Goal: Participate in discussion: Engage in conversation with other users on a specific topic

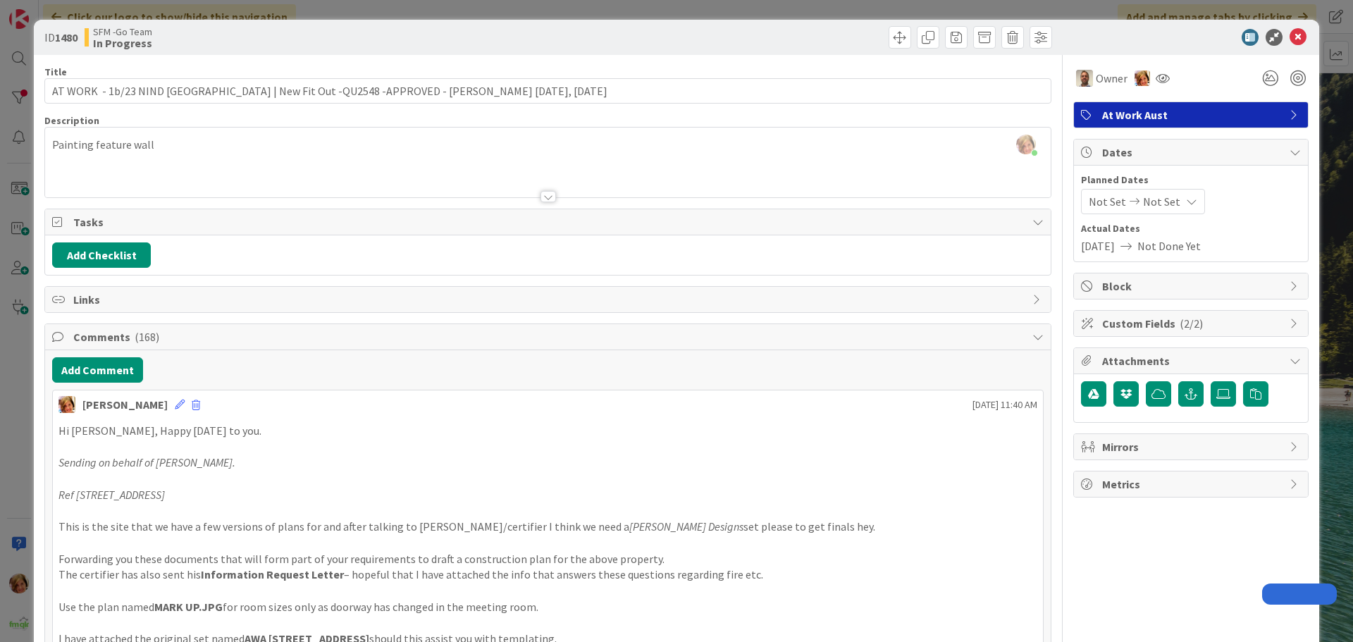
click at [1290, 36] on icon at bounding box center [1298, 37] width 17 height 17
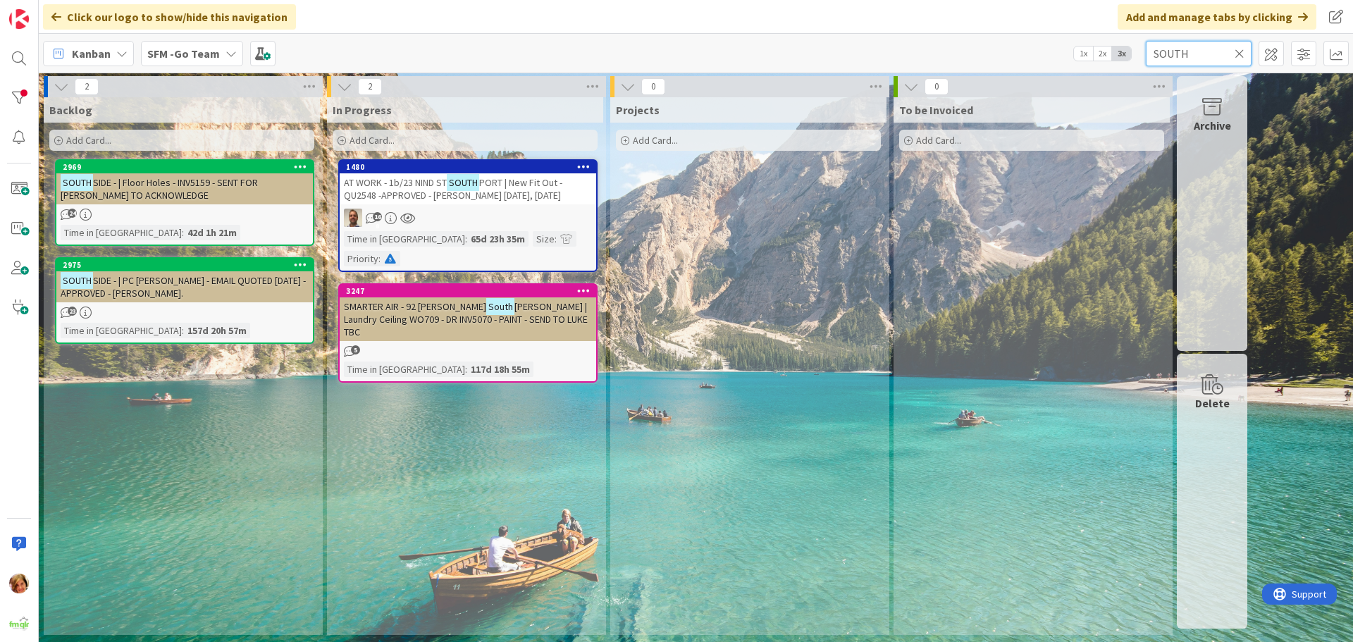
click at [1201, 51] on input "SOUTH" at bounding box center [1199, 53] width 106 height 25
type input "S"
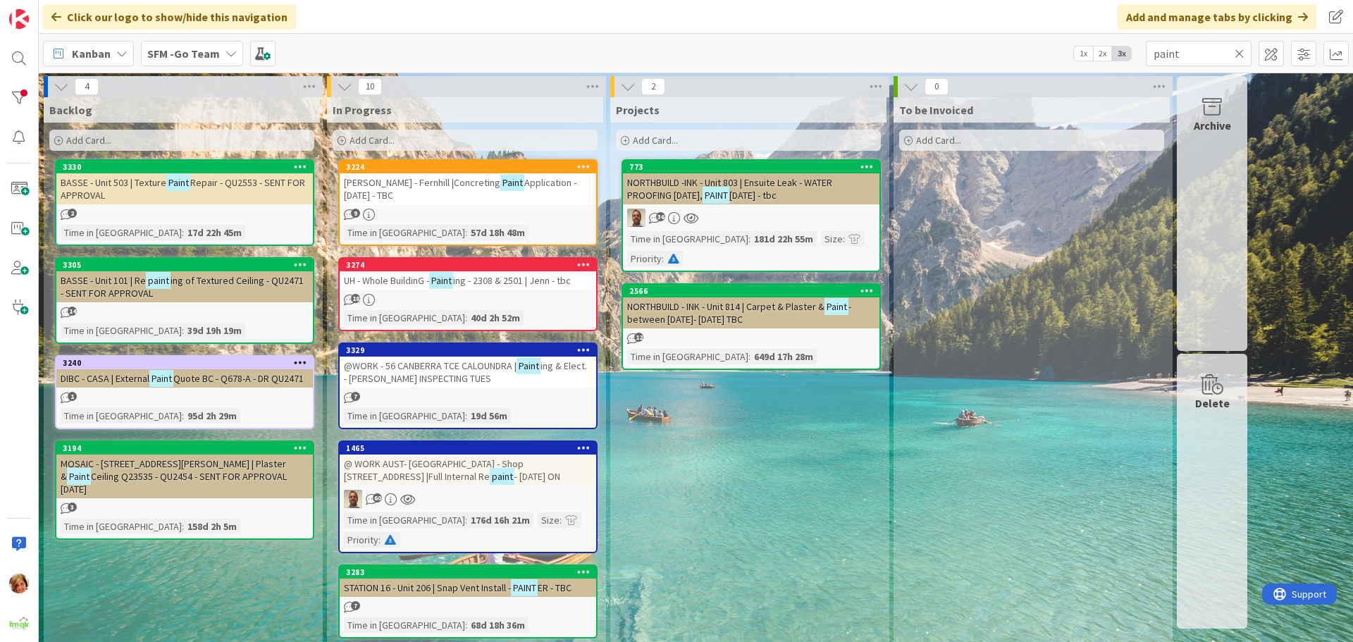
click at [424, 282] on span "UH - Whole BuildinG -" at bounding box center [386, 280] width 85 height 13
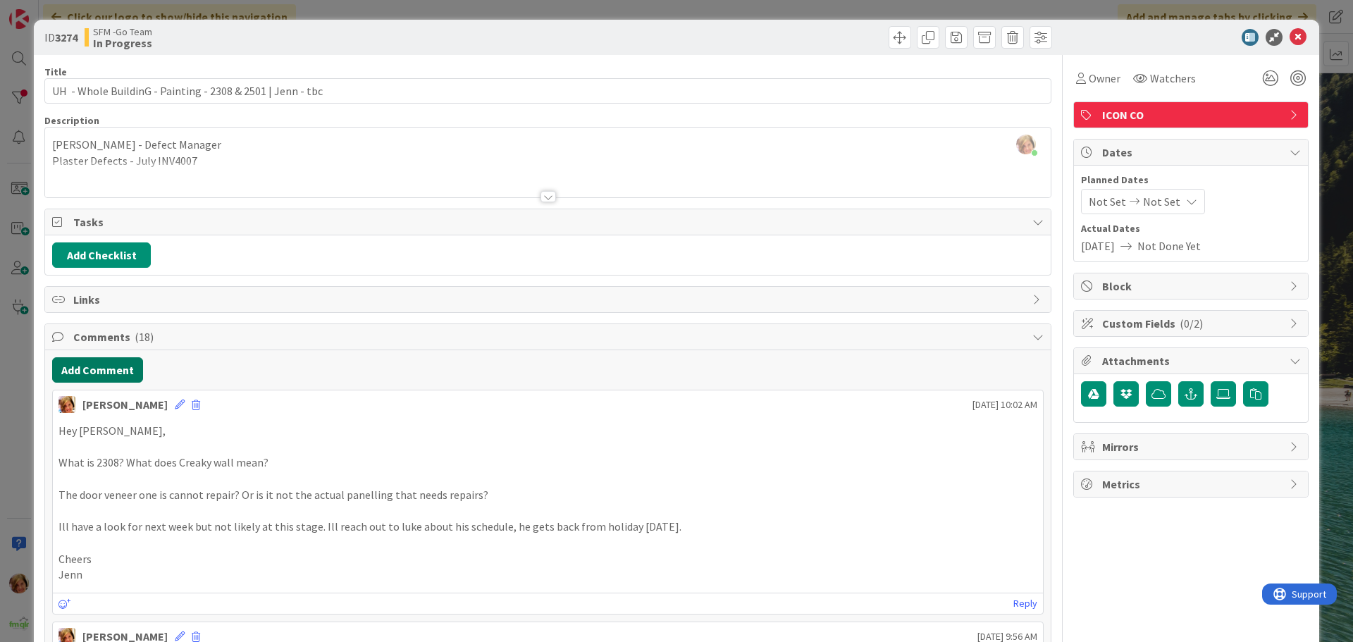
click at [106, 371] on button "Add Comment" at bounding box center [97, 369] width 91 height 25
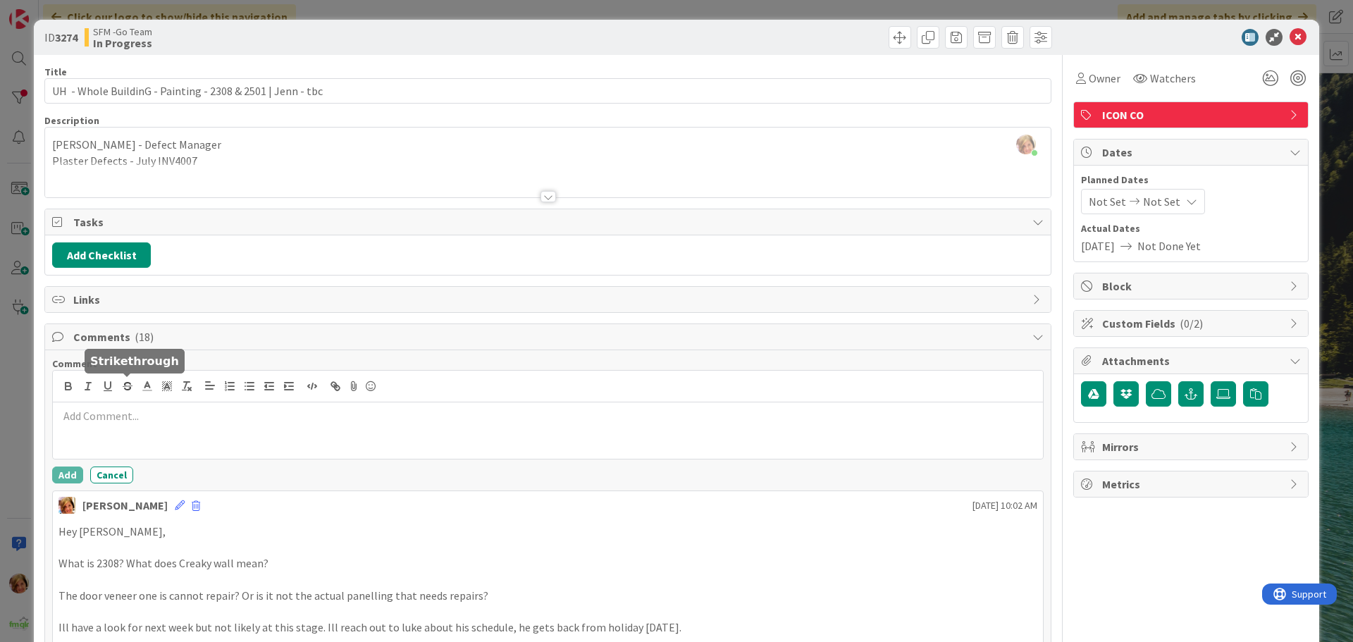
drag, startPoint x: 106, startPoint y: 371, endPoint x: 125, endPoint y: 399, distance: 33.6
click at [125, 399] on div at bounding box center [548, 387] width 990 height 32
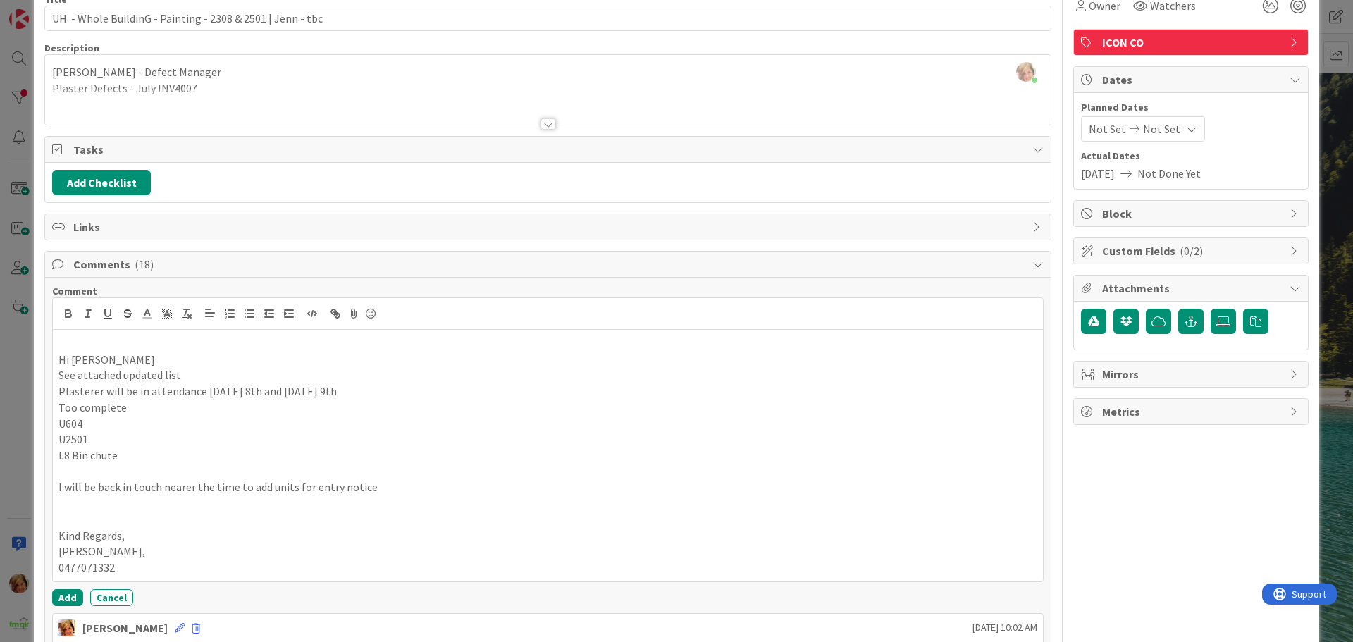
scroll to position [146, 0]
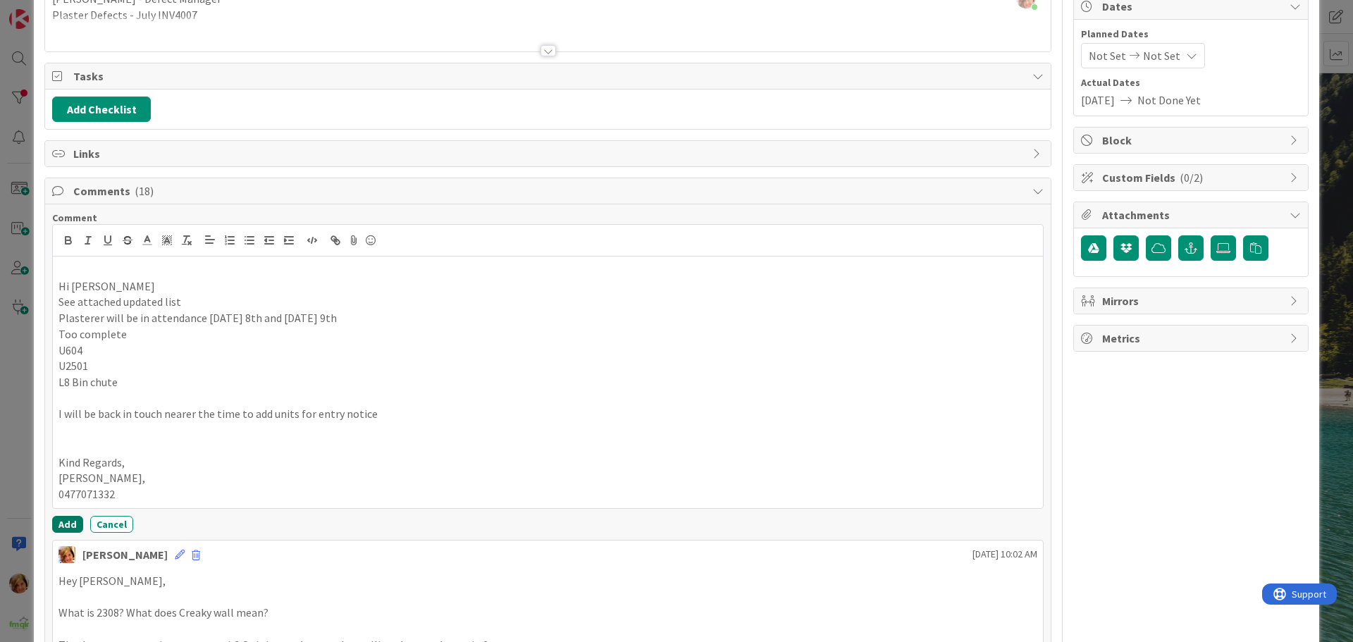
click at [66, 524] on button "Add" at bounding box center [67, 524] width 31 height 17
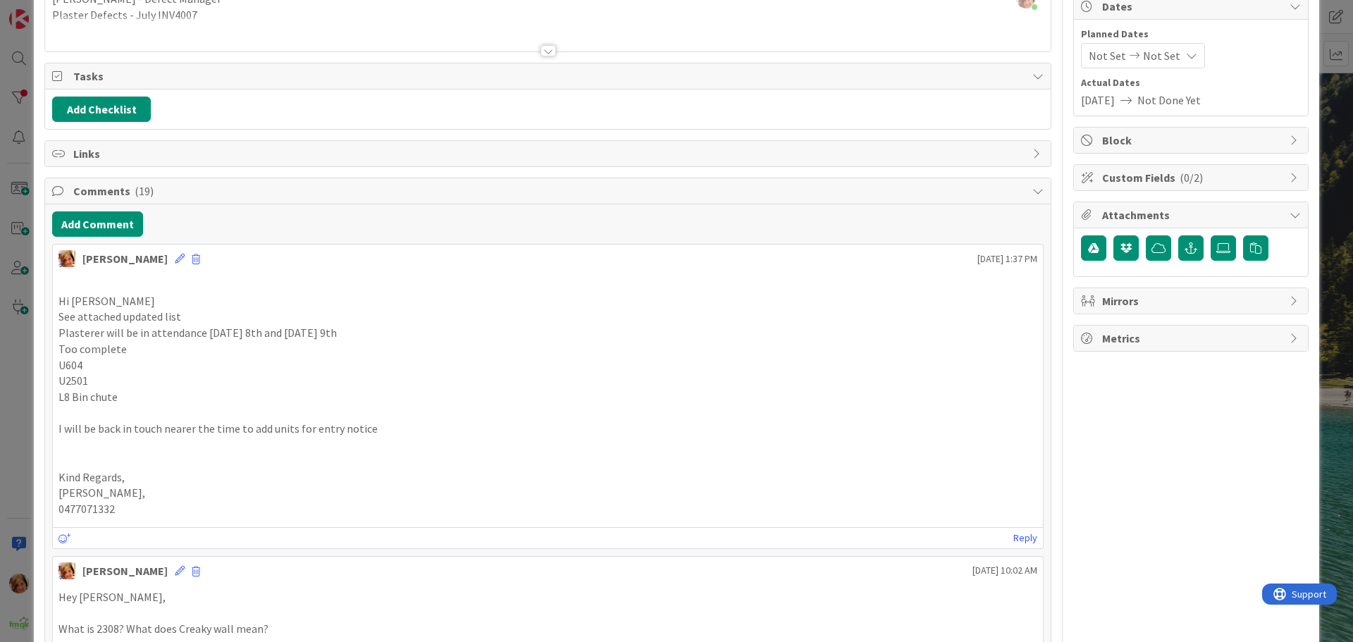
scroll to position [0, 0]
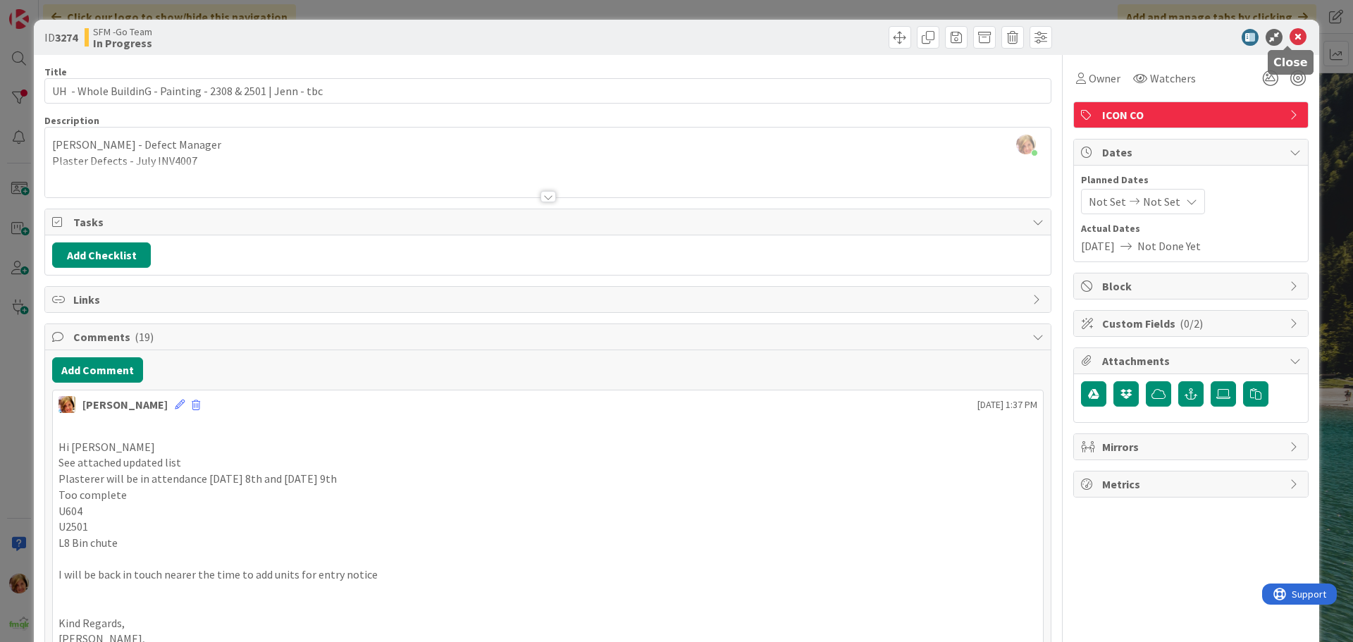
drag, startPoint x: 1286, startPoint y: 35, endPoint x: 1255, endPoint y: 42, distance: 31.8
click at [1290, 35] on icon at bounding box center [1298, 37] width 17 height 17
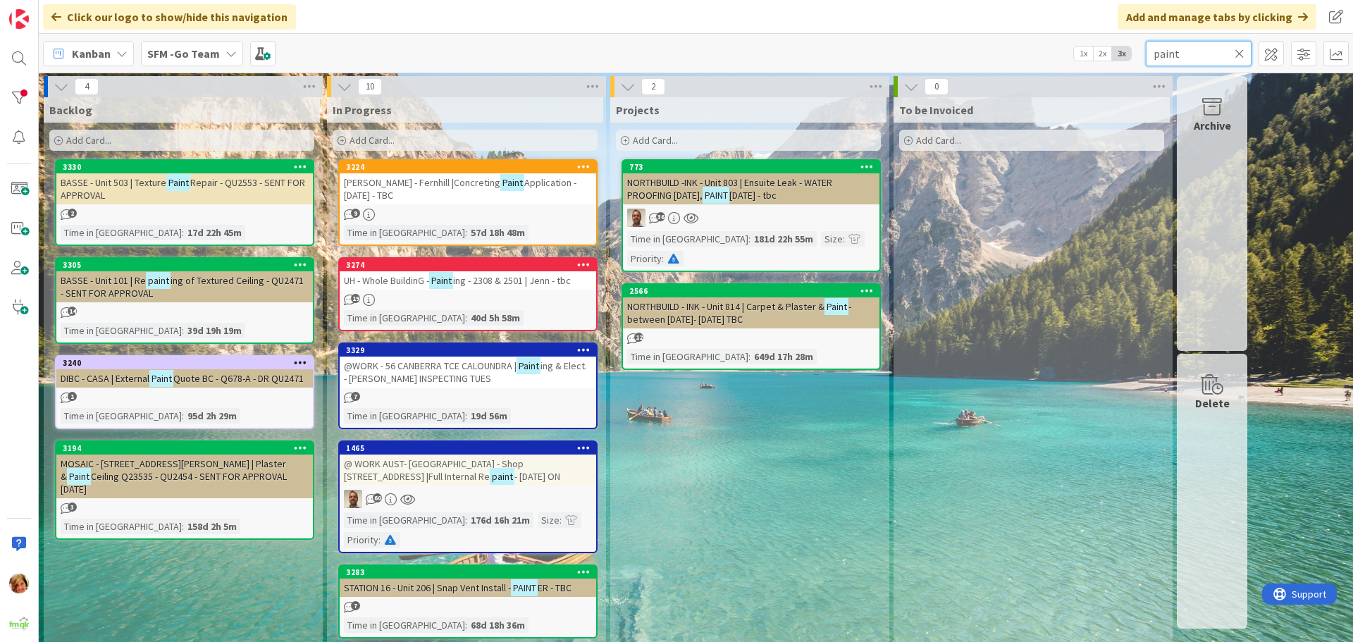
click at [1189, 47] on input "paint" at bounding box center [1199, 53] width 106 height 25
type input "p"
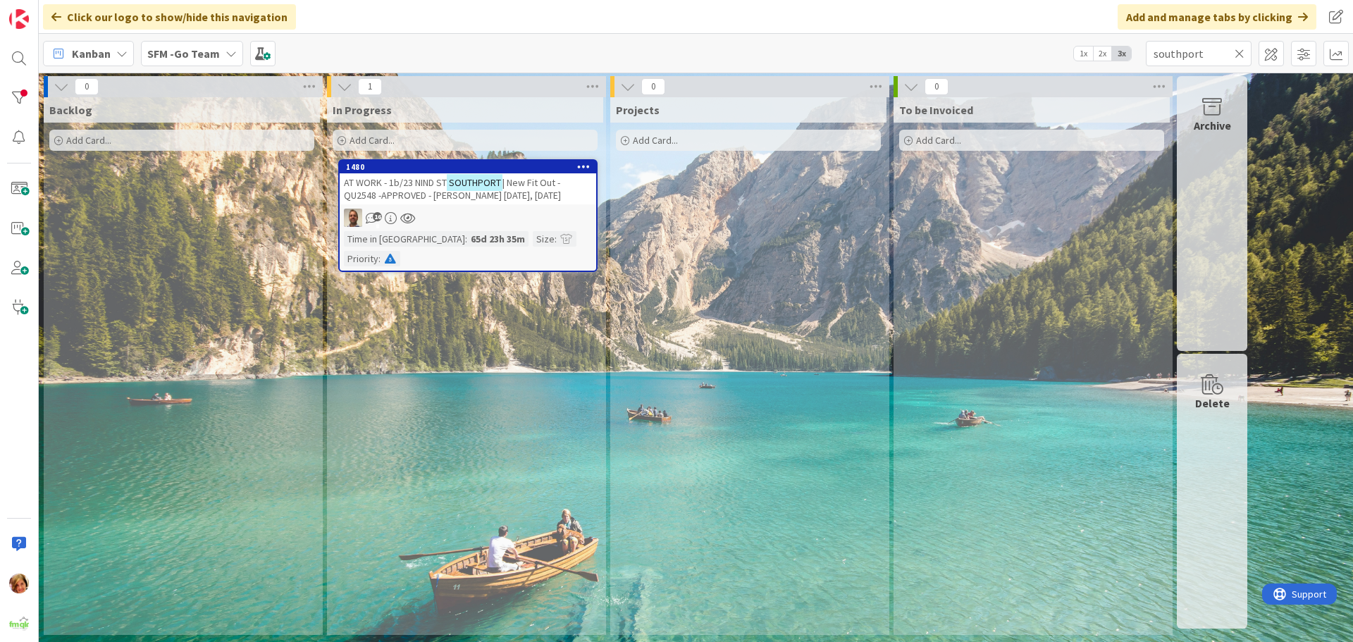
click at [393, 190] on span "| New Fit Out -QU2548 -APPROVED - [PERSON_NAME] [DATE], [DATE]" at bounding box center [452, 188] width 217 height 25
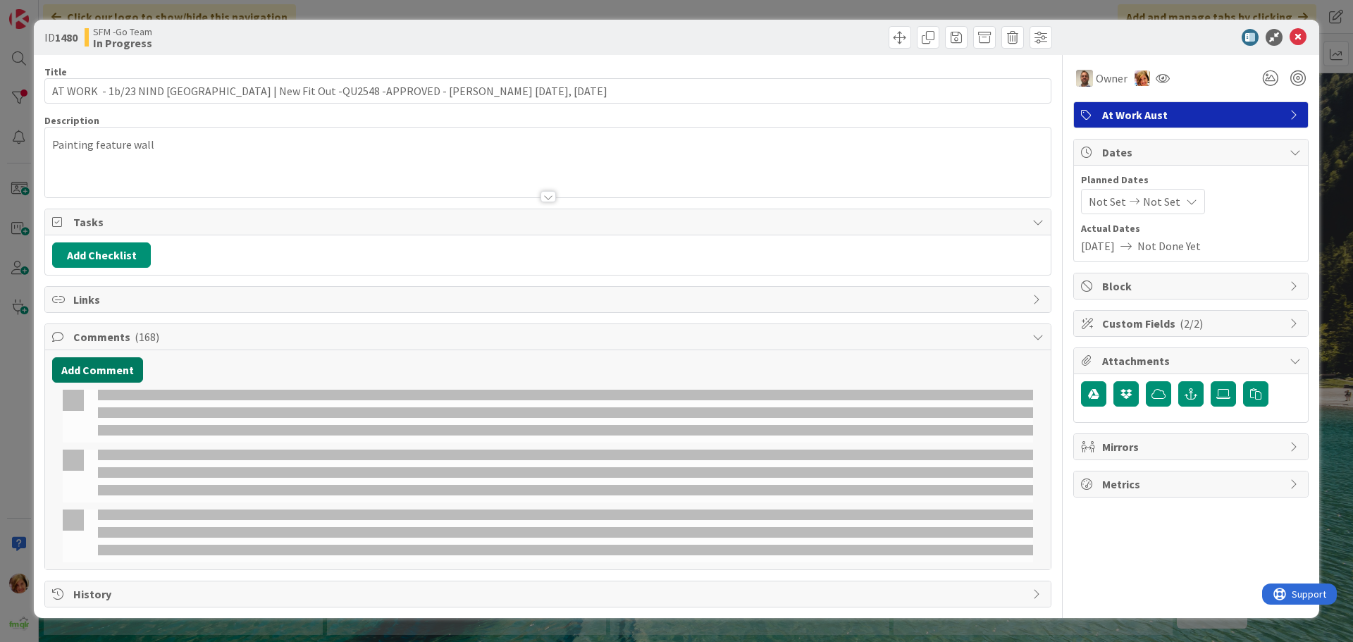
click at [109, 362] on button "Add Comment" at bounding box center [97, 369] width 91 height 25
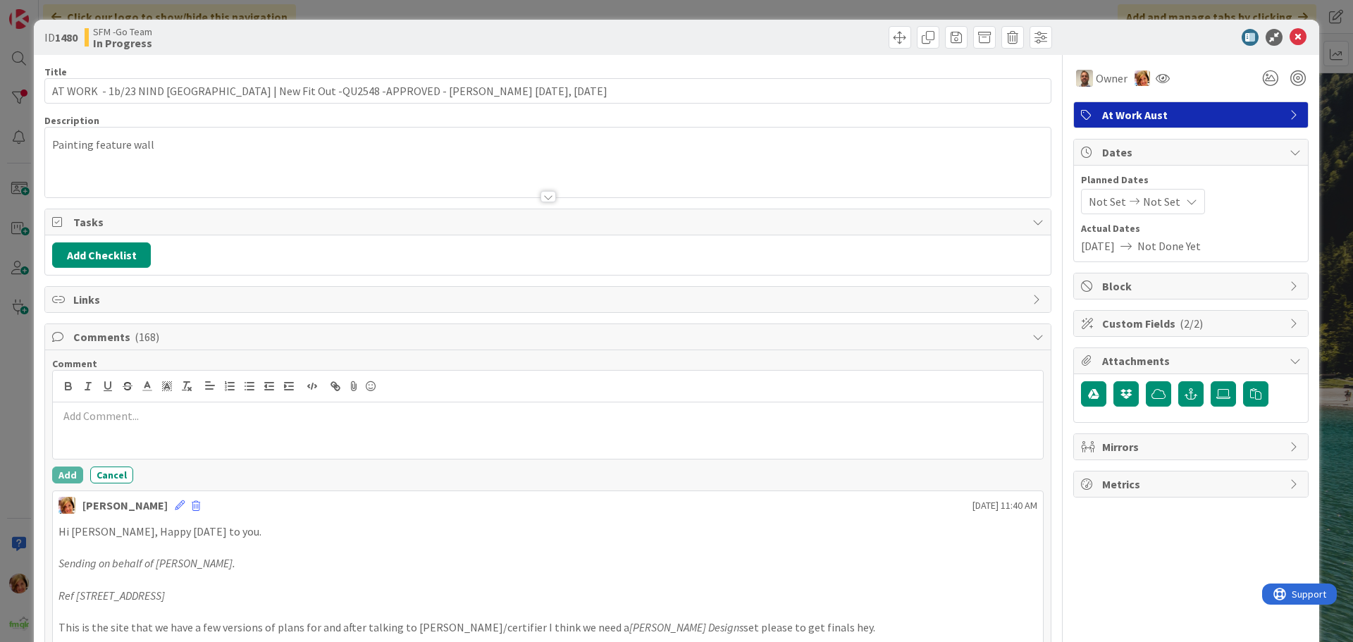
click at [110, 427] on div at bounding box center [548, 430] width 990 height 56
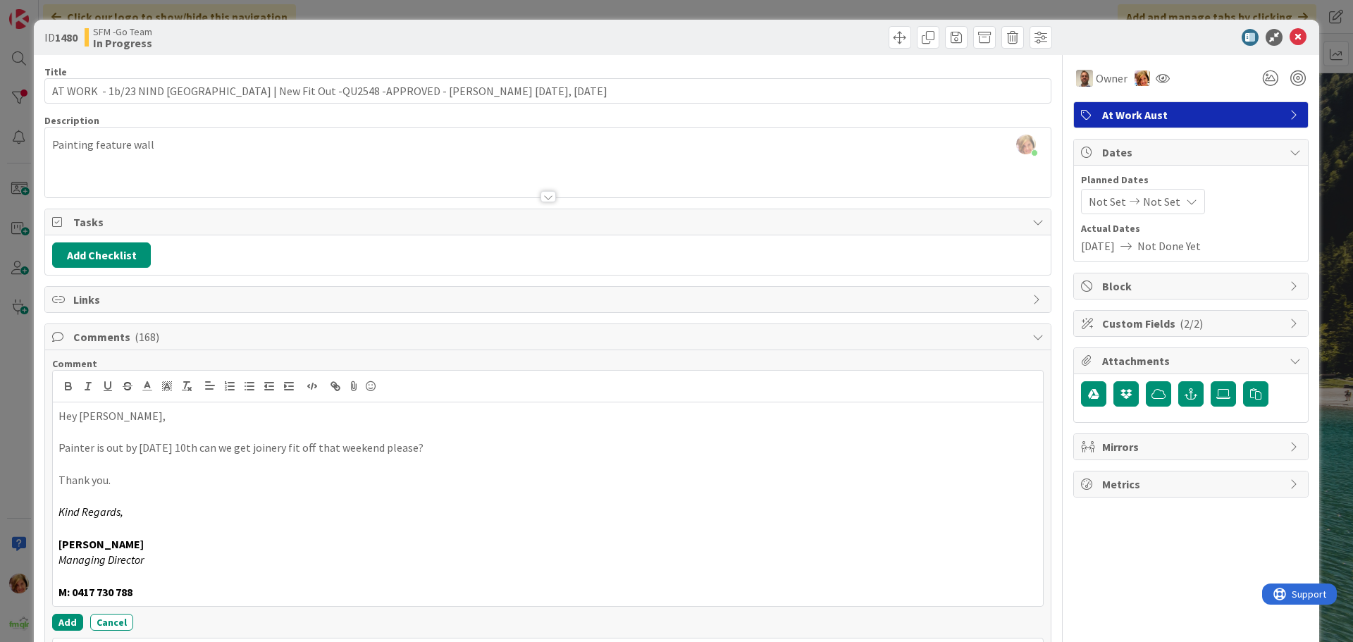
scroll to position [211, 0]
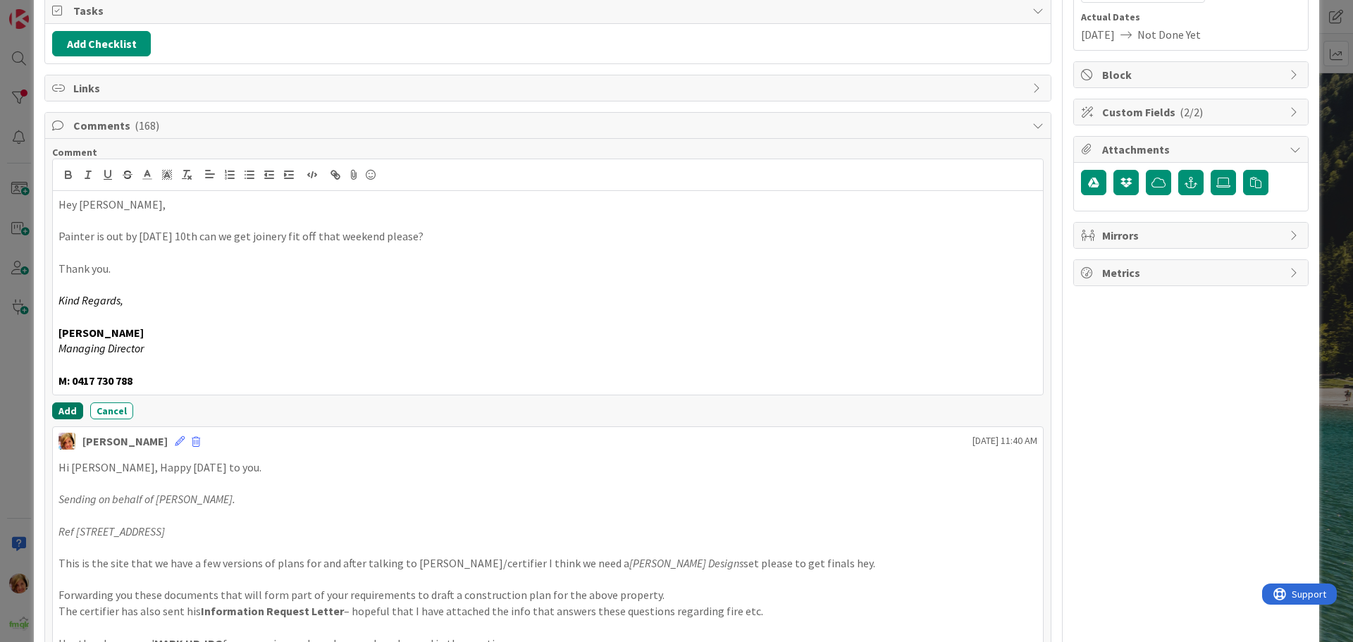
click at [61, 410] on button "Add" at bounding box center [67, 410] width 31 height 17
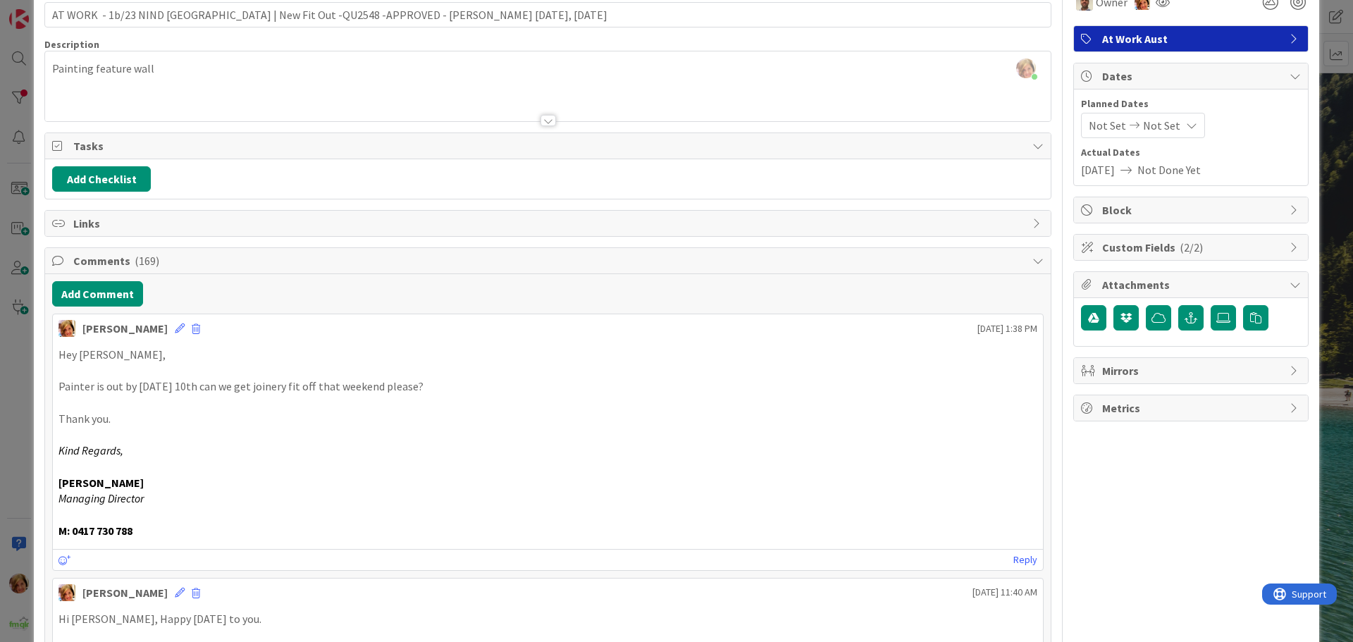
scroll to position [0, 0]
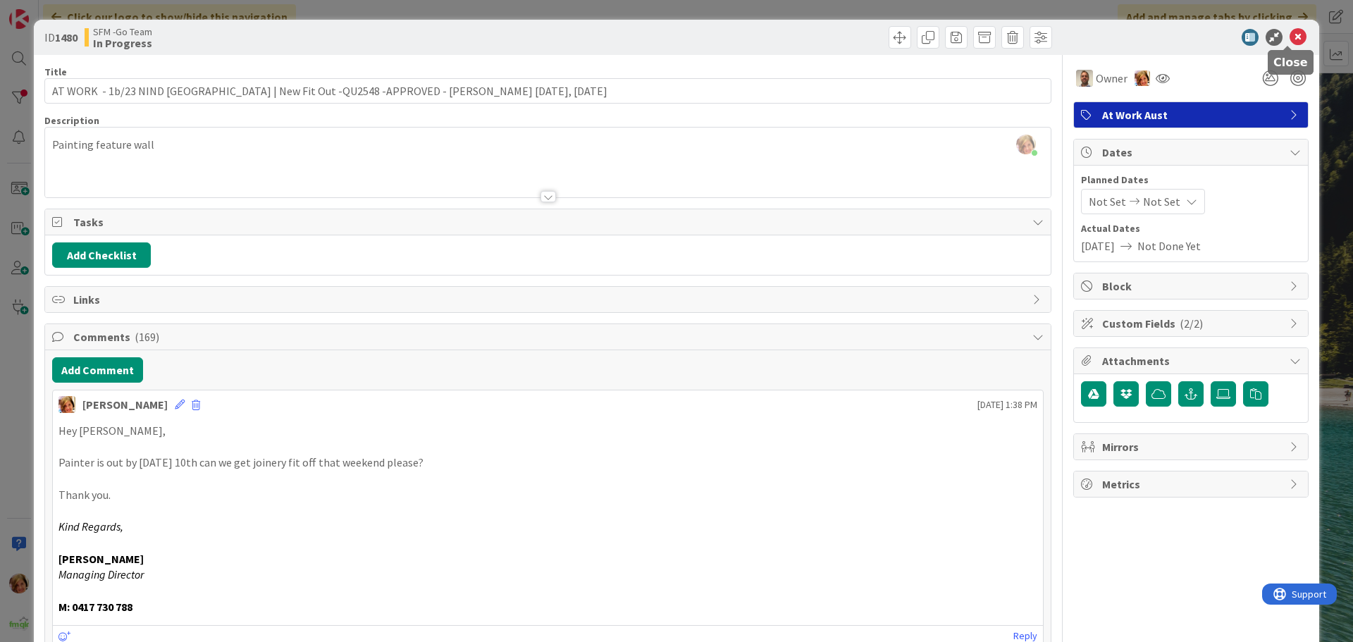
drag, startPoint x: 1291, startPoint y: 37, endPoint x: 1201, endPoint y: 51, distance: 91.3
click at [1291, 37] on icon at bounding box center [1298, 37] width 17 height 17
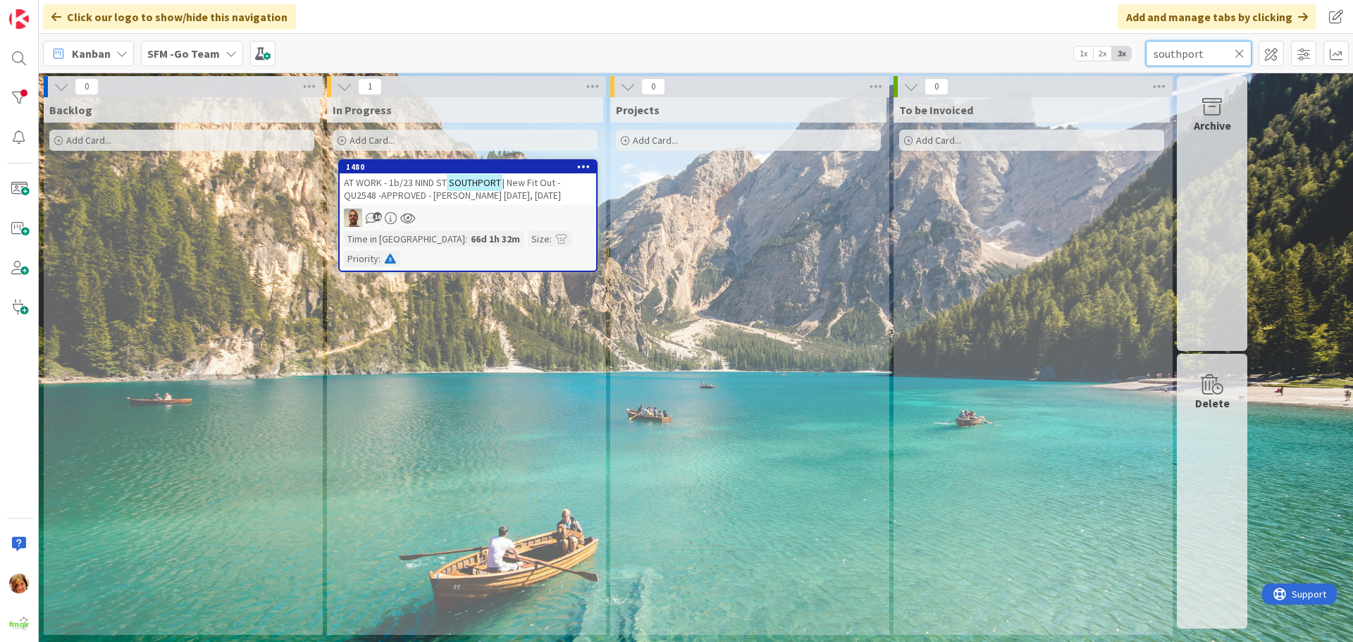
drag, startPoint x: 1212, startPoint y: 55, endPoint x: 1219, endPoint y: 50, distance: 8.0
click at [1219, 50] on input "southport" at bounding box center [1199, 53] width 106 height 25
type input "s"
type input "bide"
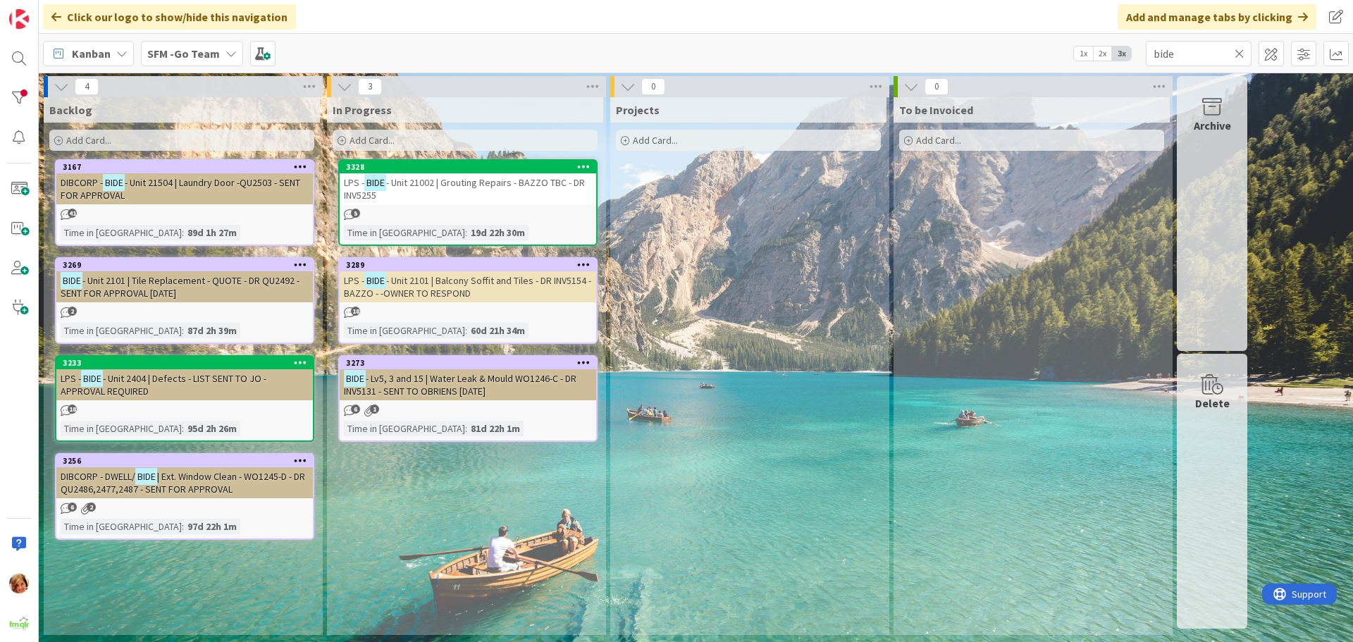
click at [490, 378] on span "- Lv5, 3 and 15 | Water Leak & Mould WO1246-C - DR INV5131 - SENT TO OBRIENS [D…" at bounding box center [460, 384] width 233 height 25
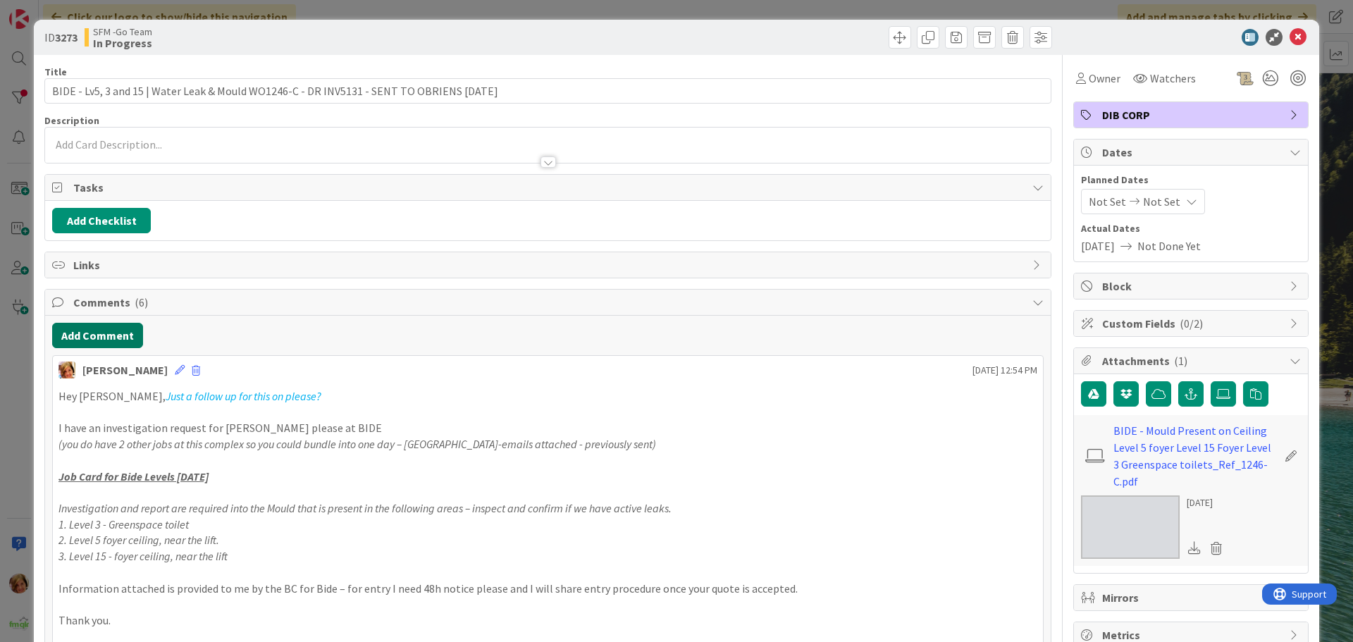
click at [87, 331] on button "Add Comment" at bounding box center [97, 335] width 91 height 25
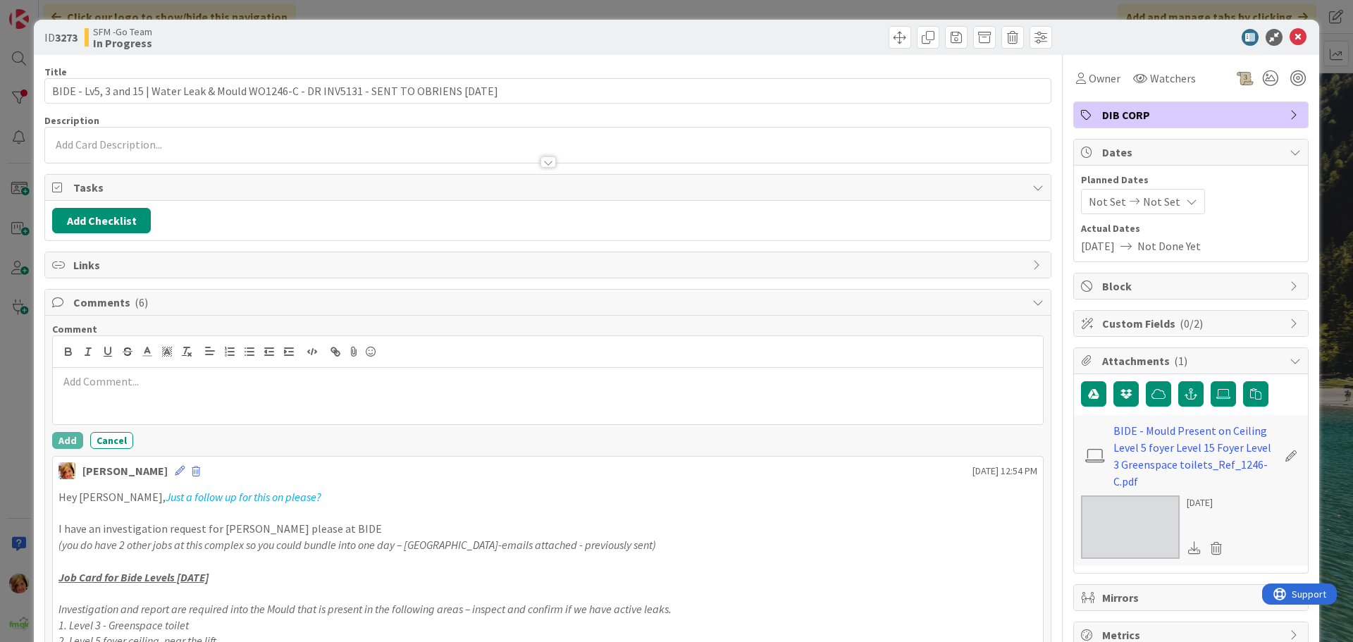
click at [128, 402] on div at bounding box center [548, 396] width 990 height 56
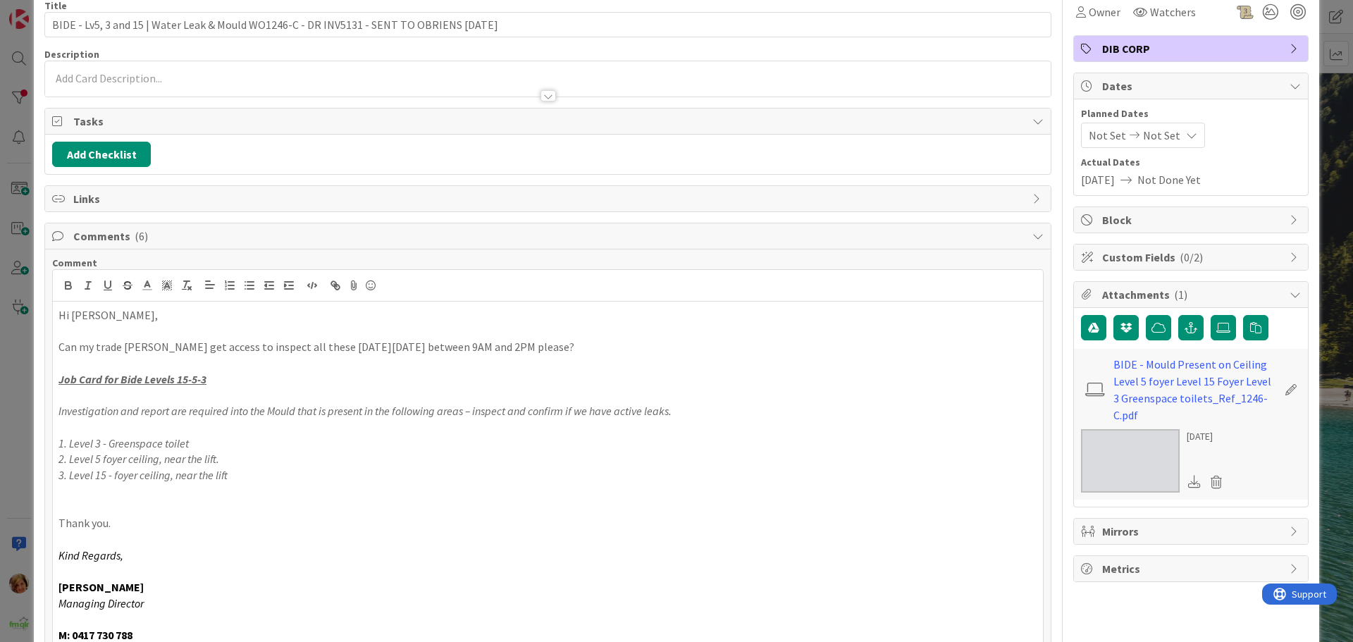
scroll to position [278, 0]
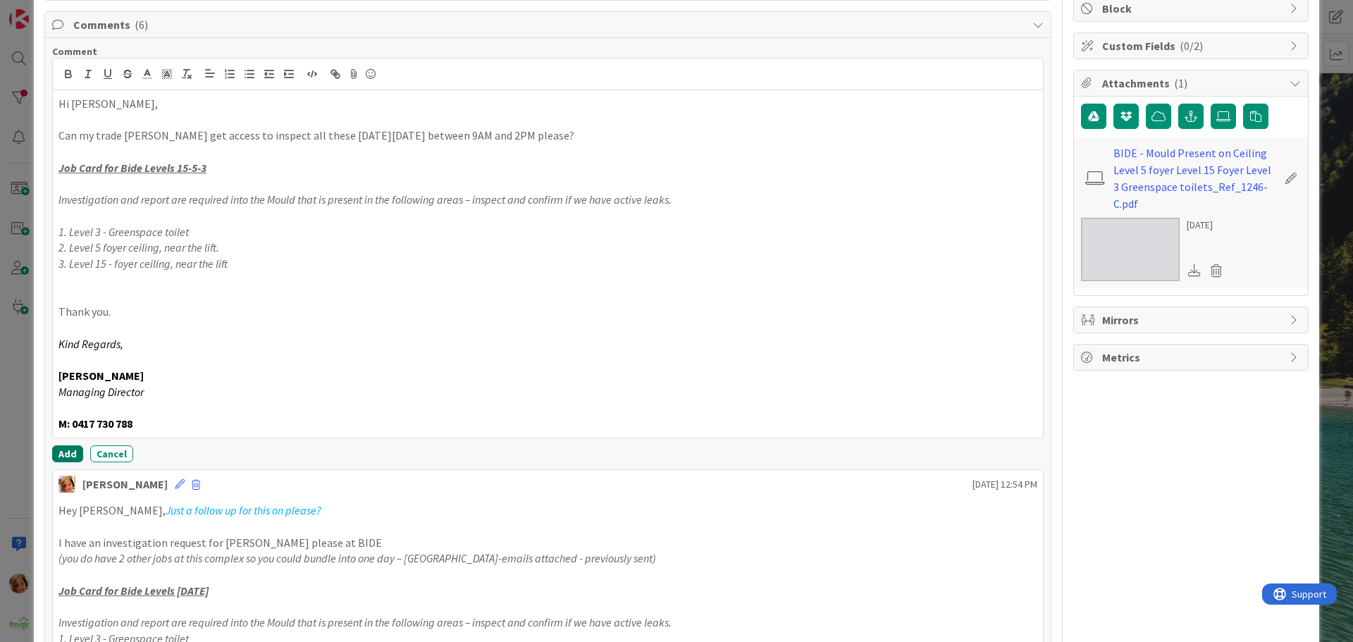
click at [63, 448] on button "Add" at bounding box center [67, 453] width 31 height 17
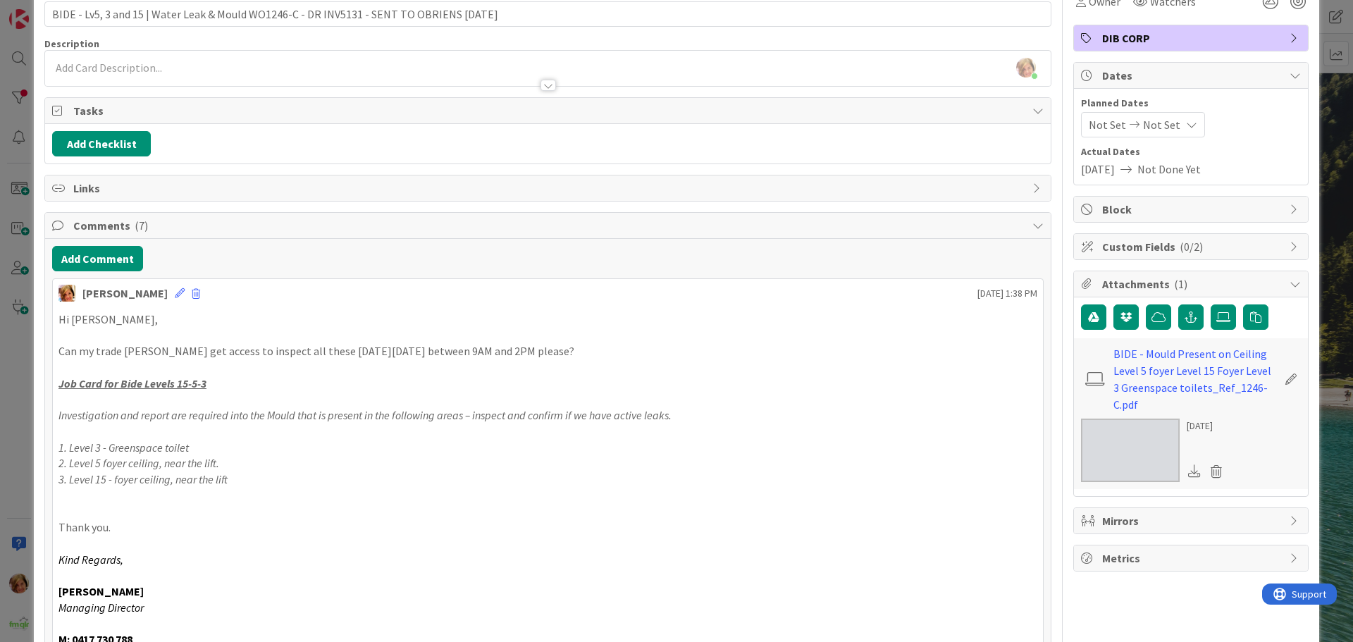
scroll to position [0, 0]
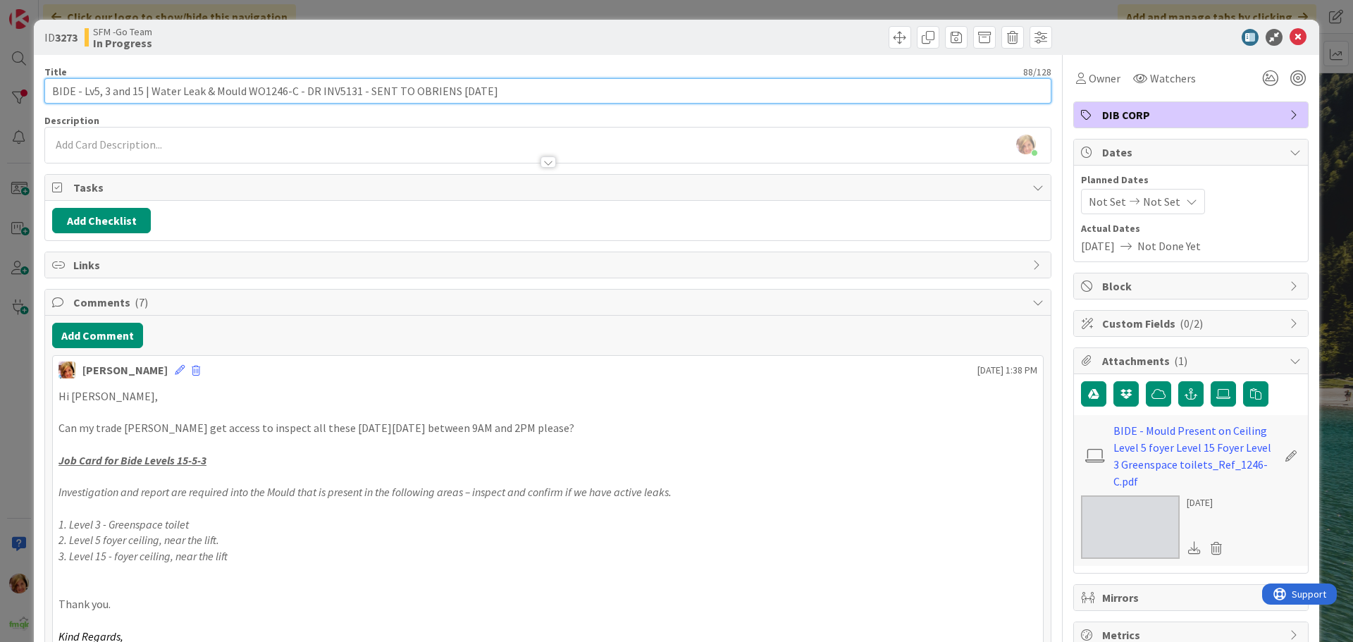
drag, startPoint x: 519, startPoint y: 92, endPoint x: 363, endPoint y: 98, distance: 156.6
click at [363, 98] on input "BIDE - Lv5, 3 and 15 | Water Leak & Mould WO1246-C - DR INV5131 - SENT TO OBRIE…" at bounding box center [547, 90] width 1007 height 25
type input "BIDE - Lv5, 3 and 15 | Water Leak & Mould WO1246-C - DR INV5131 - OBRIENS [DATE]"
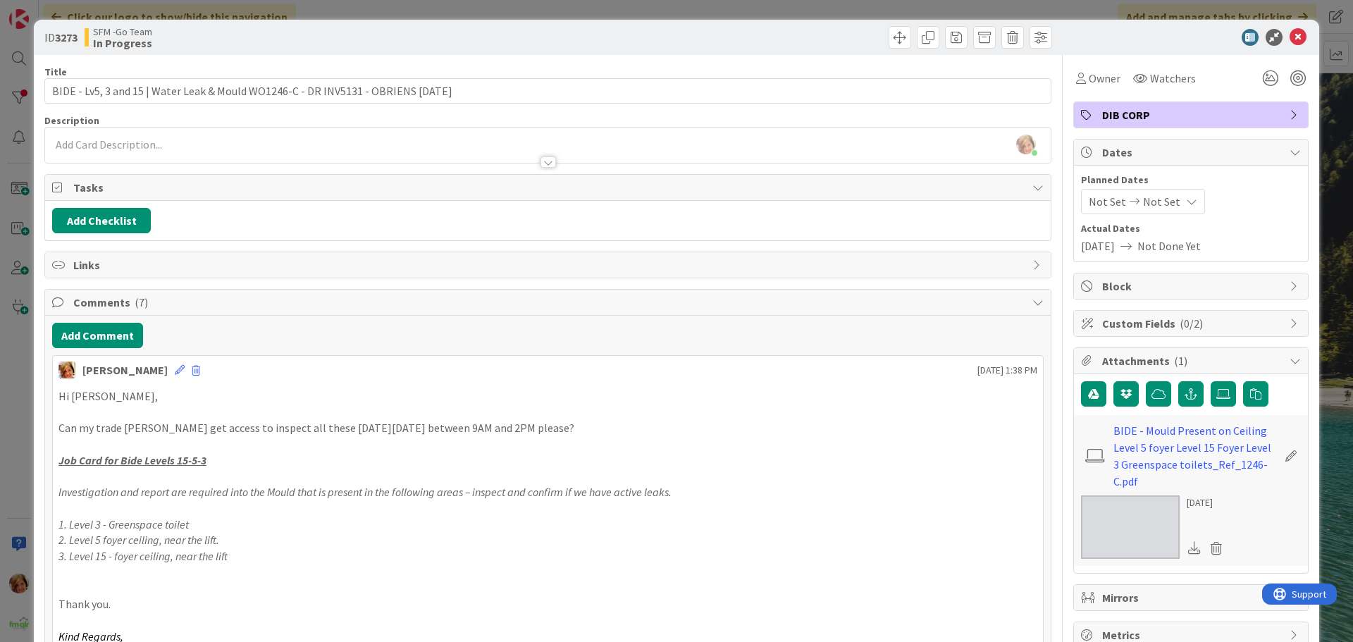
click at [786, 29] on div at bounding box center [802, 37] width 500 height 23
click at [1290, 37] on icon at bounding box center [1298, 37] width 17 height 17
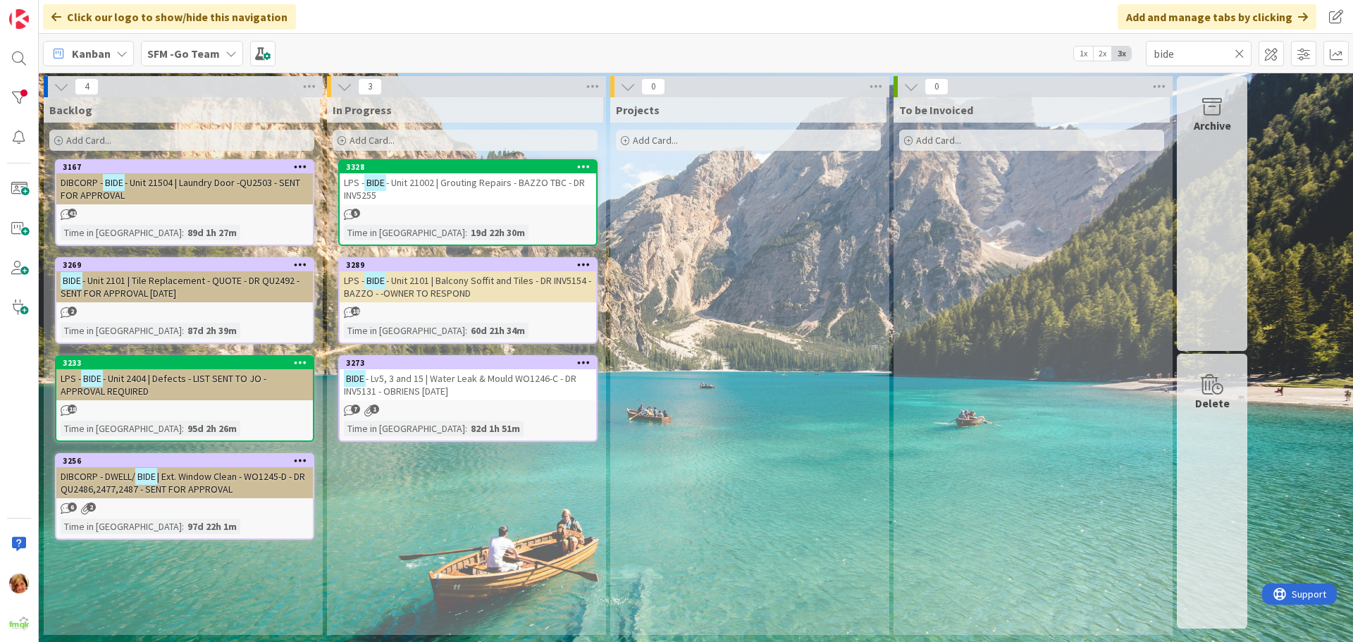
click at [1240, 52] on icon at bounding box center [1240, 53] width 10 height 13
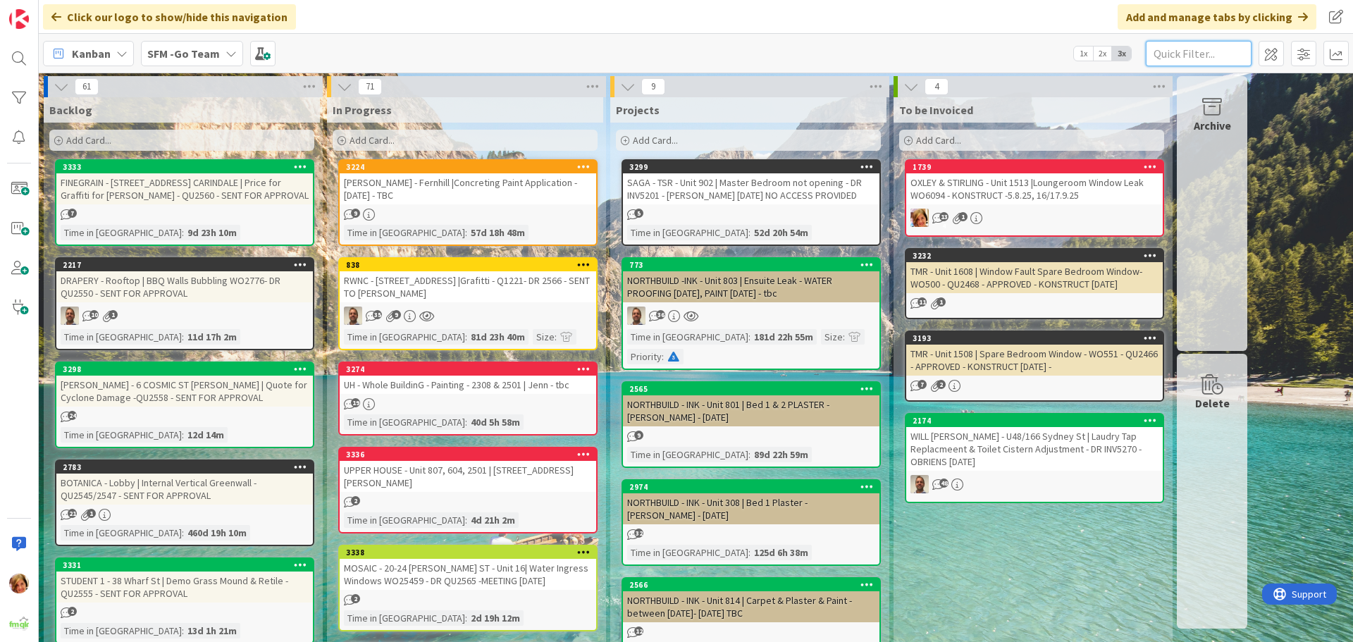
click at [1193, 58] on input "text" at bounding box center [1199, 53] width 106 height 25
type input "802"
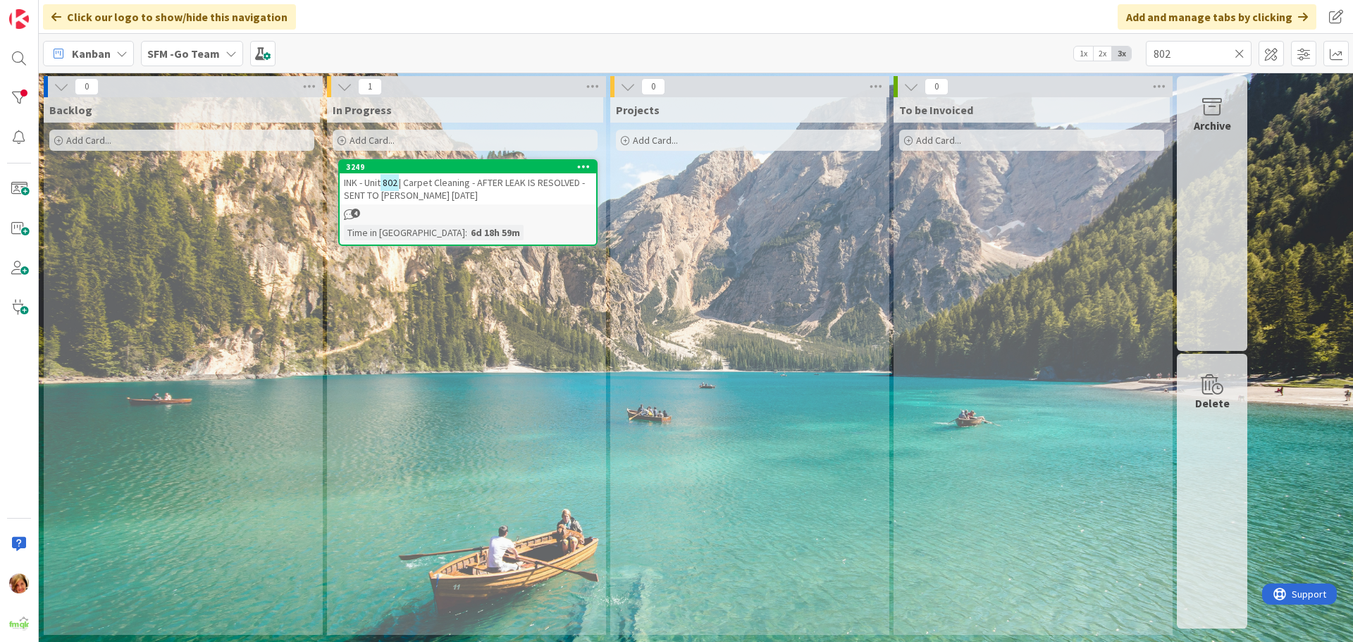
click at [463, 186] on span "| Carpet Cleaning - AFTER LEAK IS RESOLVED - SENT TO [PERSON_NAME] [DATE]" at bounding box center [464, 188] width 241 height 25
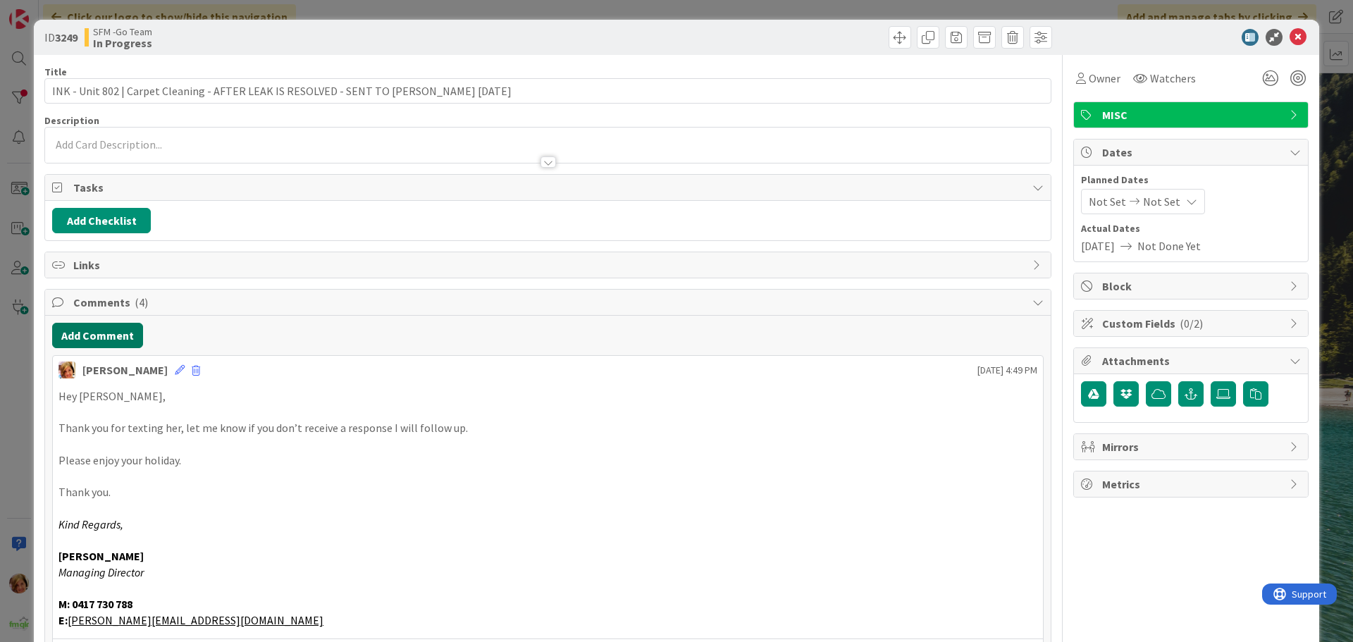
click at [97, 338] on button "Add Comment" at bounding box center [97, 335] width 91 height 25
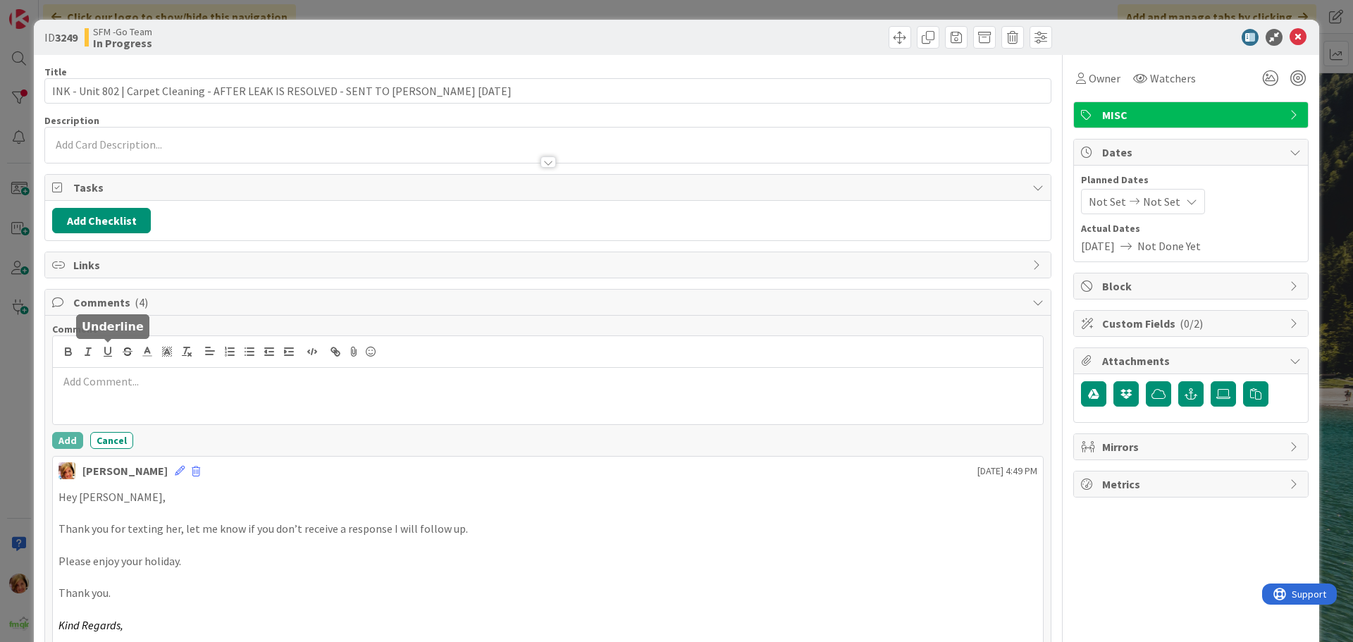
click at [125, 390] on div at bounding box center [548, 396] width 990 height 56
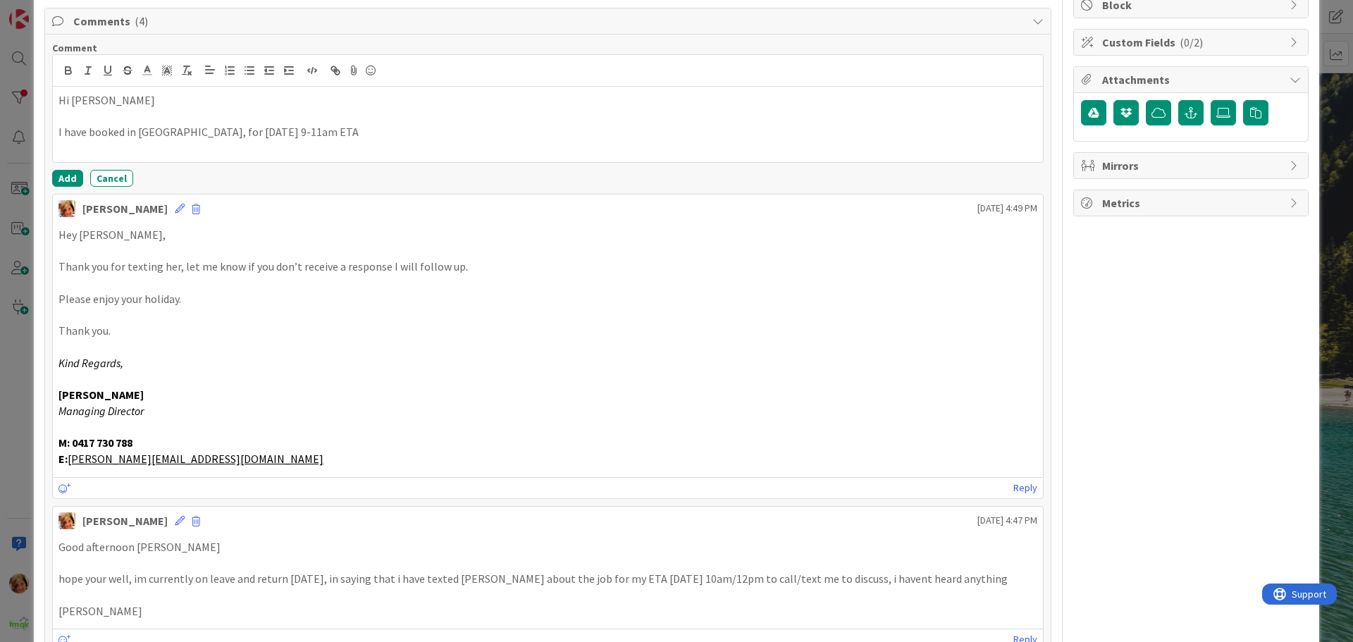
scroll to position [282, 0]
click at [63, 179] on button "Add" at bounding box center [67, 177] width 31 height 17
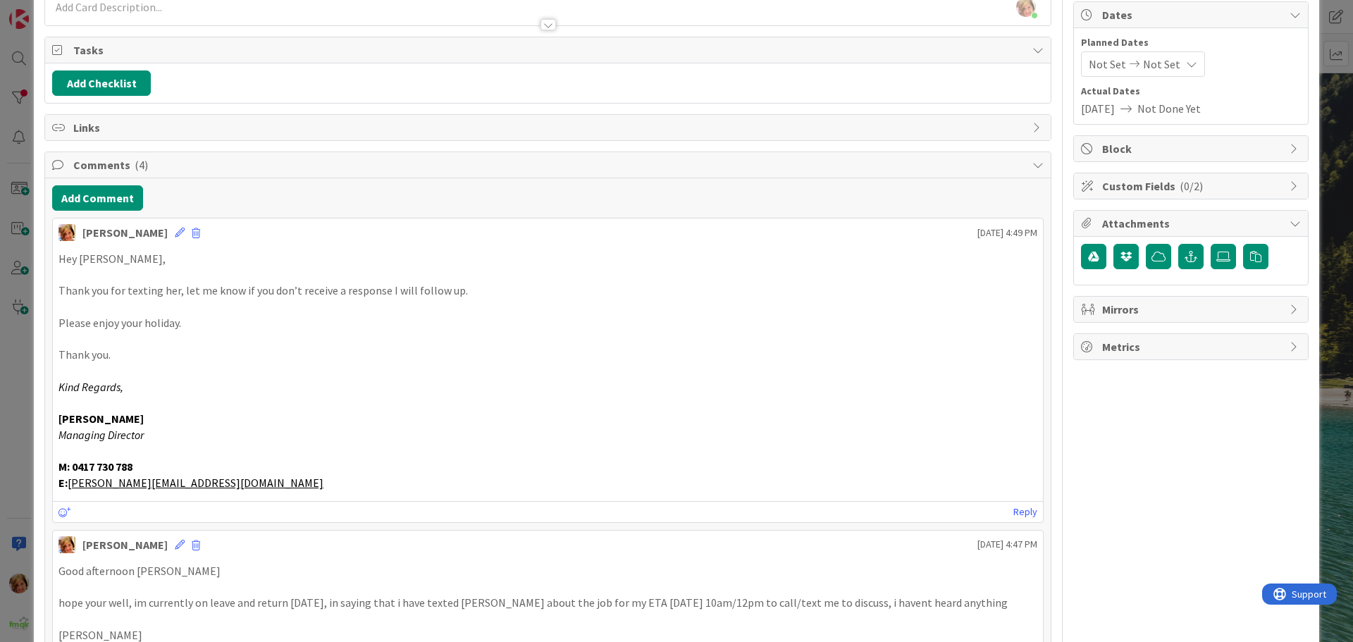
scroll to position [0, 0]
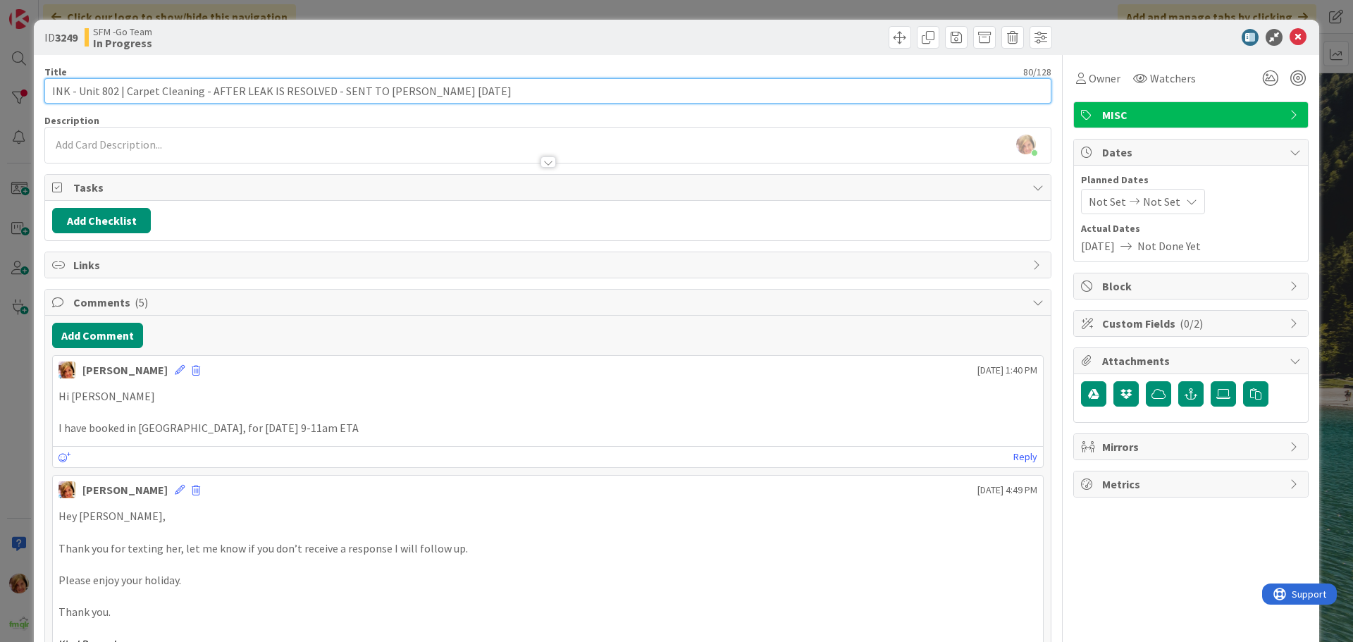
drag, startPoint x: 440, startPoint y: 92, endPoint x: 335, endPoint y: 93, distance: 105.0
click at [335, 93] on input "INK - Unit 802 | Carpet Cleaning - AFTER LEAK IS RESOLVED - SENT TO [PERSON_NAM…" at bounding box center [547, 90] width 1007 height 25
type input "INK - Unit 802 | Carpet Cleaning - AFTER LEAK IS RESOLVED - [PERSON_NAME] [DATE]"
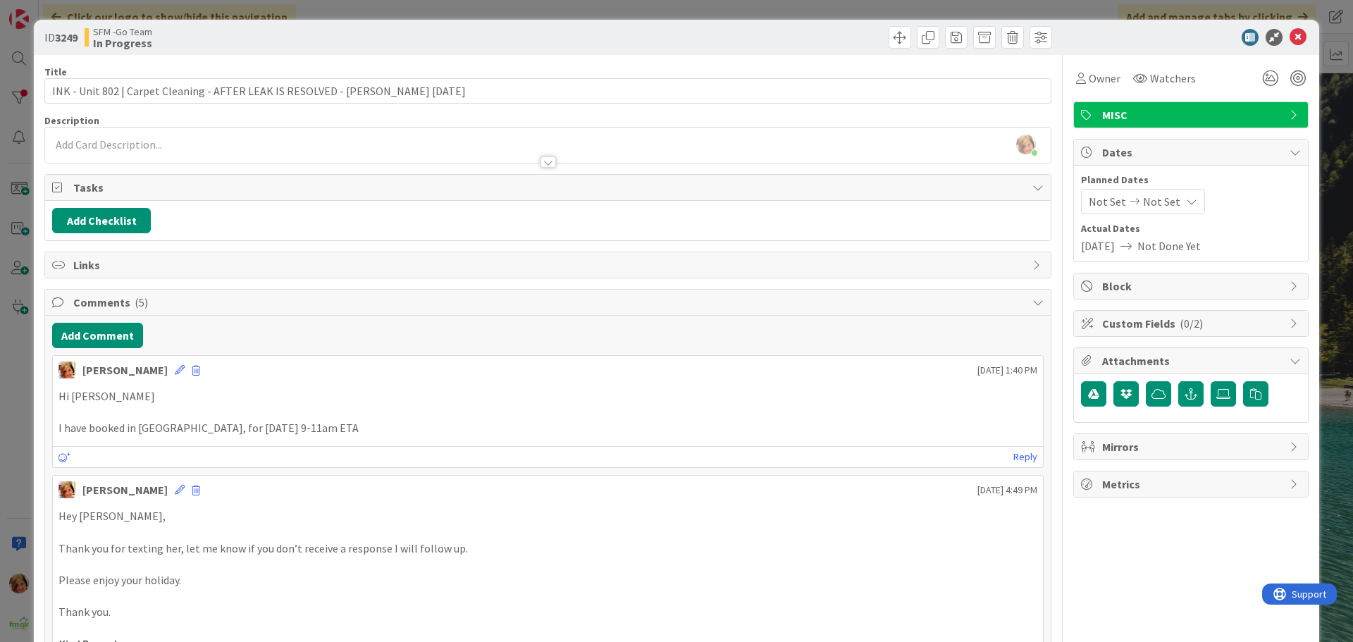
drag, startPoint x: 667, startPoint y: 36, endPoint x: 1150, endPoint y: 48, distance: 483.6
click at [667, 36] on div at bounding box center [802, 37] width 500 height 23
click at [1290, 33] on icon at bounding box center [1298, 37] width 17 height 17
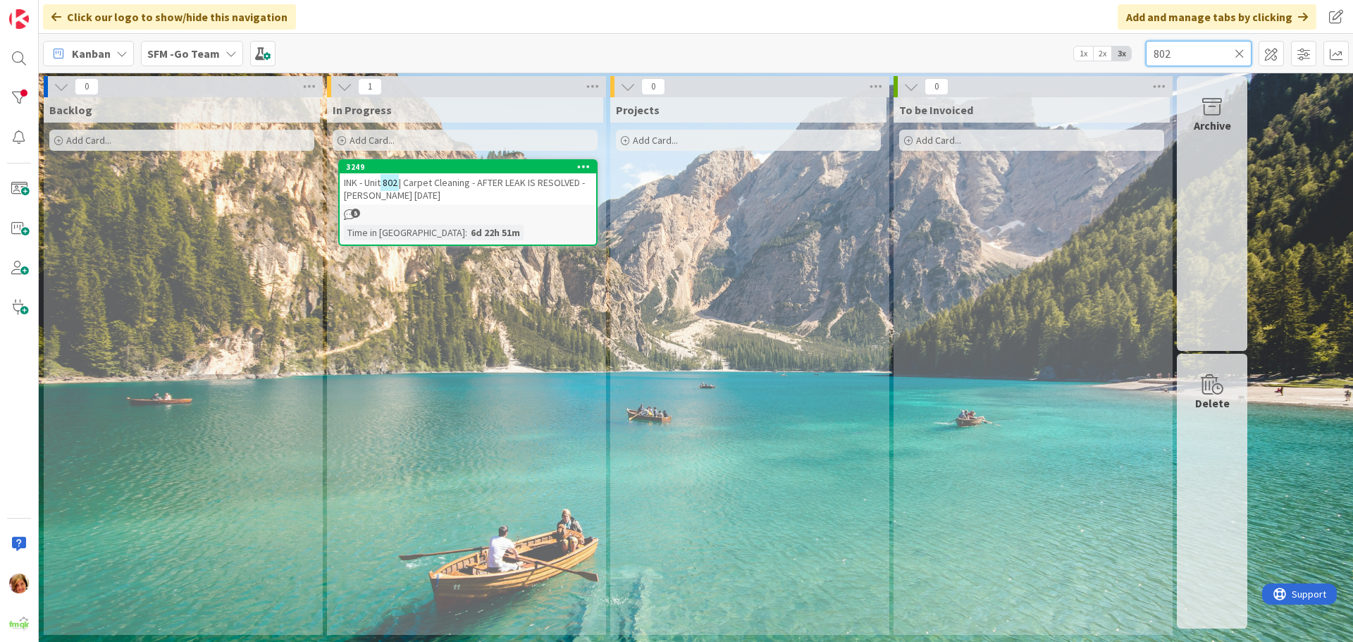
click at [1193, 47] on input "802" at bounding box center [1199, 53] width 106 height 25
type input "8"
type input "WATERLINE"
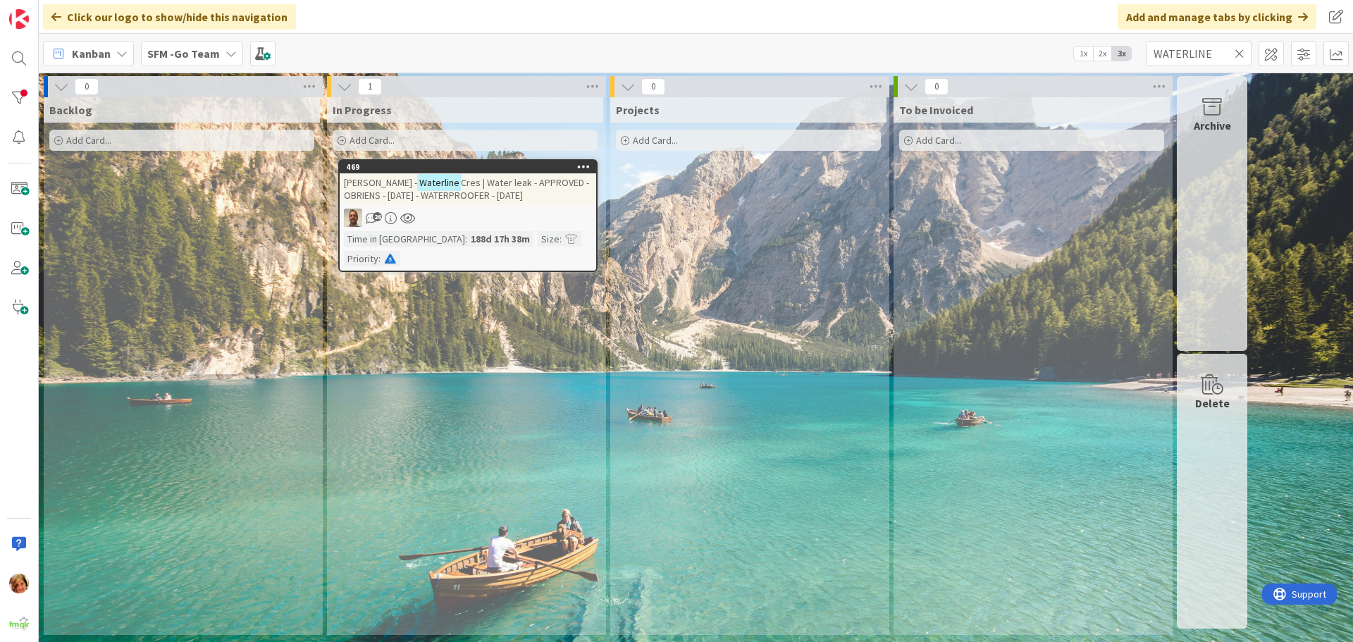
click at [503, 199] on span "Cres | Water leak - APPROVED - OBRIENS - [DATE] - WATERPROOFER - [DATE]" at bounding box center [466, 188] width 245 height 25
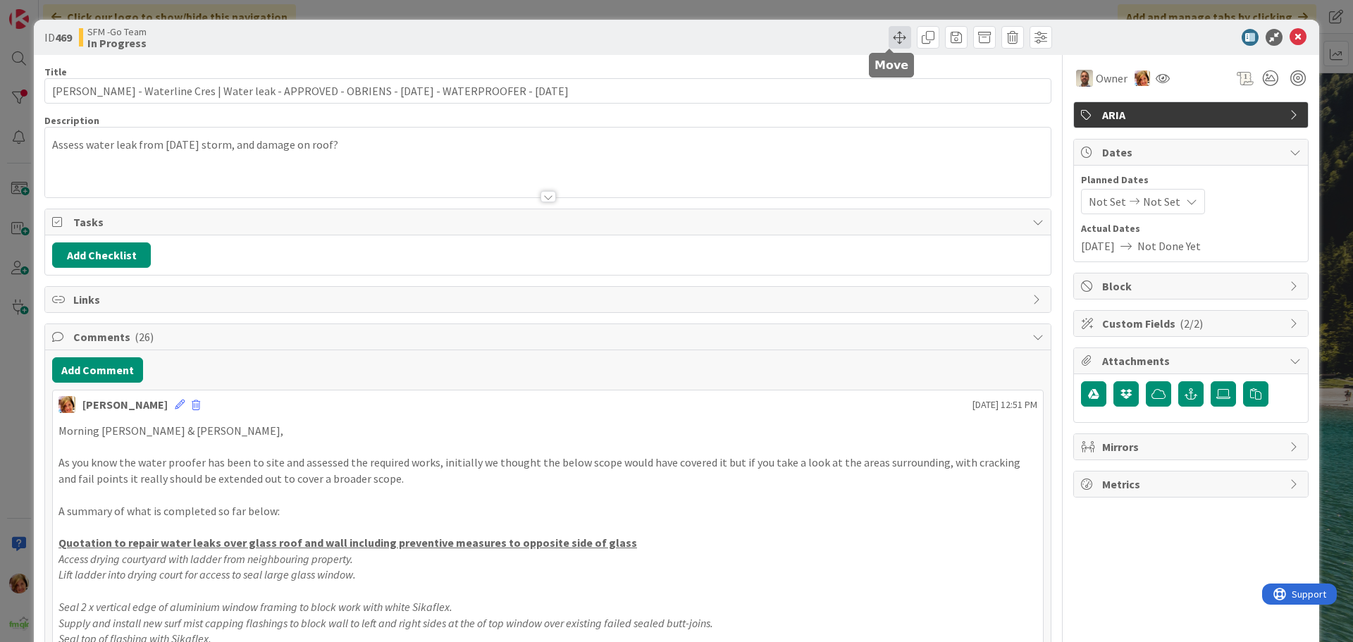
click at [889, 37] on span at bounding box center [900, 37] width 23 height 23
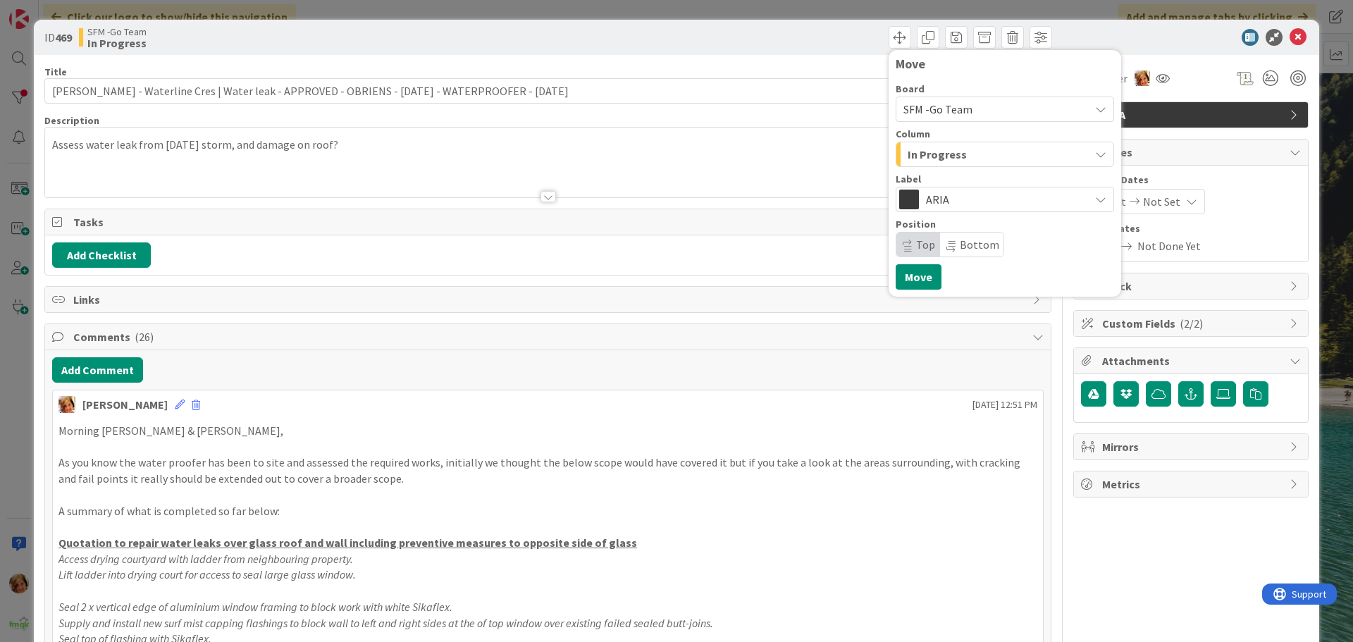
click at [987, 150] on div "In Progress" at bounding box center [996, 154] width 185 height 23
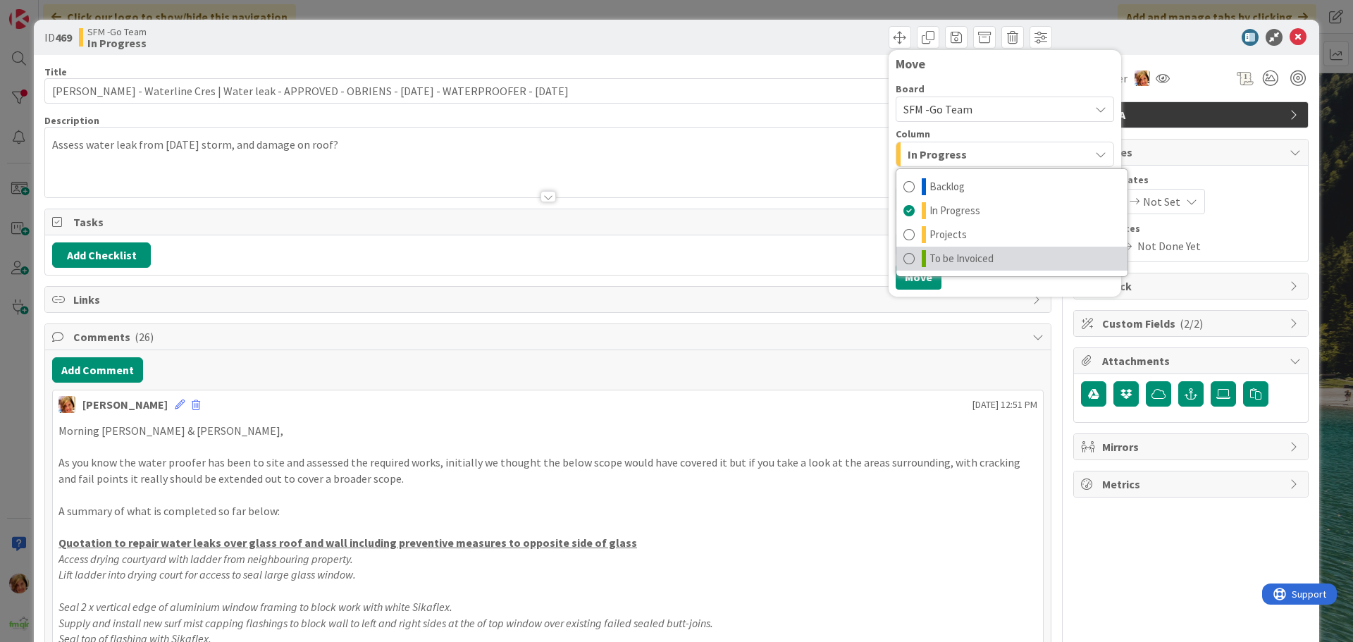
click at [975, 257] on span "To be Invoiced" at bounding box center [962, 258] width 64 height 17
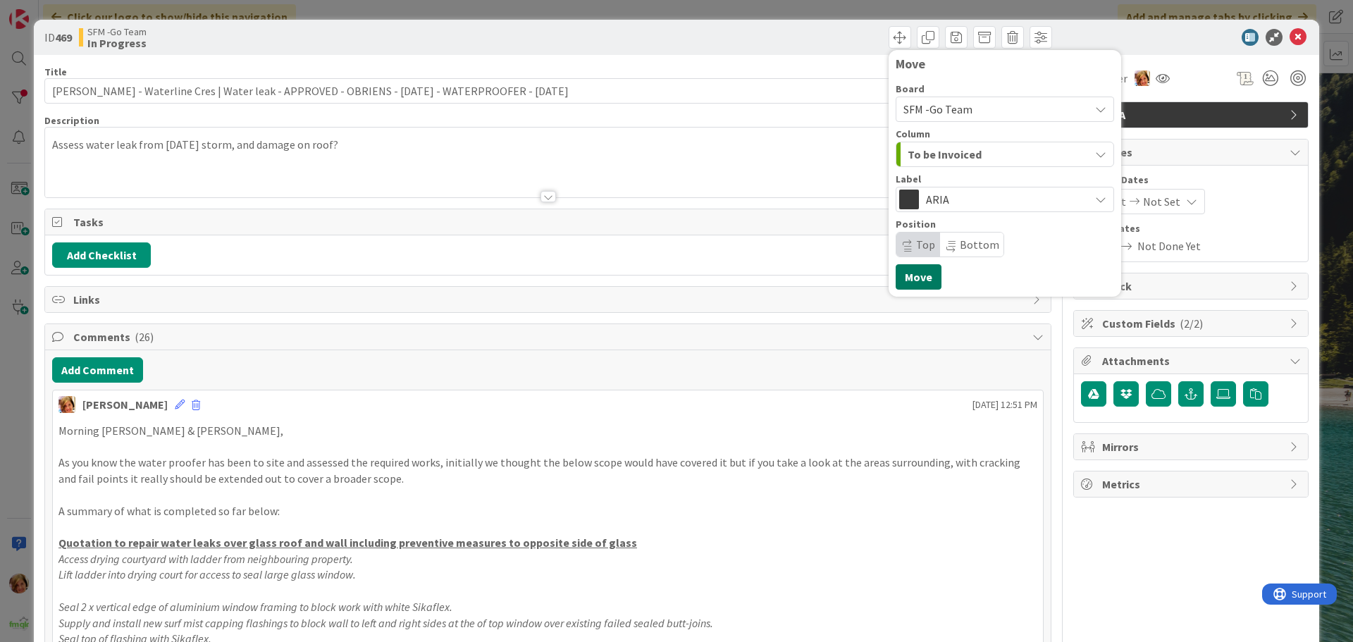
click at [901, 276] on button "Move" at bounding box center [919, 276] width 46 height 25
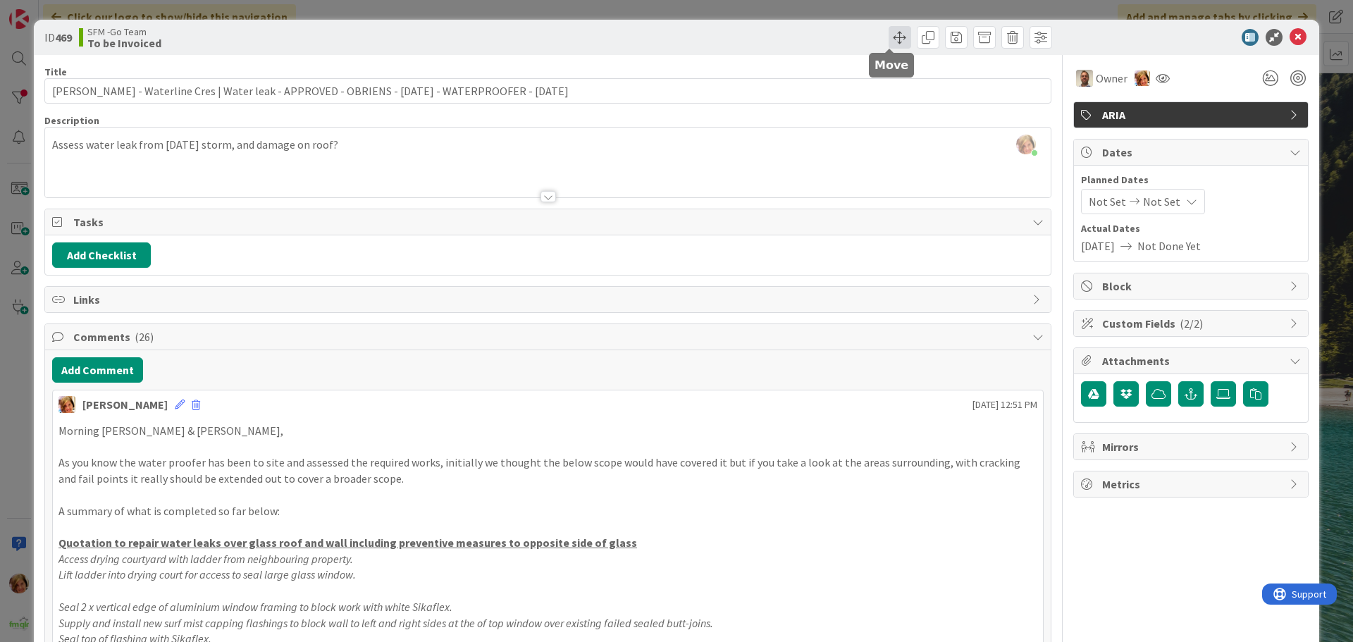
click at [891, 38] on span at bounding box center [900, 37] width 23 height 23
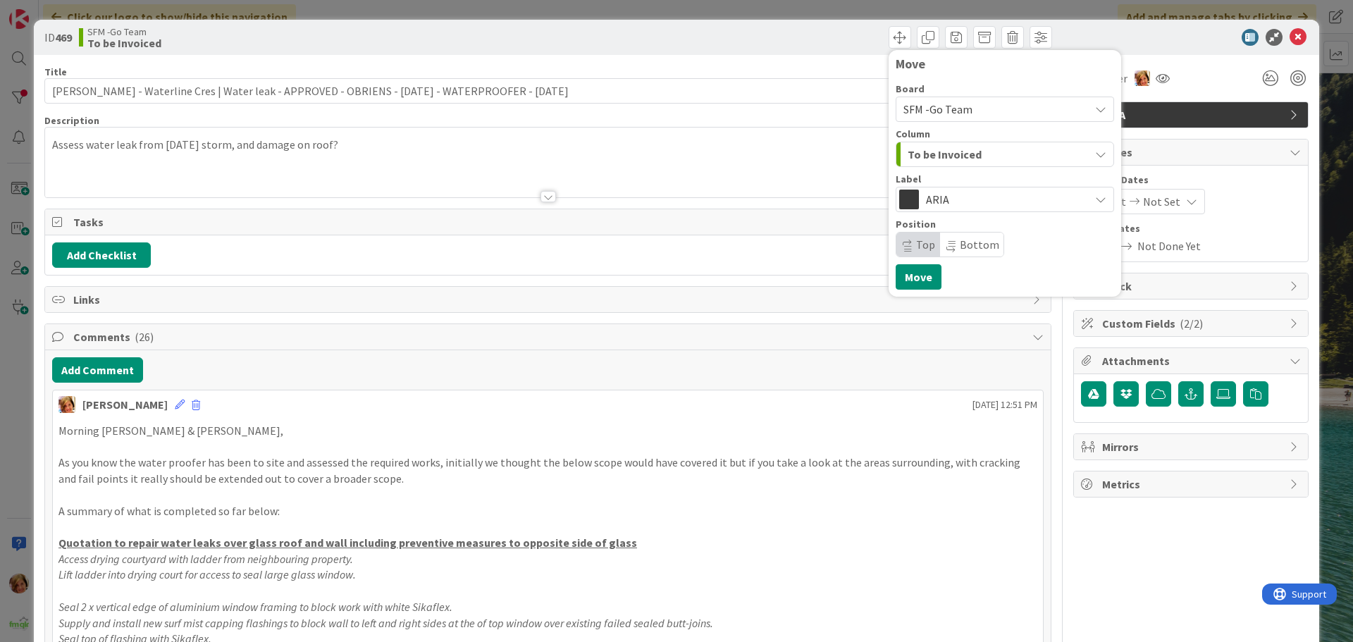
click at [935, 151] on span "To be Invoiced" at bounding box center [945, 154] width 74 height 18
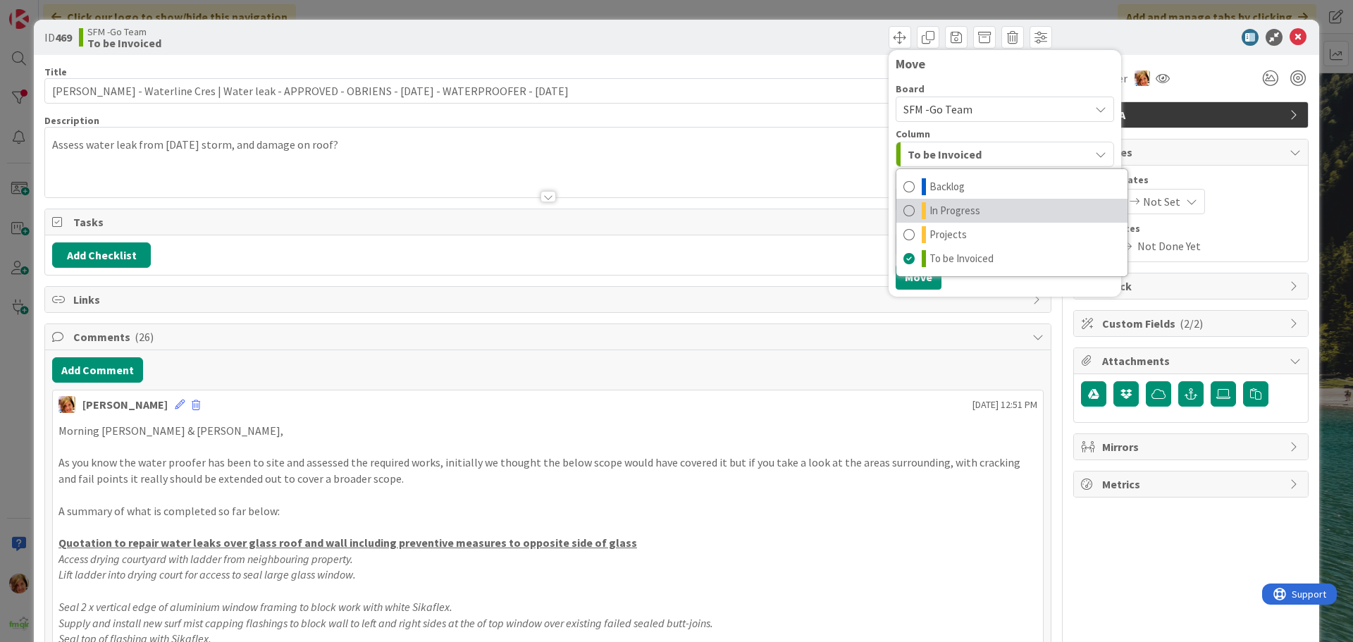
click at [956, 207] on span "In Progress" at bounding box center [955, 210] width 51 height 17
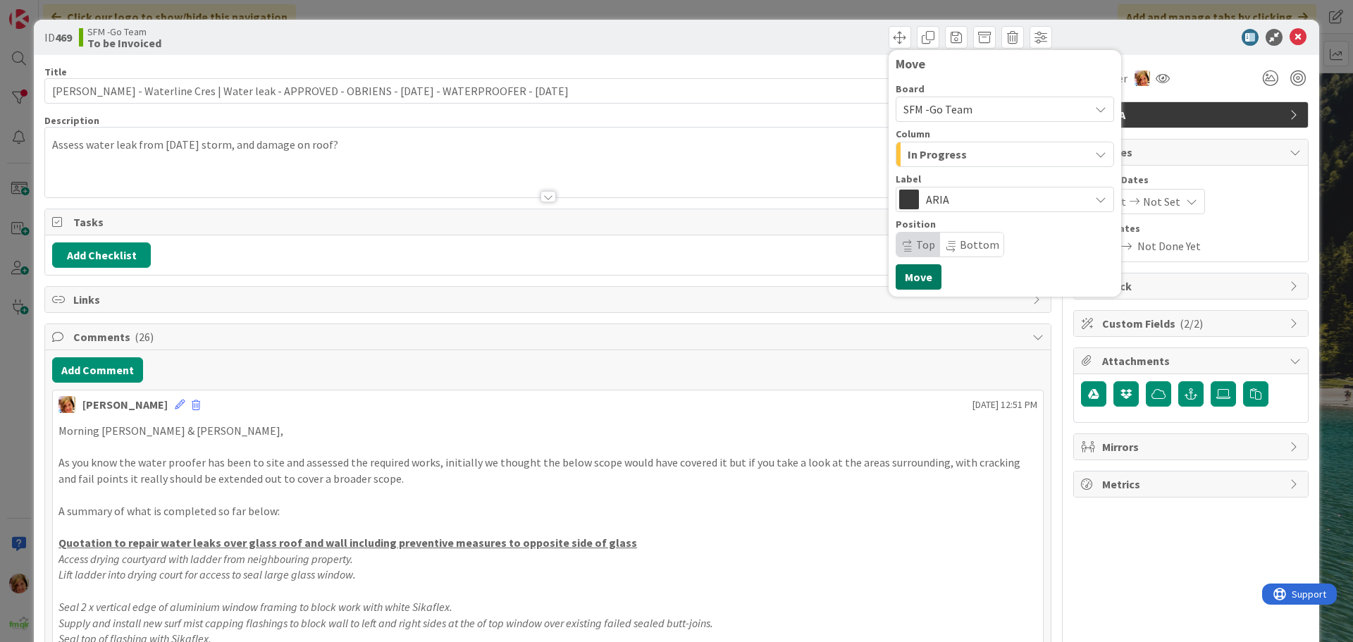
click at [908, 273] on button "Move" at bounding box center [919, 276] width 46 height 25
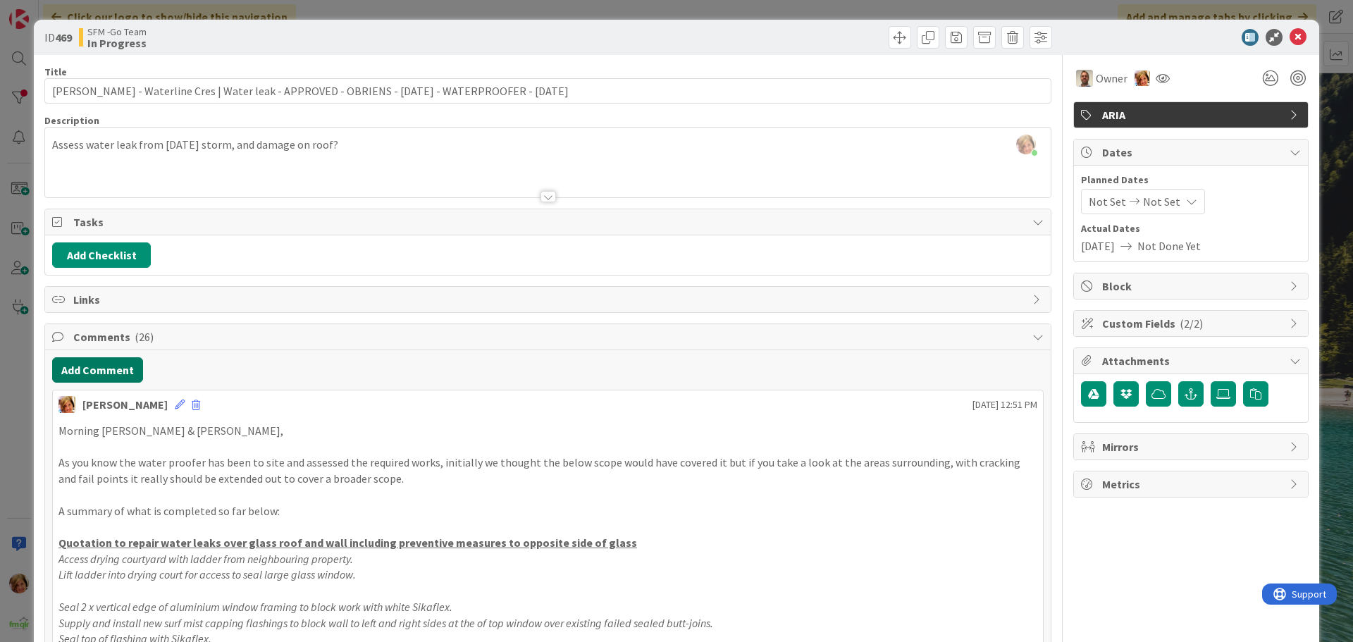
click at [79, 369] on button "Add Comment" at bounding box center [97, 369] width 91 height 25
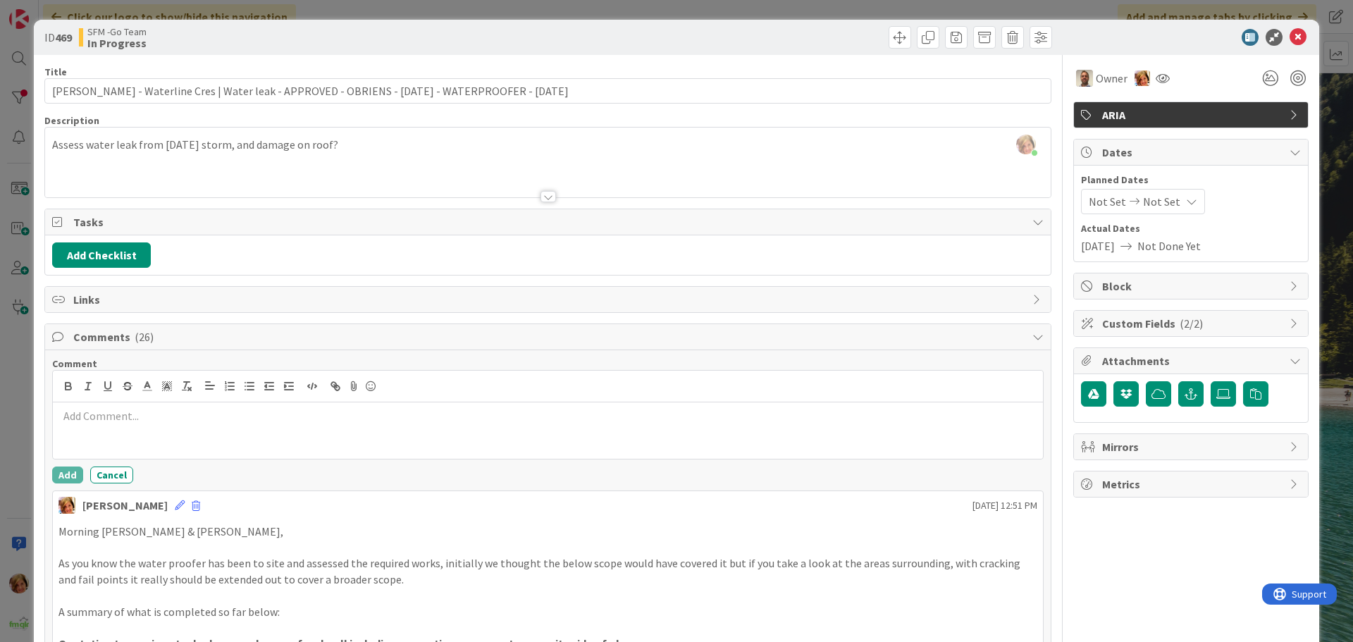
click at [144, 425] on div at bounding box center [548, 430] width 990 height 56
click at [69, 472] on button "Add" at bounding box center [67, 475] width 31 height 17
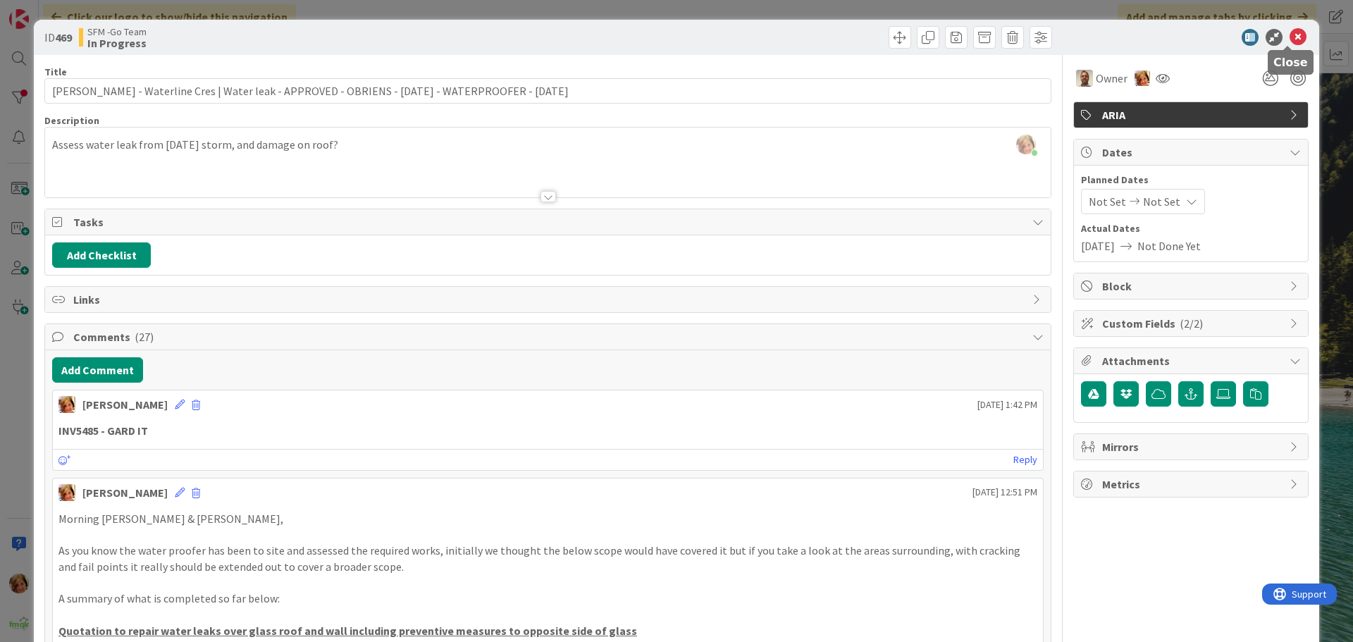
click at [1290, 37] on icon at bounding box center [1298, 37] width 17 height 17
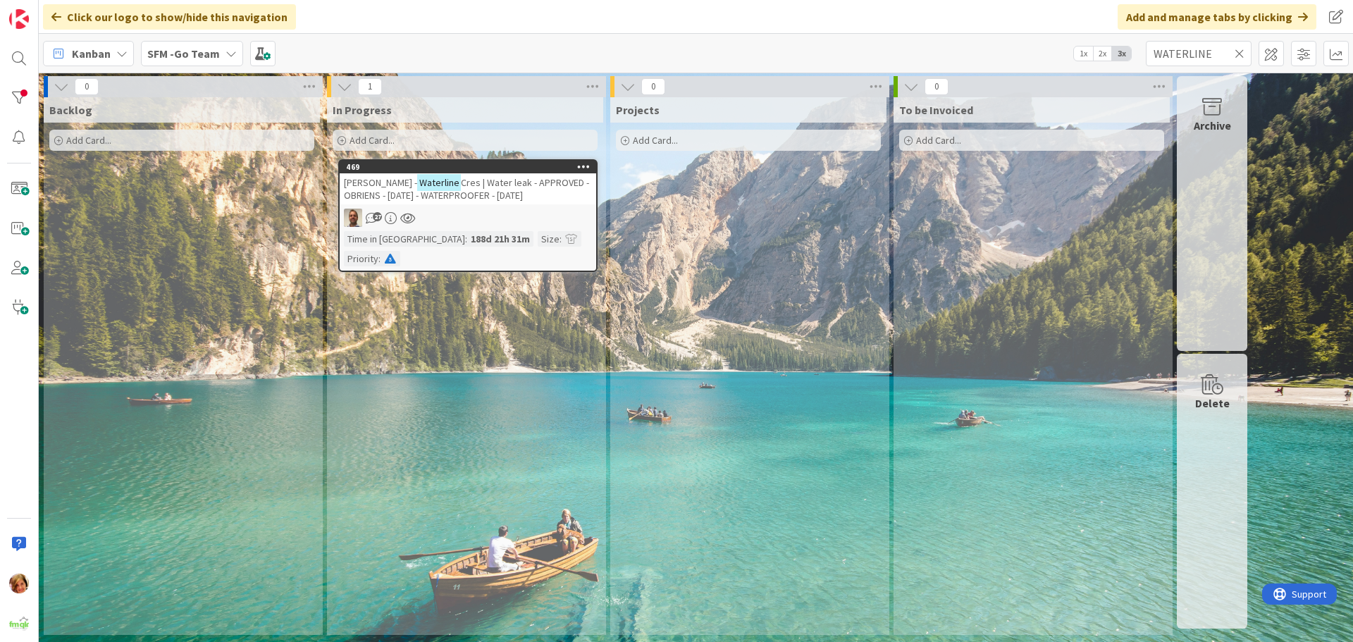
click at [1240, 54] on icon at bounding box center [1240, 53] width 10 height 13
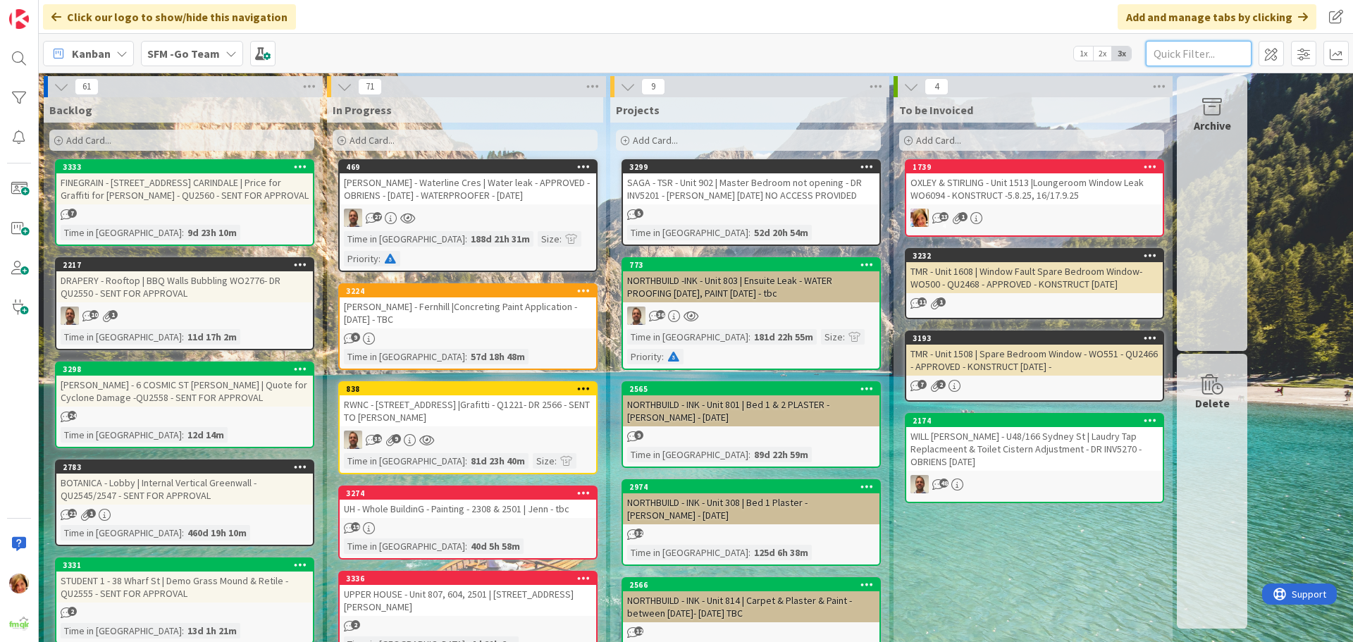
click at [1189, 52] on input "text" at bounding box center [1199, 53] width 106 height 25
type input "s"
type input "southport"
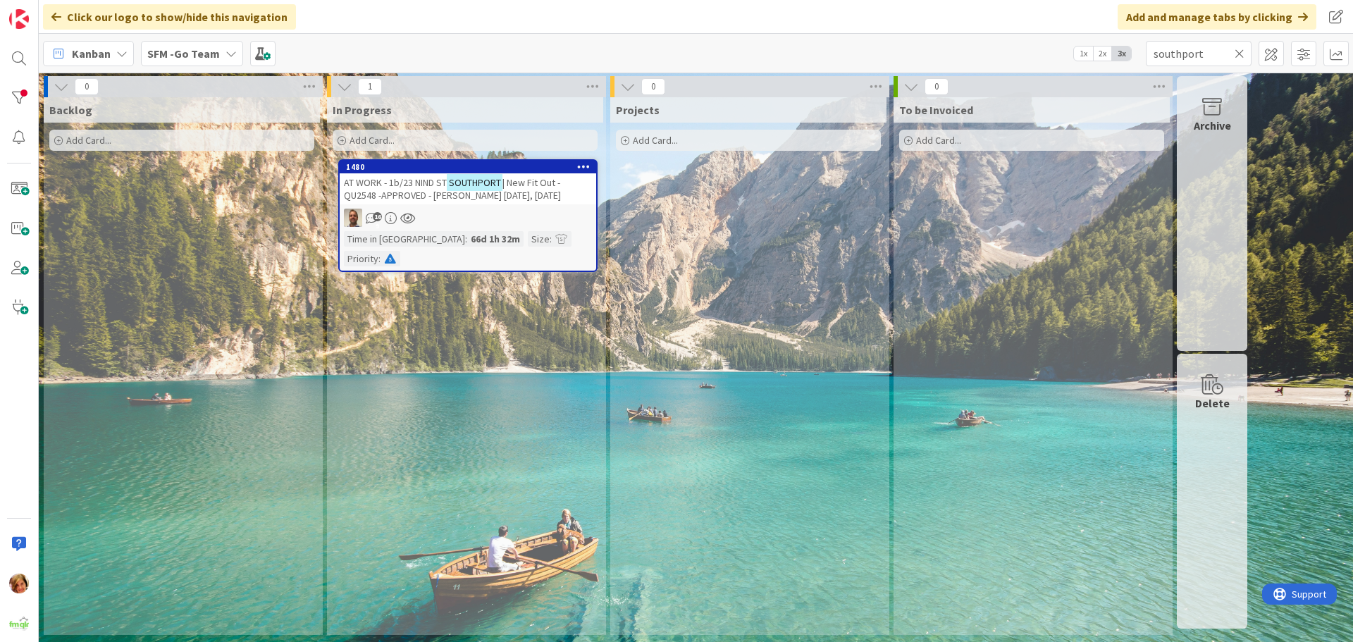
click at [419, 188] on span "AT WORK - 1b/23 NIND ST" at bounding box center [395, 182] width 103 height 13
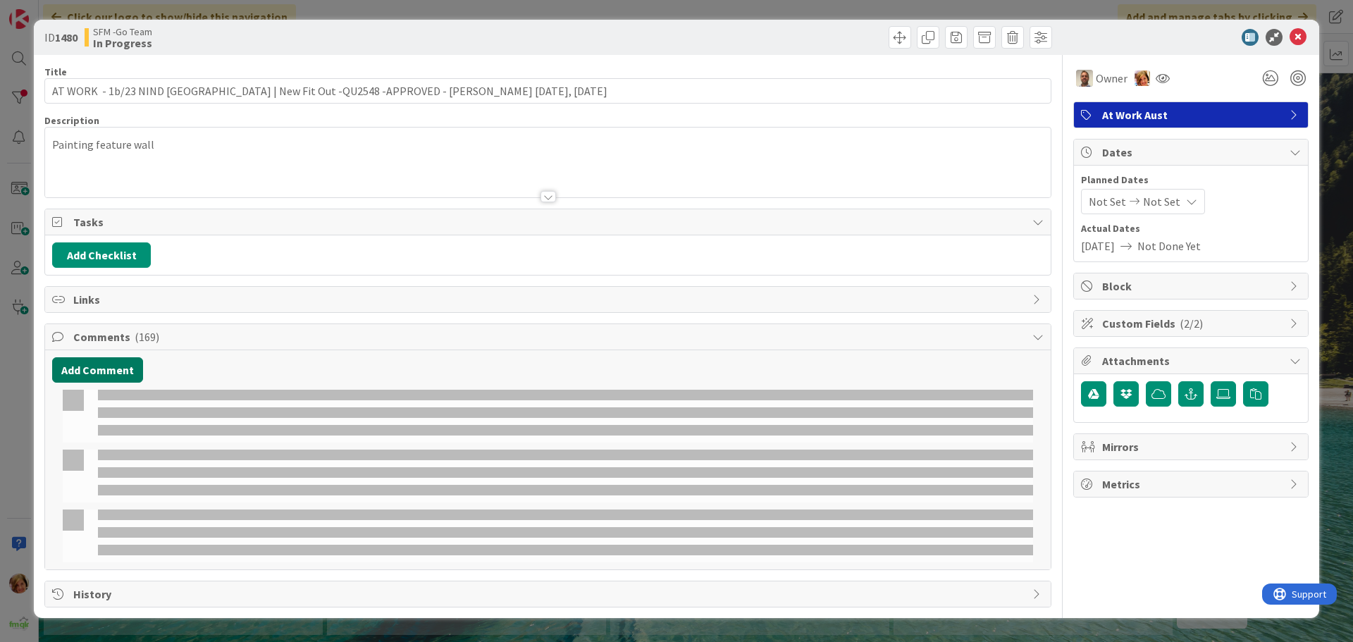
click at [104, 367] on button "Add Comment" at bounding box center [97, 369] width 91 height 25
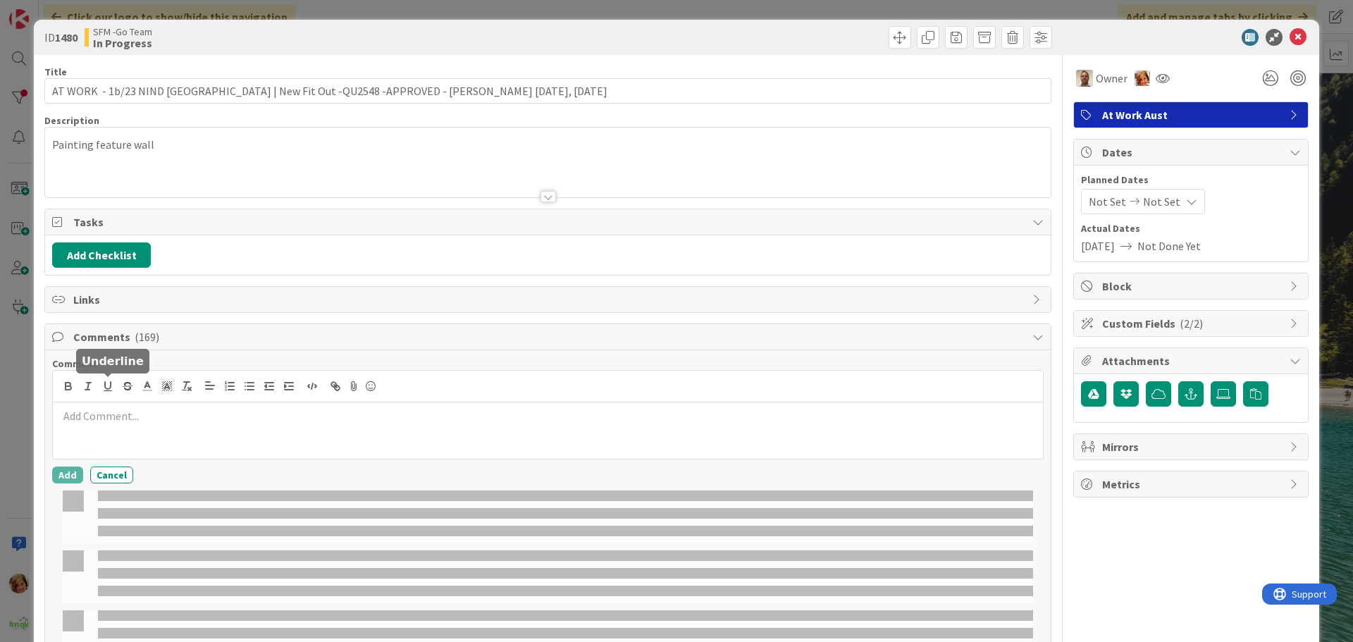
click at [110, 416] on p at bounding box center [547, 416] width 979 height 16
click at [40, 417] on div "ID 1480 SFM -Go Team In Progress Title 90 / 128 AT WORK - 1b/23 NIND [GEOGRAPHI…" at bounding box center [677, 369] width 1286 height 699
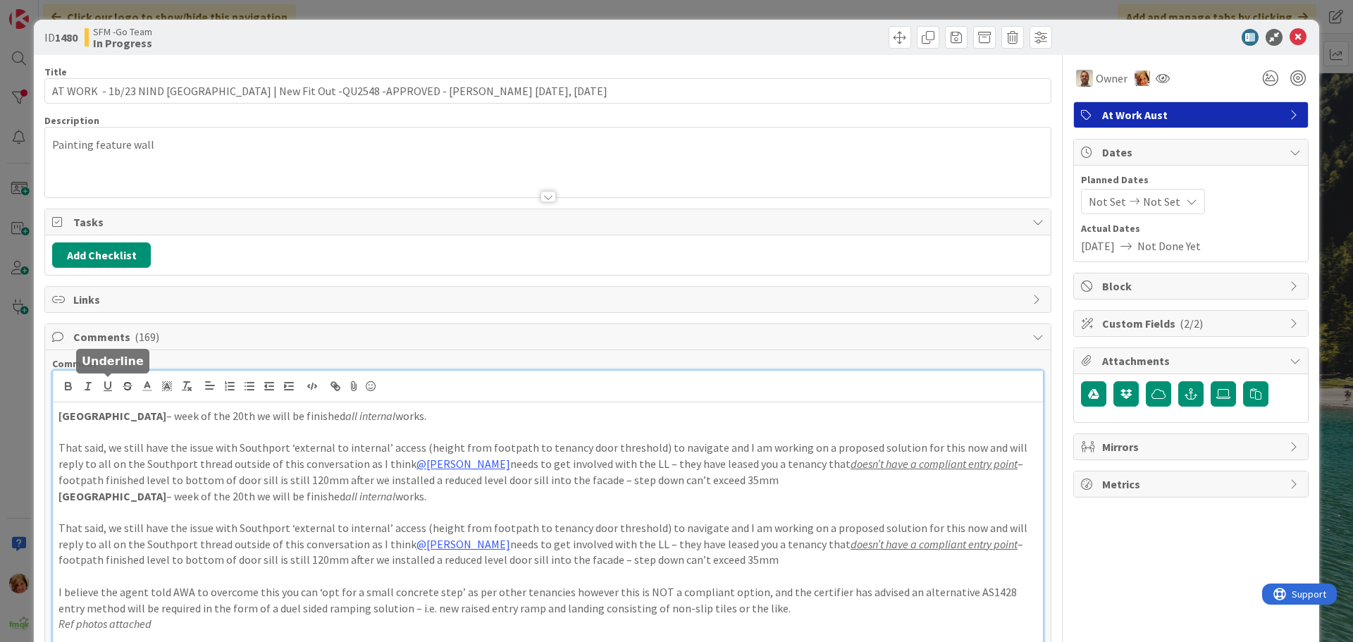
click at [109, 568] on p at bounding box center [547, 576] width 979 height 16
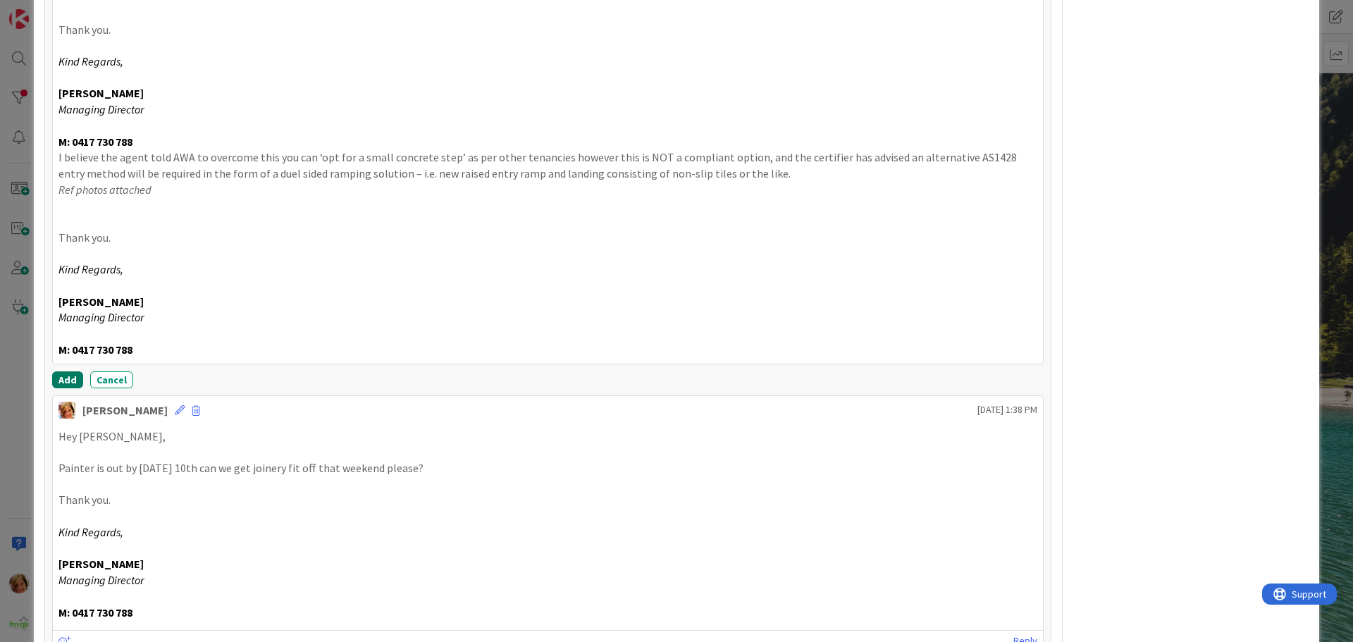
click at [61, 378] on button "Add" at bounding box center [67, 379] width 31 height 17
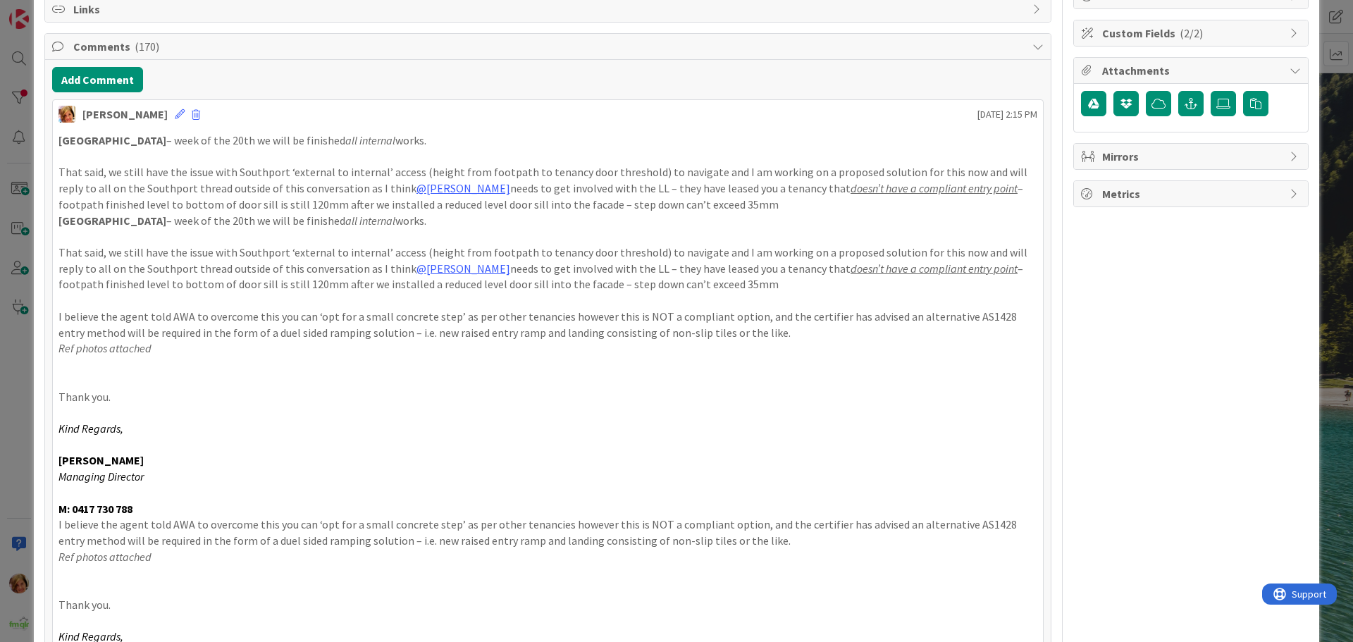
scroll to position [0, 0]
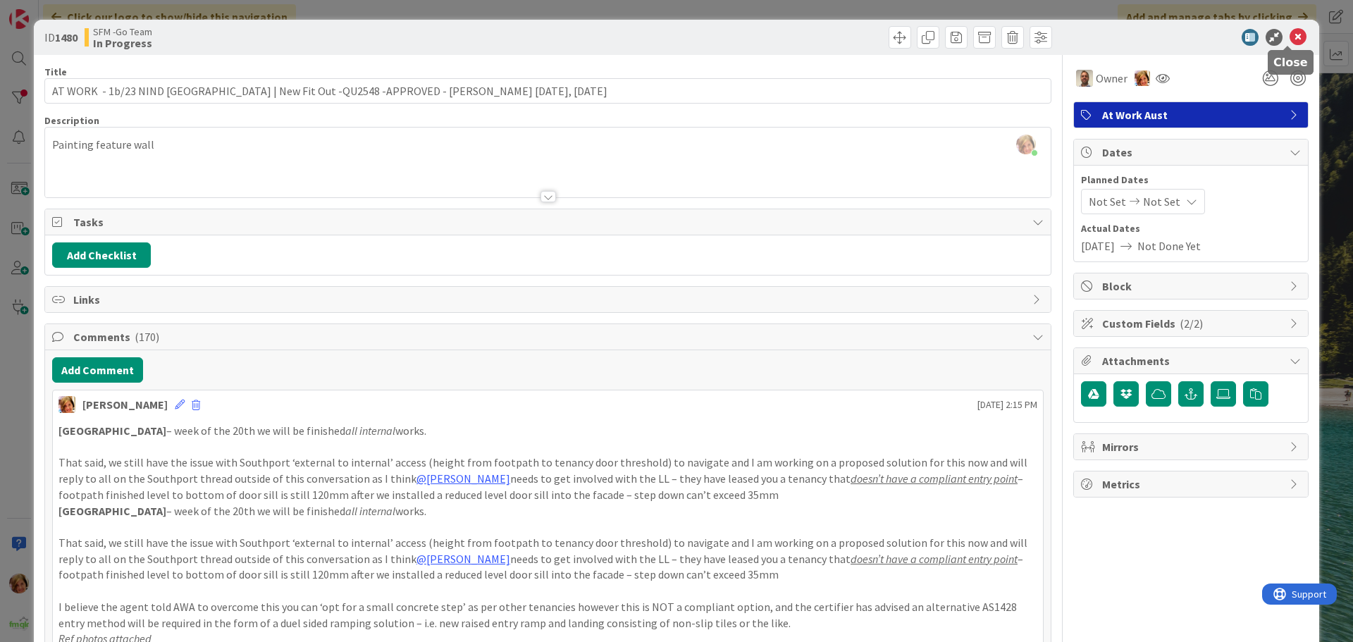
click at [1290, 32] on icon at bounding box center [1298, 37] width 17 height 17
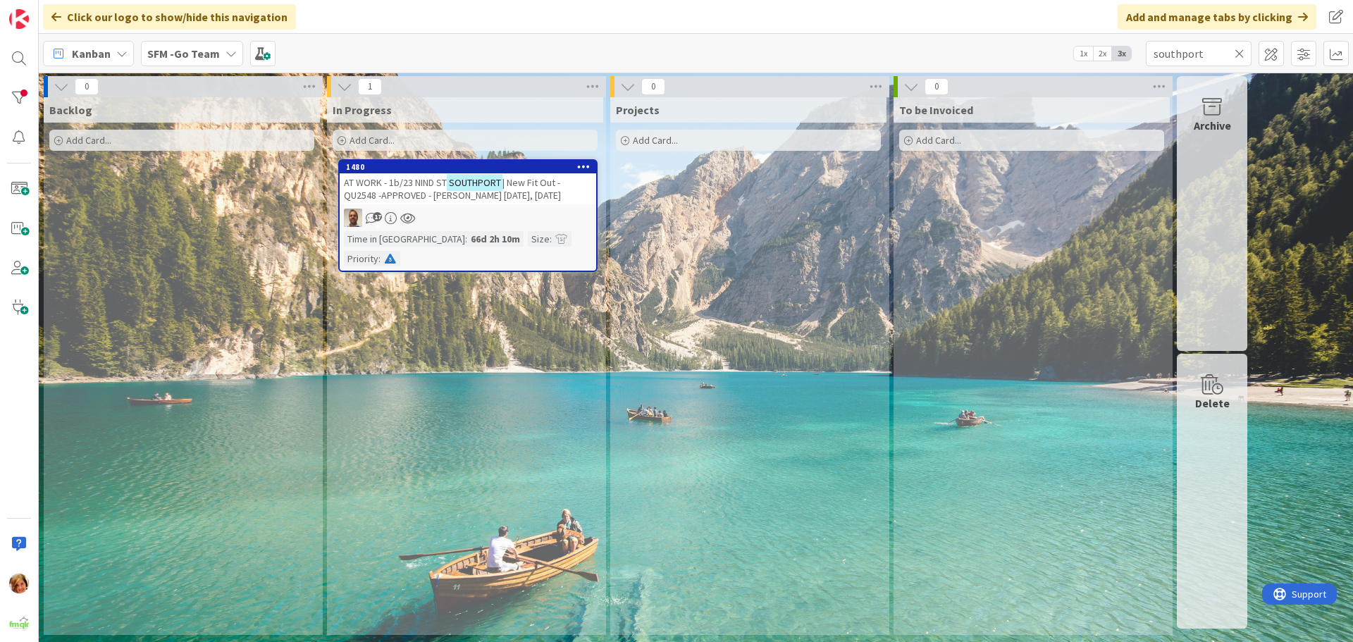
drag, startPoint x: 1240, startPoint y: 51, endPoint x: 1209, endPoint y: 66, distance: 35.0
click at [1240, 51] on icon at bounding box center [1240, 53] width 10 height 13
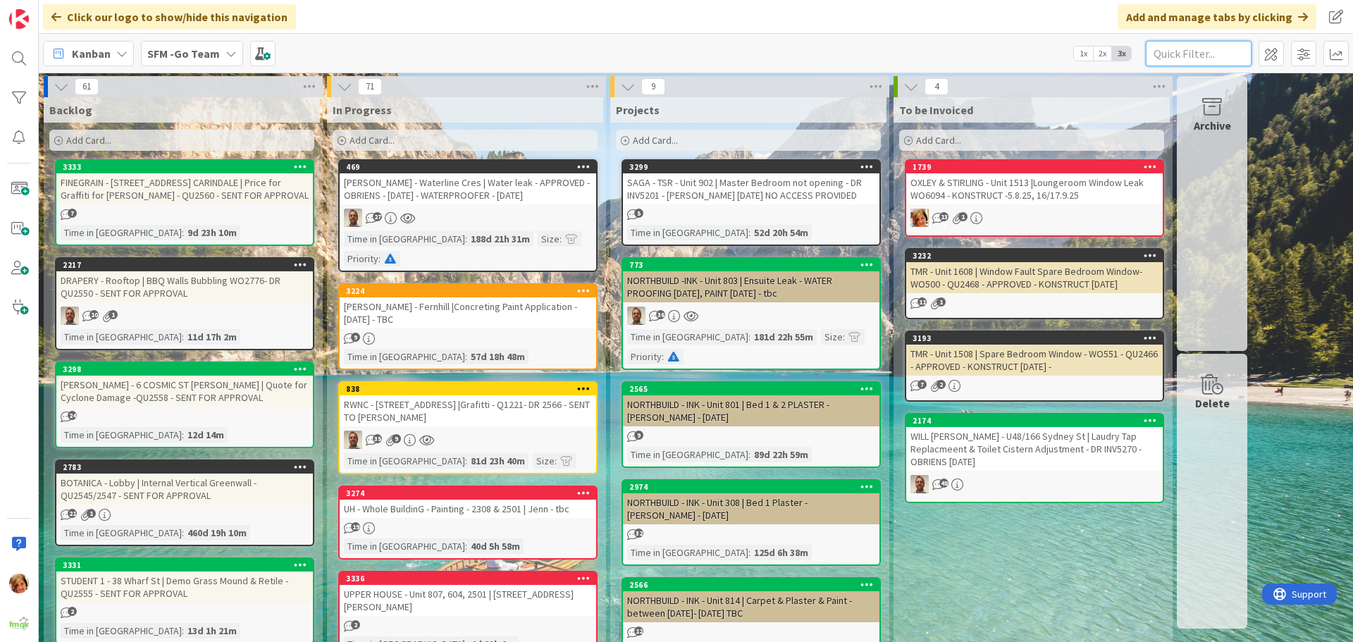
click at [1182, 43] on input "text" at bounding box center [1199, 53] width 106 height 25
type input "[PERSON_NAME]"
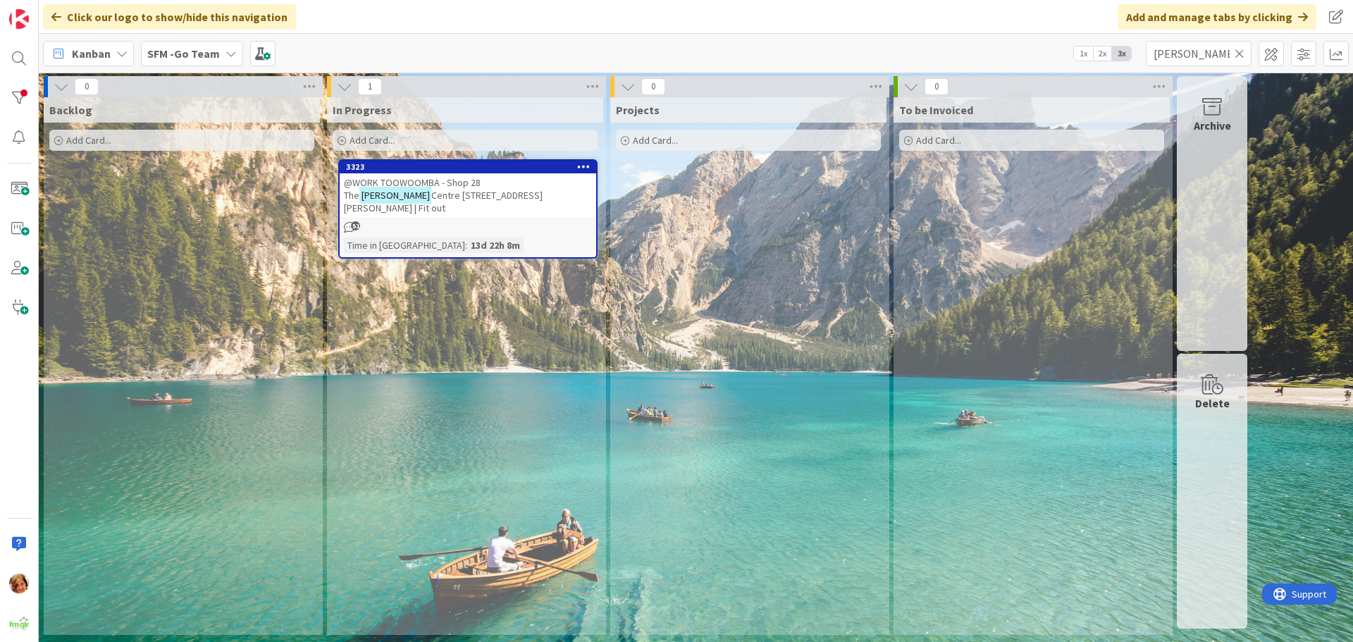
click at [447, 180] on span "@WORK TOOWOOMBA - Shop 28 The" at bounding box center [412, 188] width 137 height 25
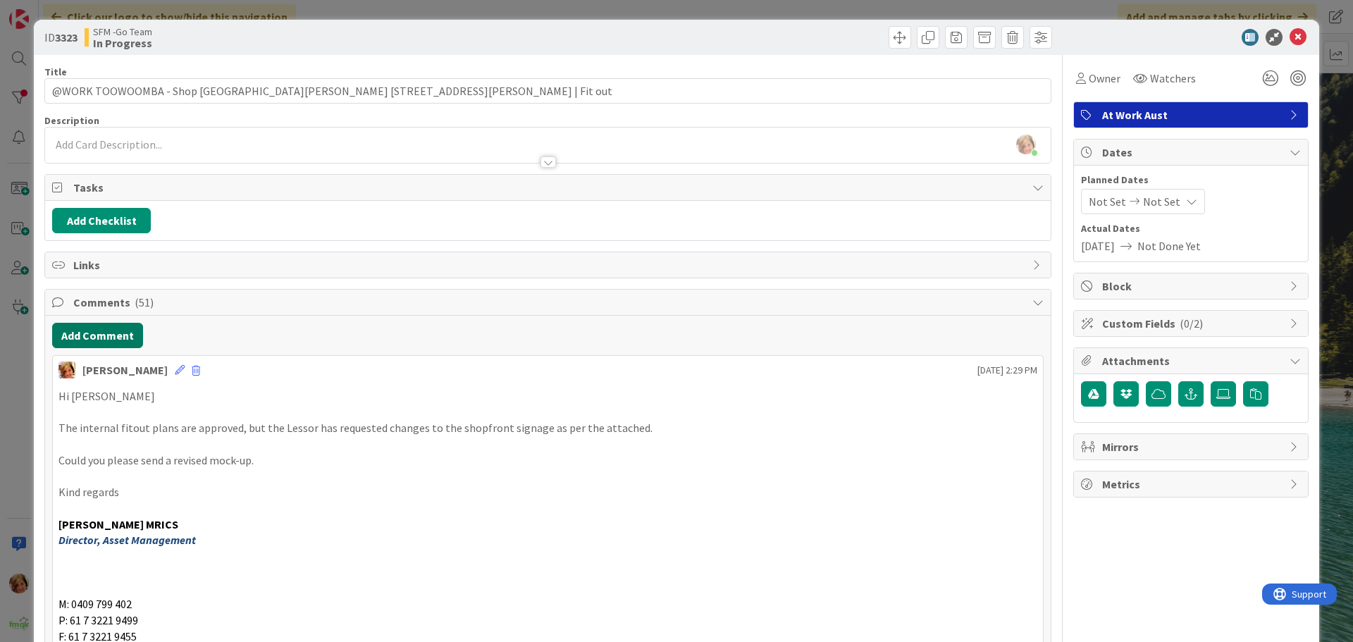
click at [109, 333] on button "Add Comment" at bounding box center [97, 335] width 91 height 25
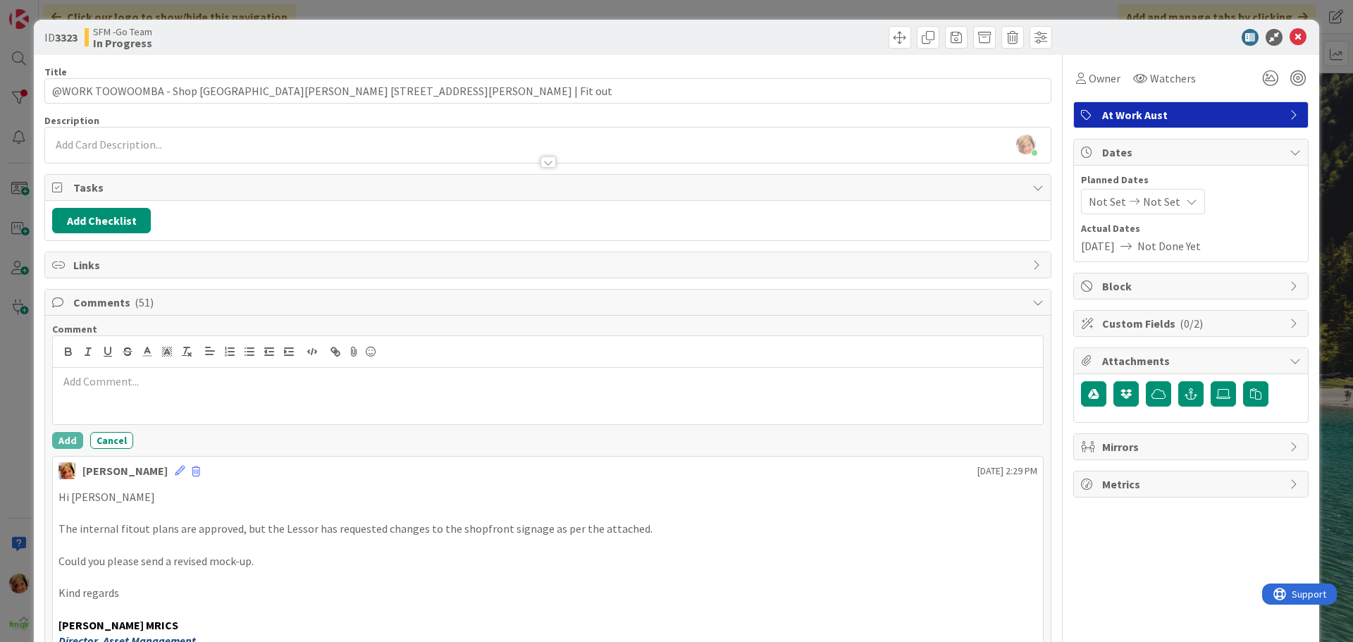
click at [157, 373] on div at bounding box center [548, 396] width 990 height 56
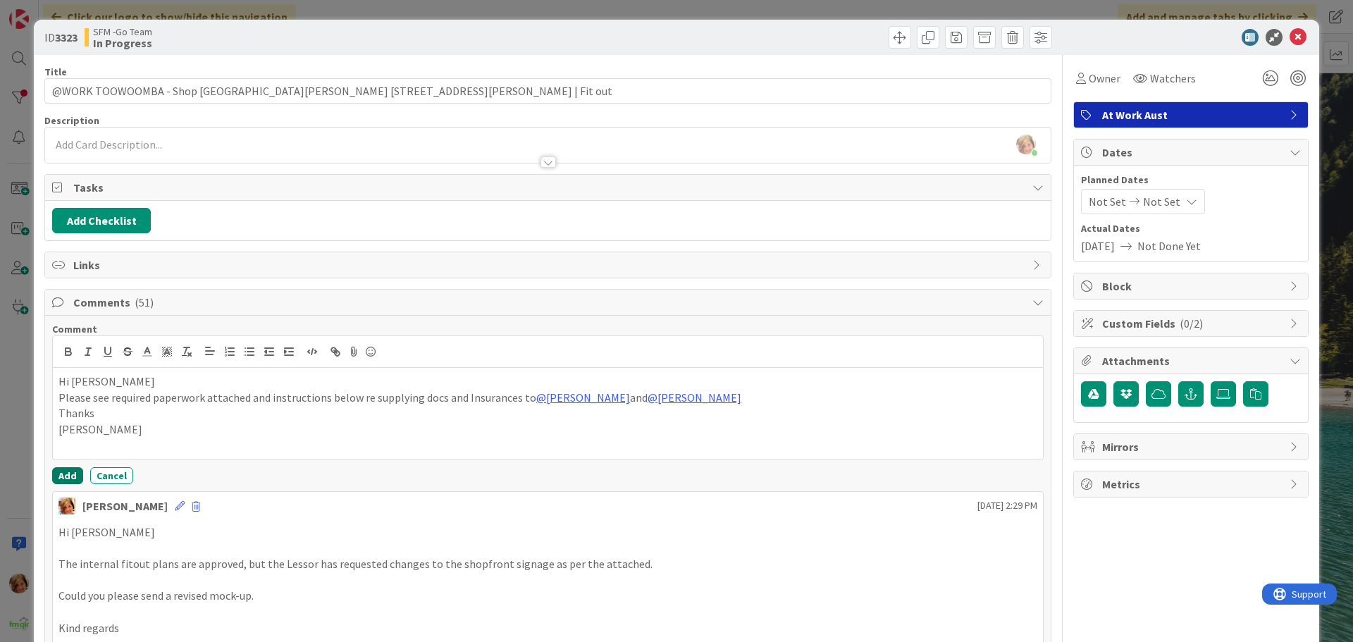
click at [68, 472] on button "Add" at bounding box center [67, 475] width 31 height 17
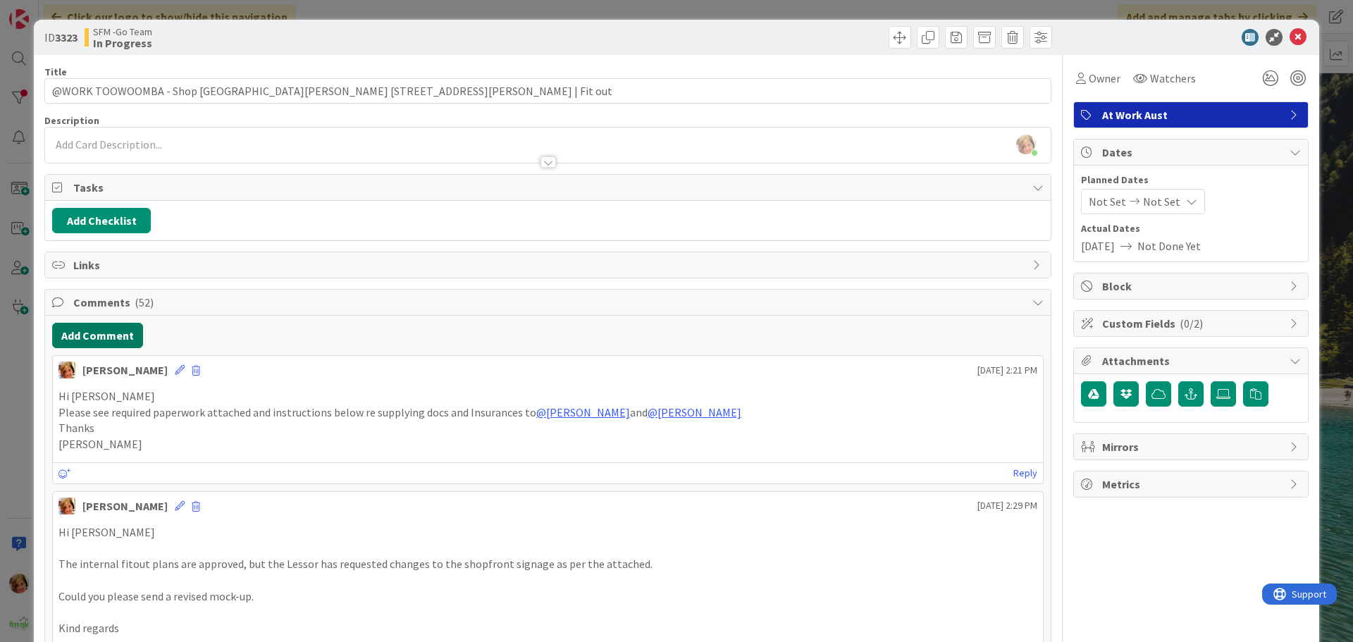
click at [94, 332] on button "Add Comment" at bounding box center [97, 335] width 91 height 25
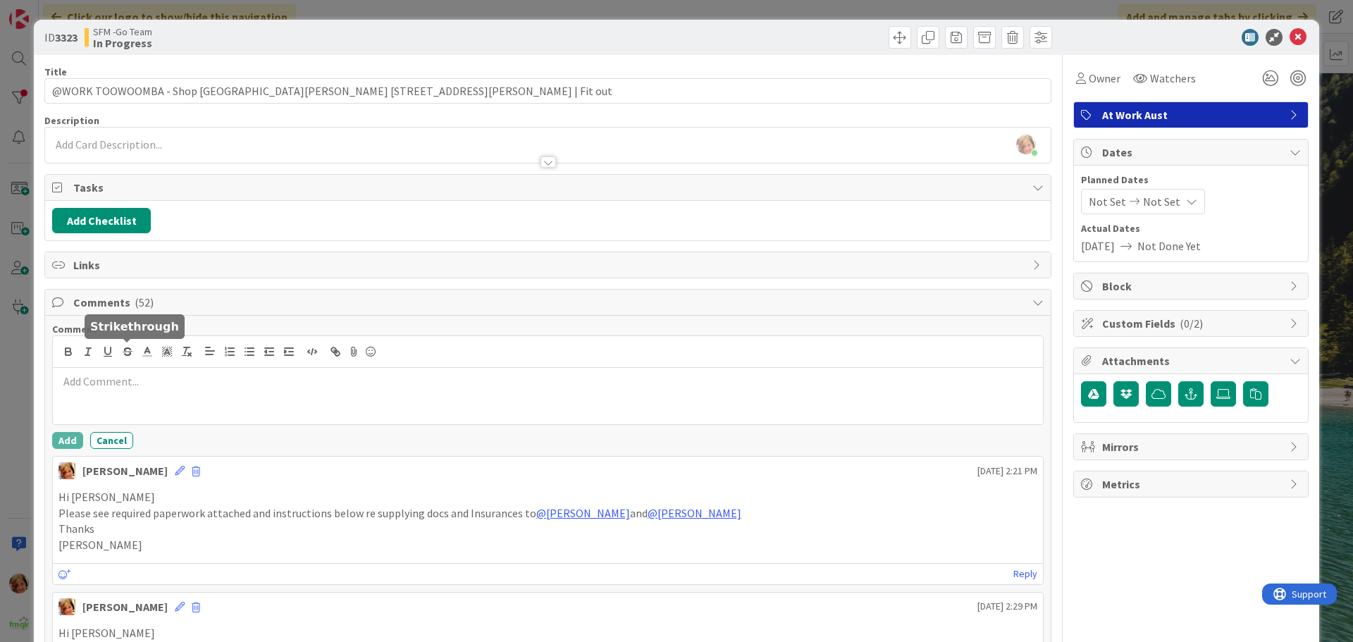
click at [129, 364] on div at bounding box center [548, 352] width 990 height 32
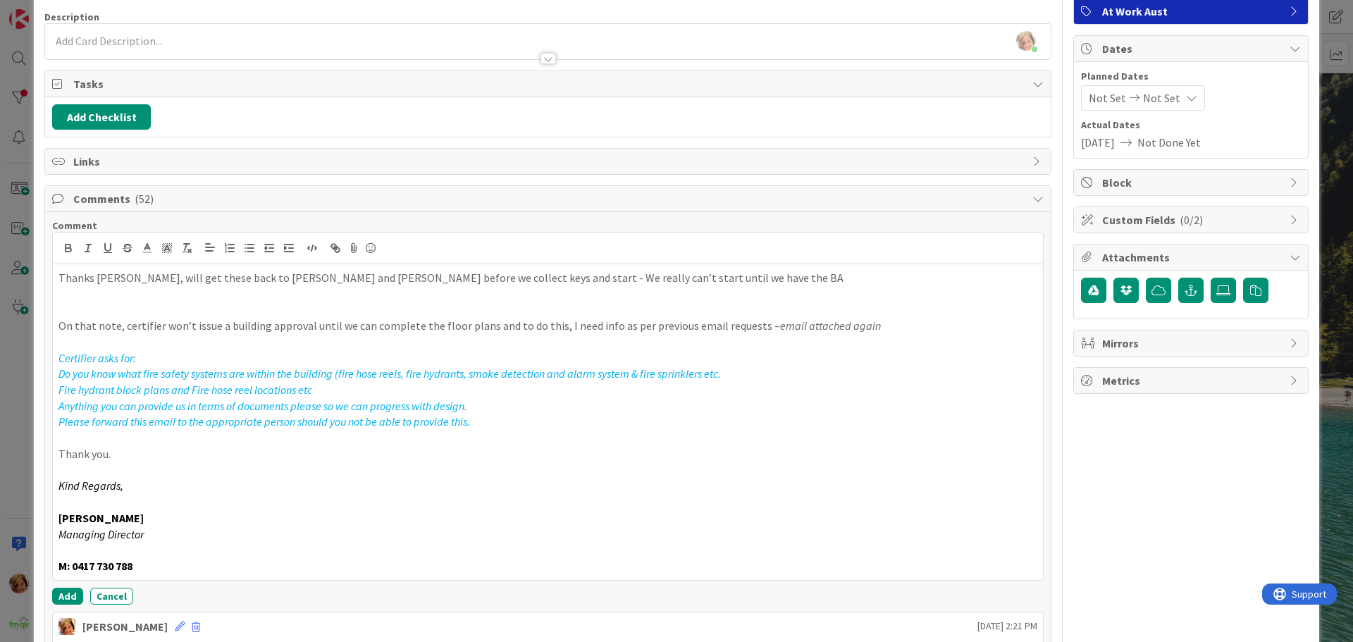
scroll to position [175, 0]
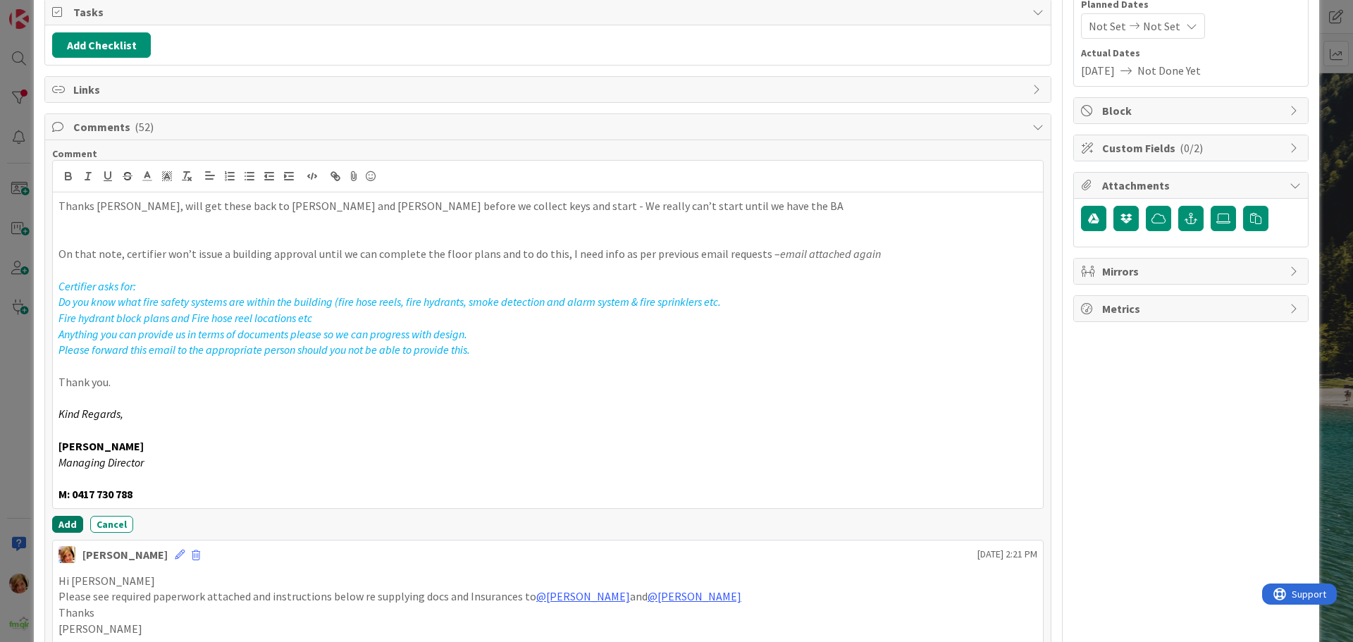
click at [65, 520] on button "Add" at bounding box center [67, 524] width 31 height 17
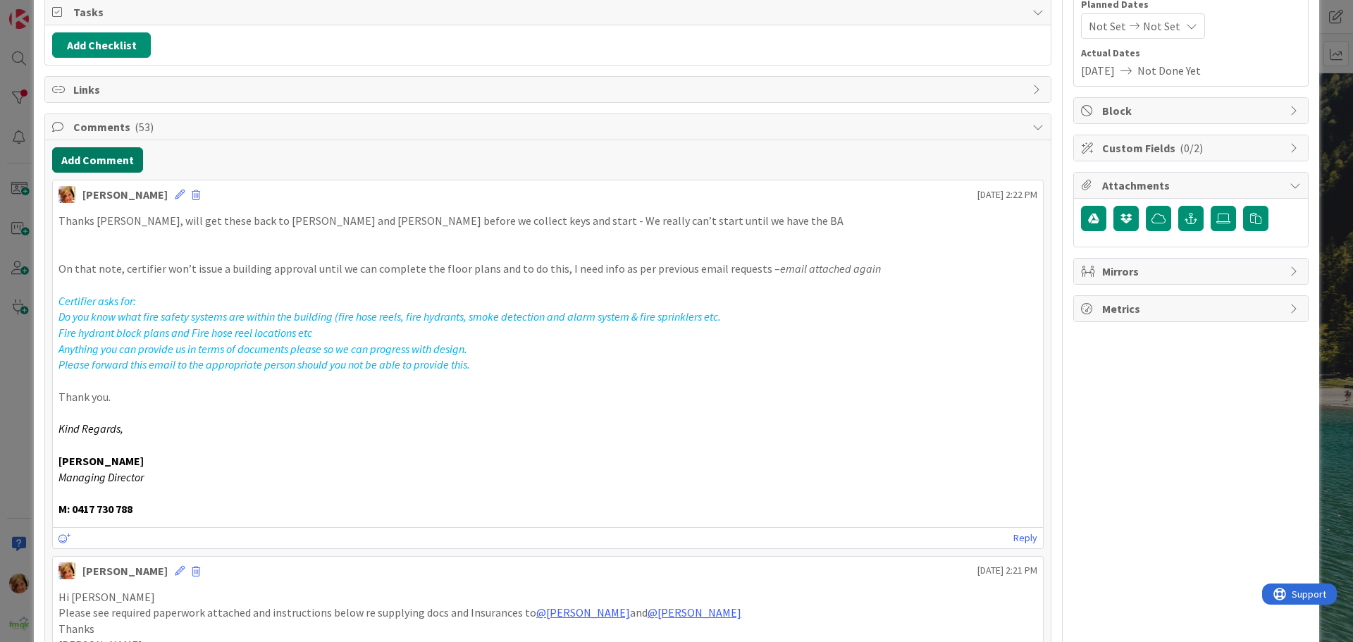
click at [110, 154] on button "Add Comment" at bounding box center [97, 159] width 91 height 25
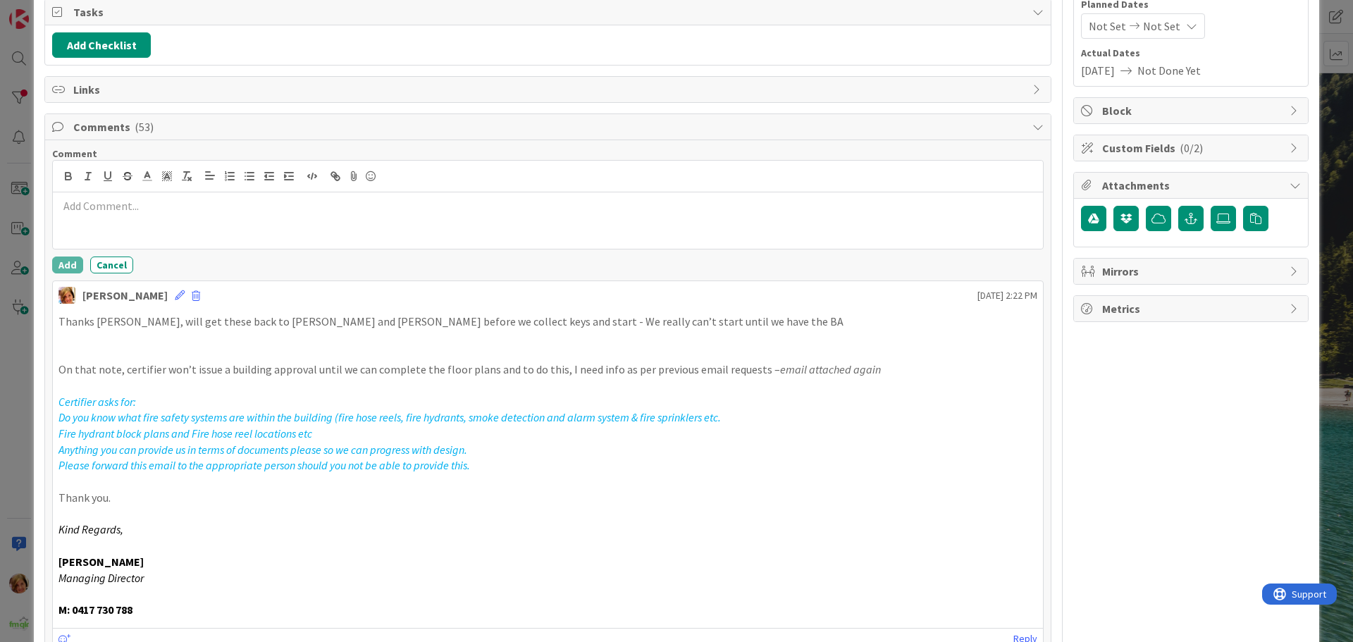
click at [131, 197] on div at bounding box center [548, 220] width 990 height 56
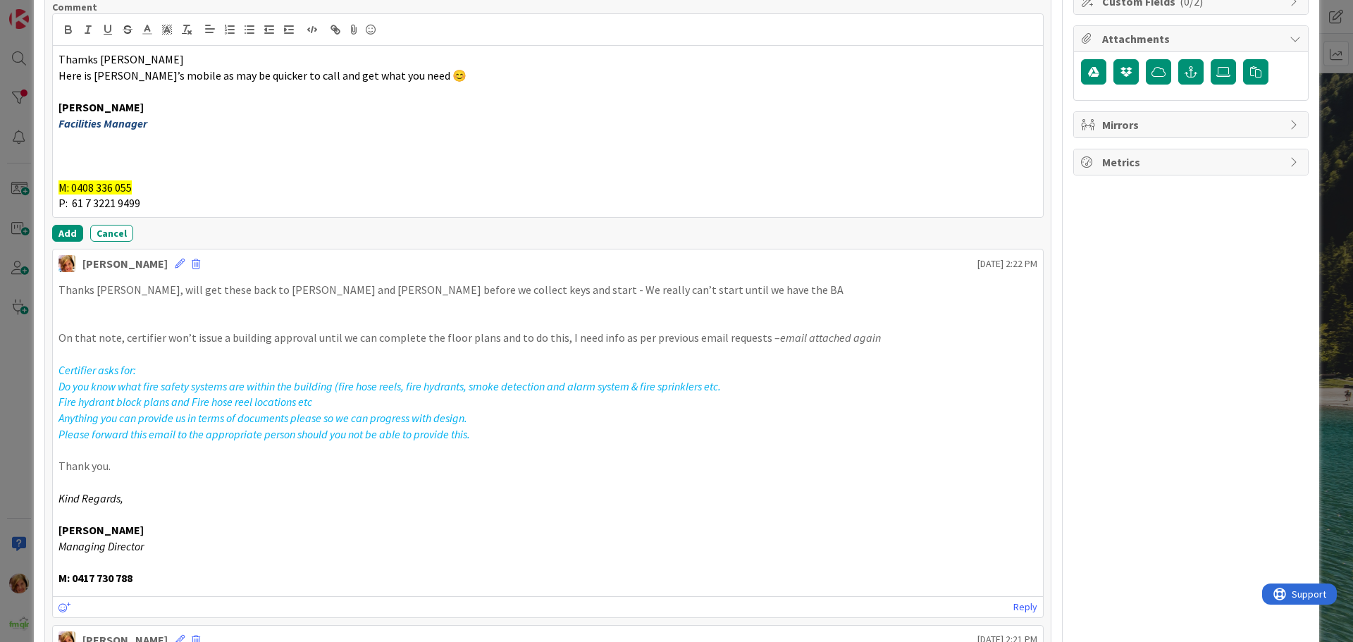
scroll to position [316, 0]
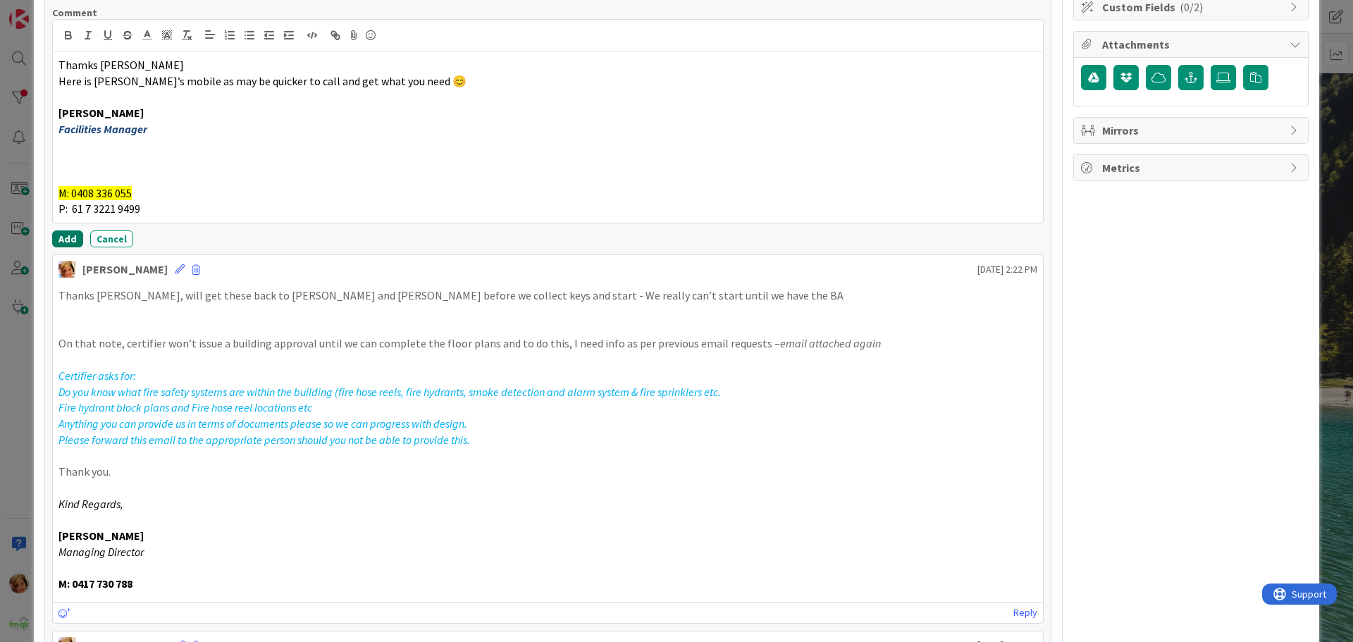
click at [66, 233] on button "Add" at bounding box center [67, 238] width 31 height 17
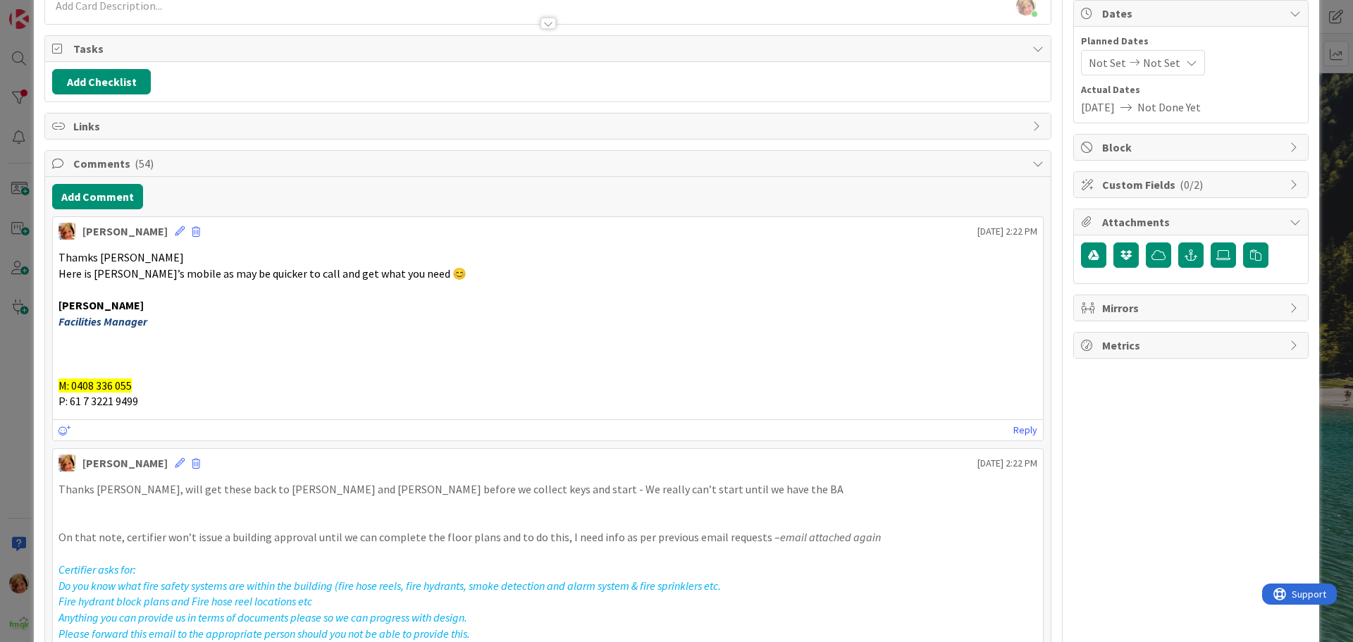
scroll to position [0, 0]
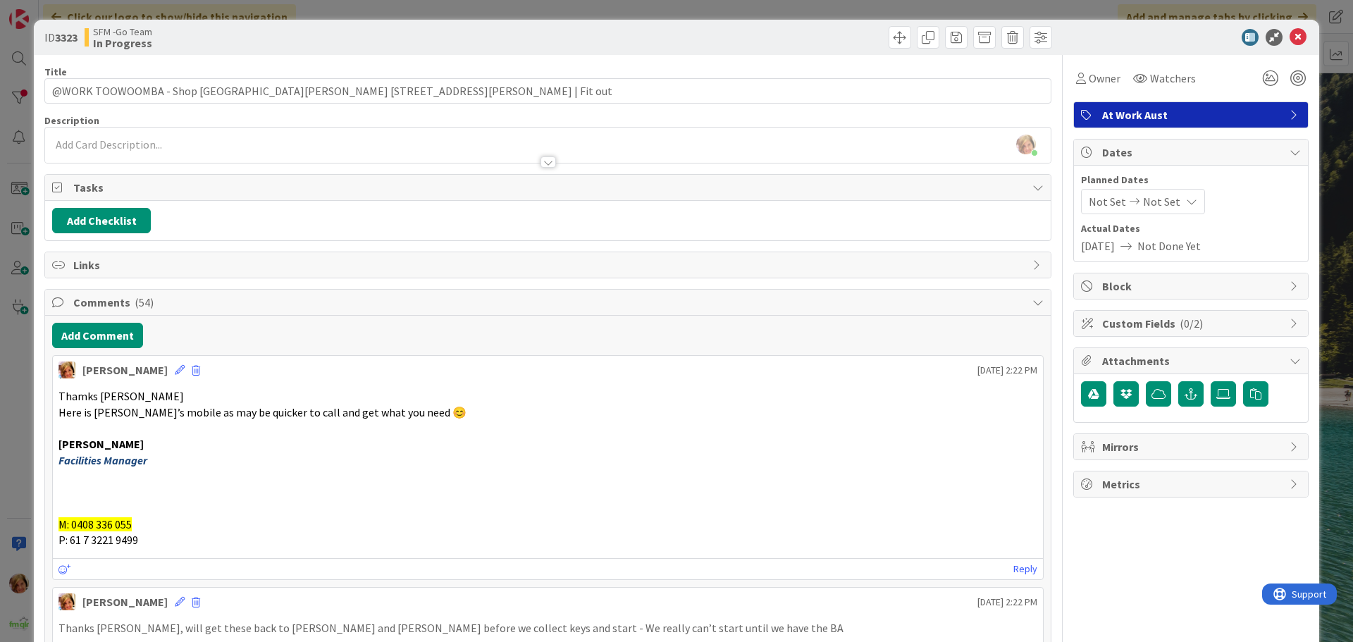
click at [664, 32] on div at bounding box center [802, 37] width 500 height 23
click at [1290, 42] on icon at bounding box center [1298, 37] width 17 height 17
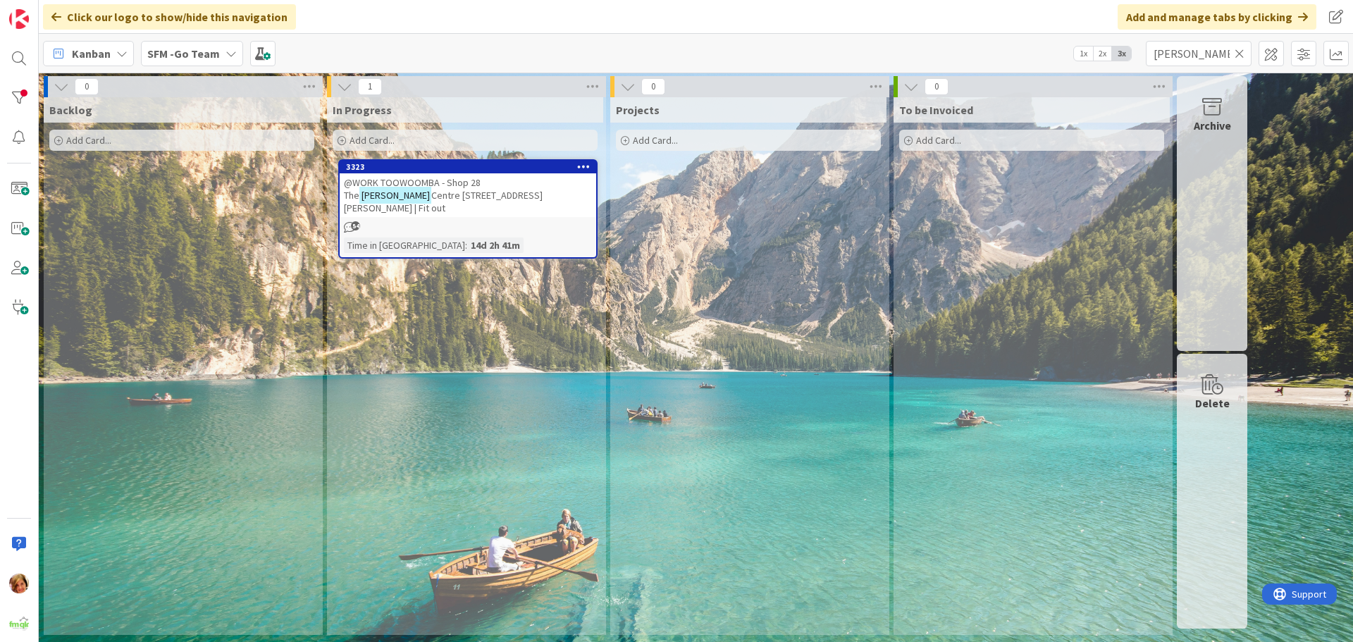
click at [1238, 50] on icon at bounding box center [1240, 53] width 10 height 13
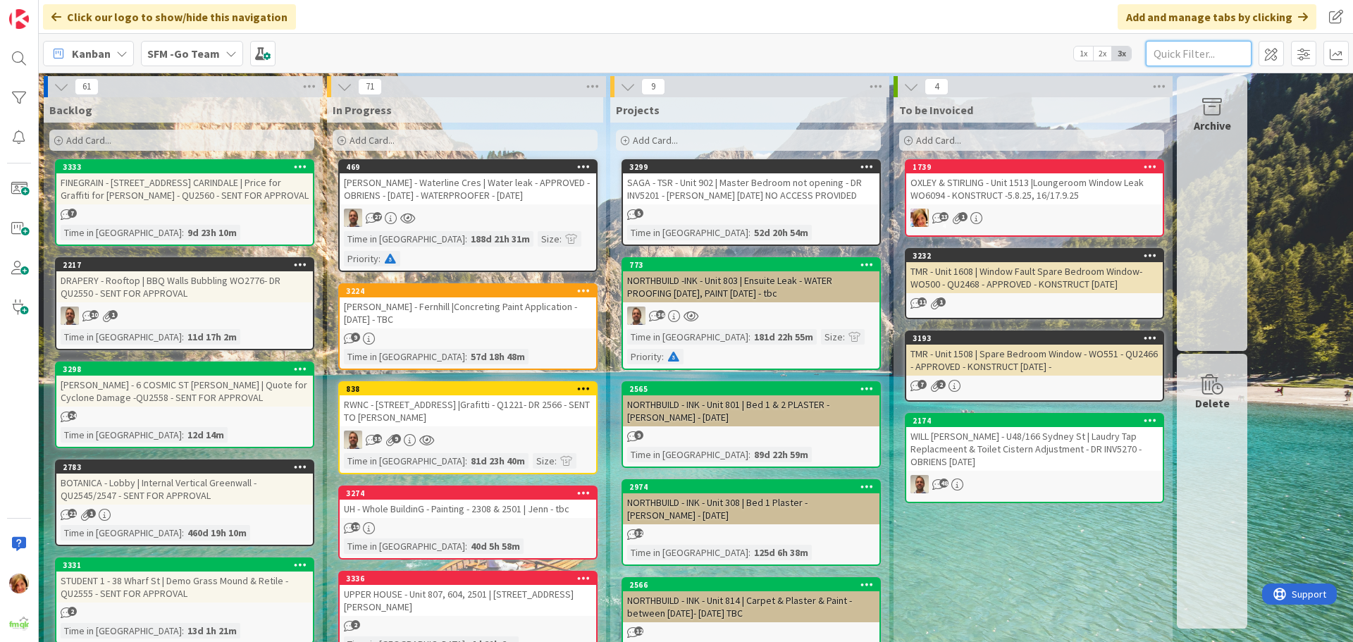
click at [1182, 50] on input "text" at bounding box center [1199, 53] width 106 height 25
type input "raceview"
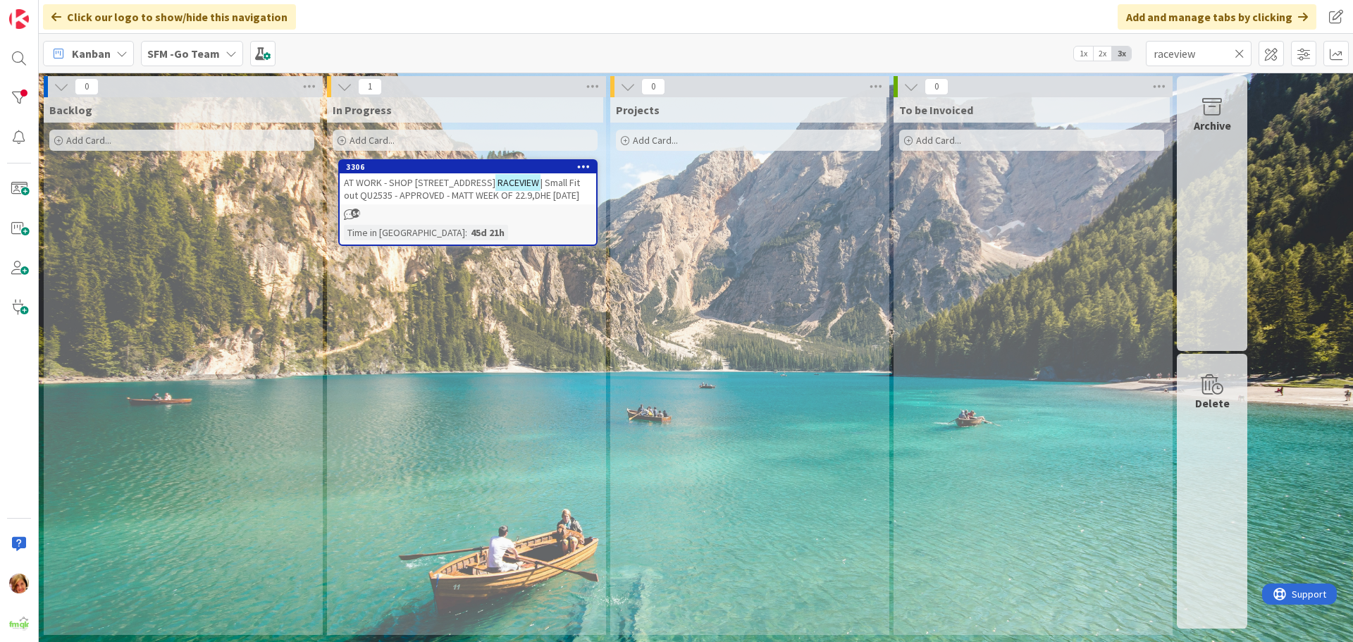
click at [441, 178] on span "AT WORK - SHOP [STREET_ADDRESS]" at bounding box center [420, 182] width 152 height 13
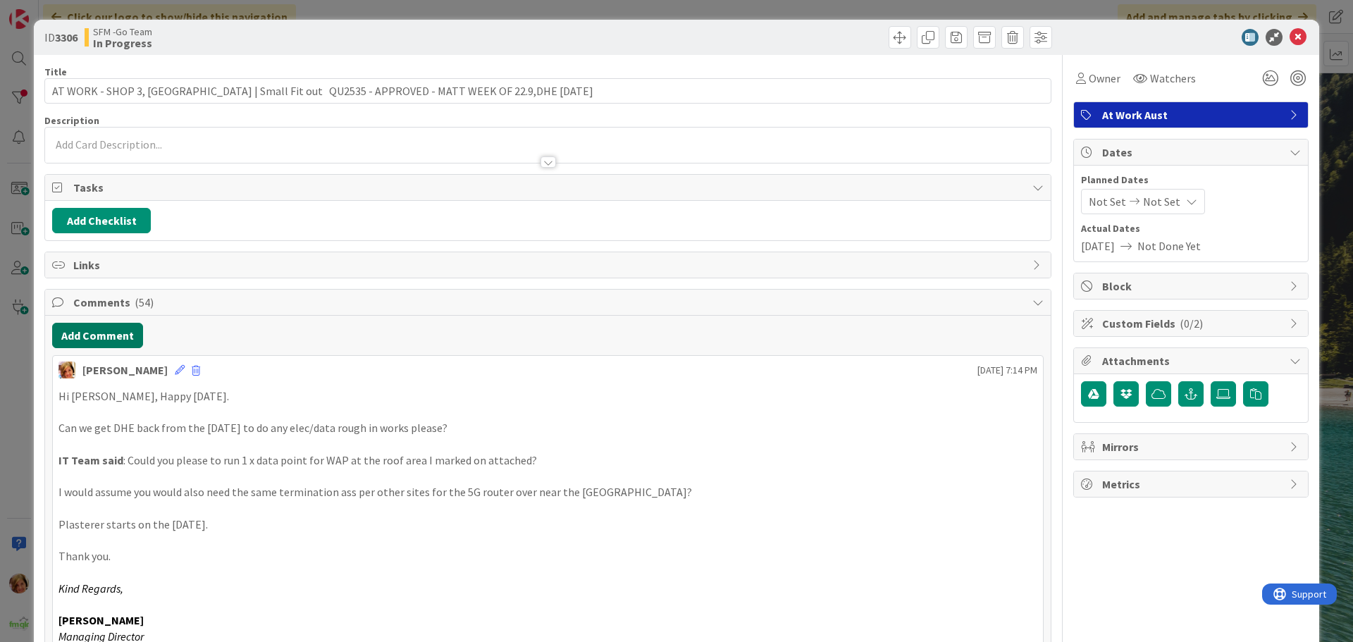
click at [99, 333] on button "Add Comment" at bounding box center [97, 335] width 91 height 25
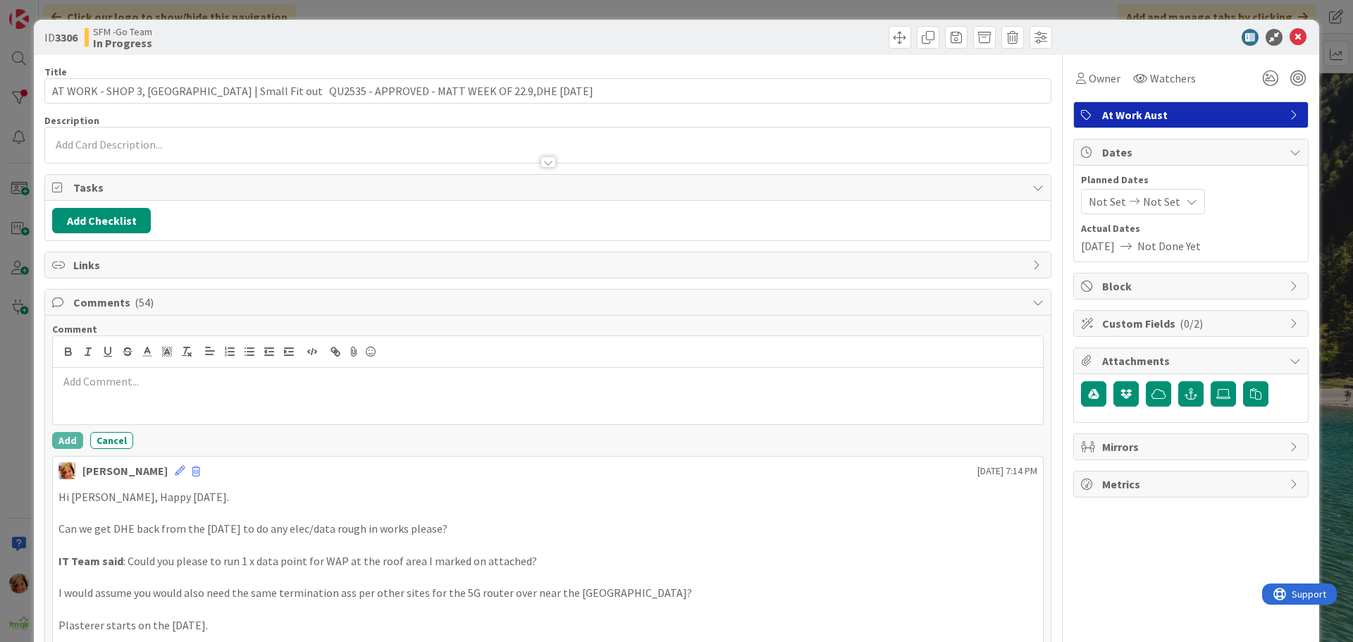
click at [175, 403] on div at bounding box center [548, 396] width 990 height 56
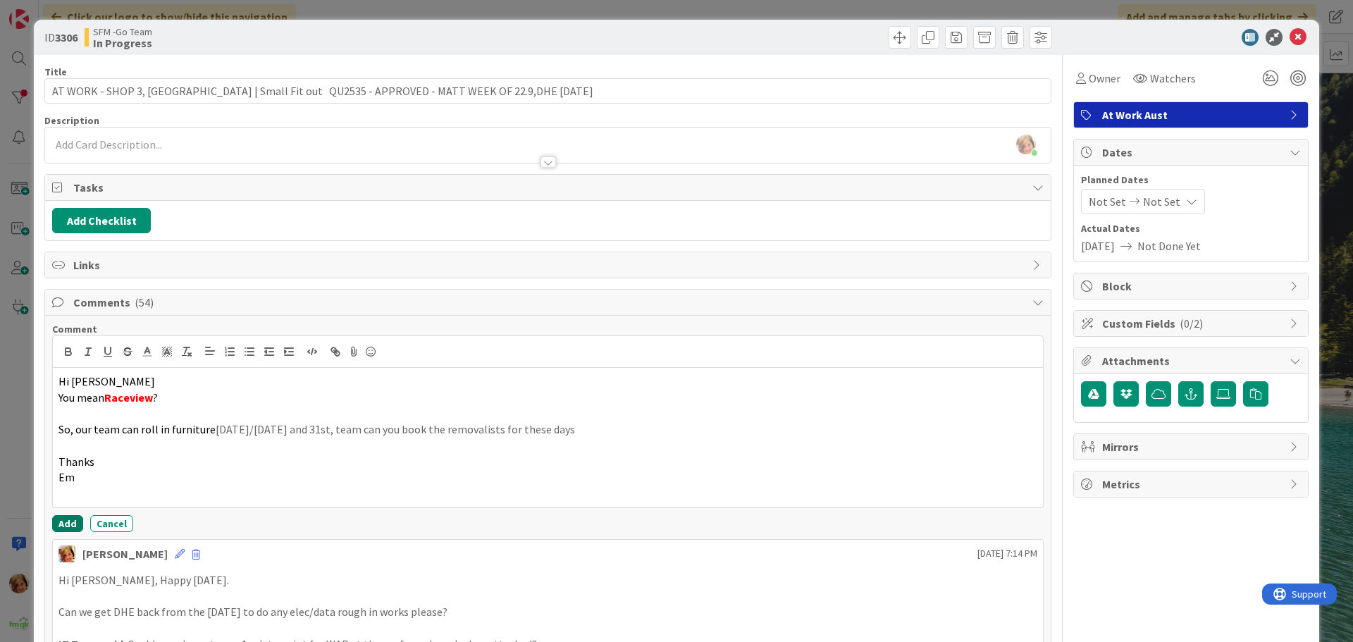
click at [68, 522] on button "Add" at bounding box center [67, 523] width 31 height 17
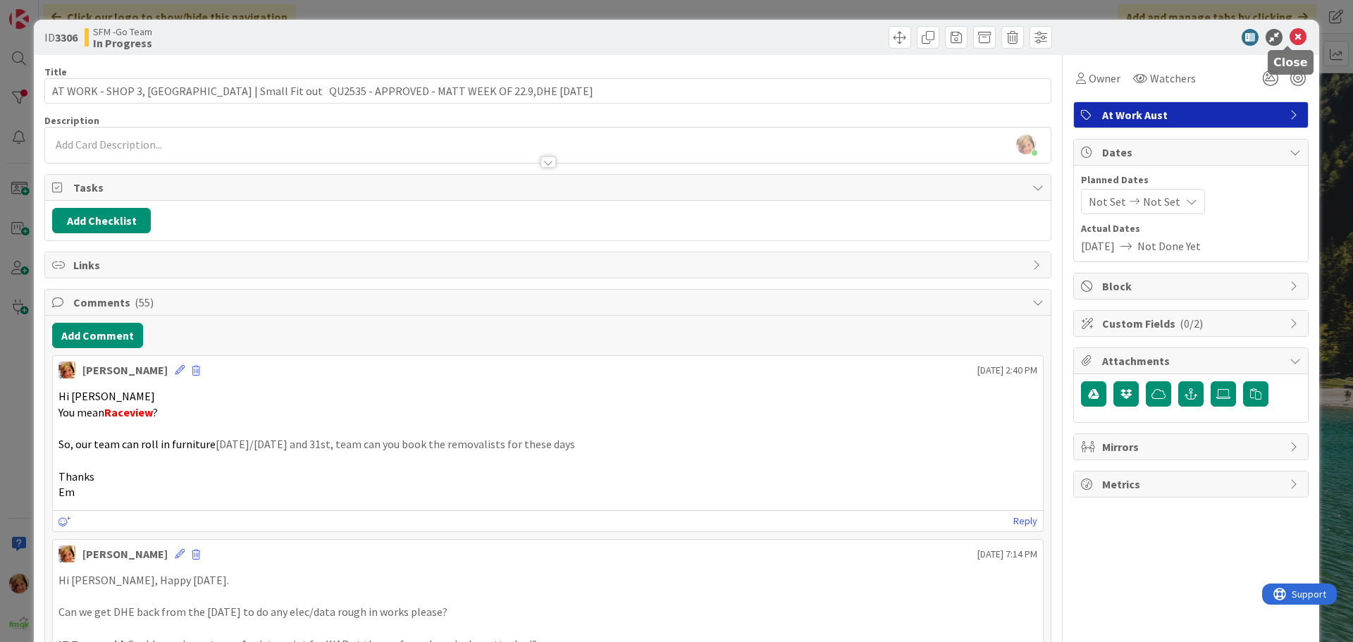
drag, startPoint x: 1288, startPoint y: 35, endPoint x: 1242, endPoint y: 38, distance: 46.6
click at [1290, 35] on icon at bounding box center [1298, 37] width 17 height 17
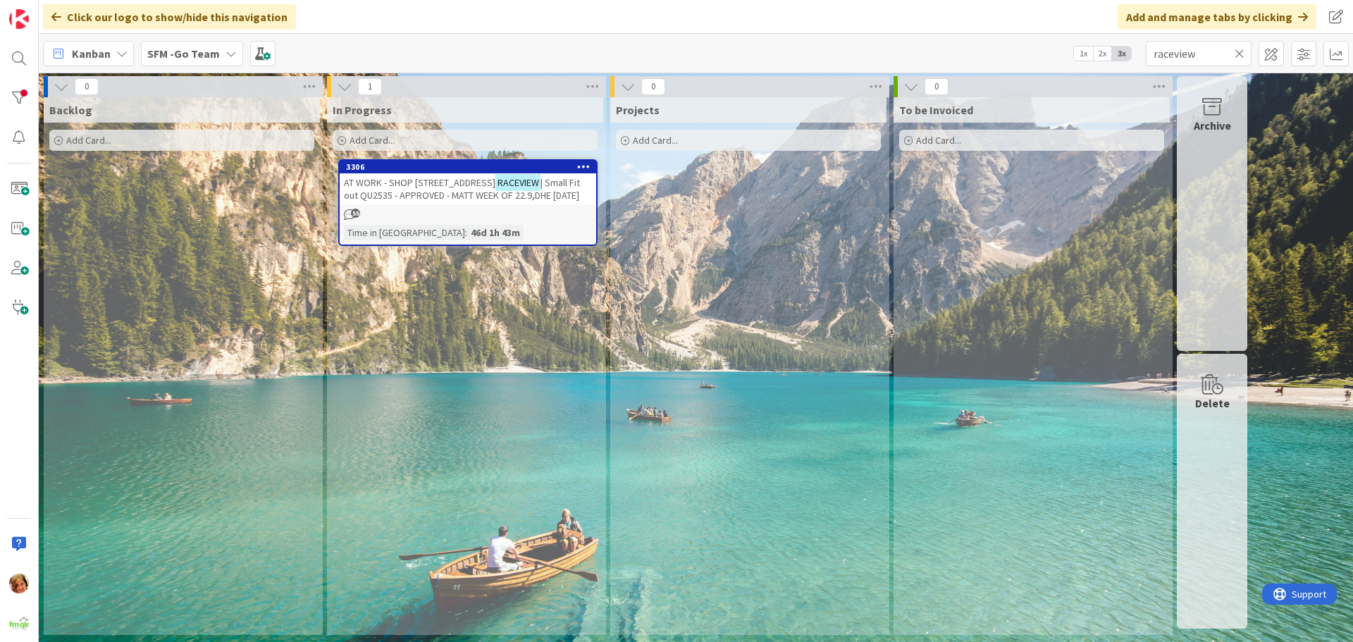
click at [1236, 51] on icon at bounding box center [1240, 53] width 10 height 13
click at [1236, 51] on input "text" at bounding box center [1199, 53] width 106 height 25
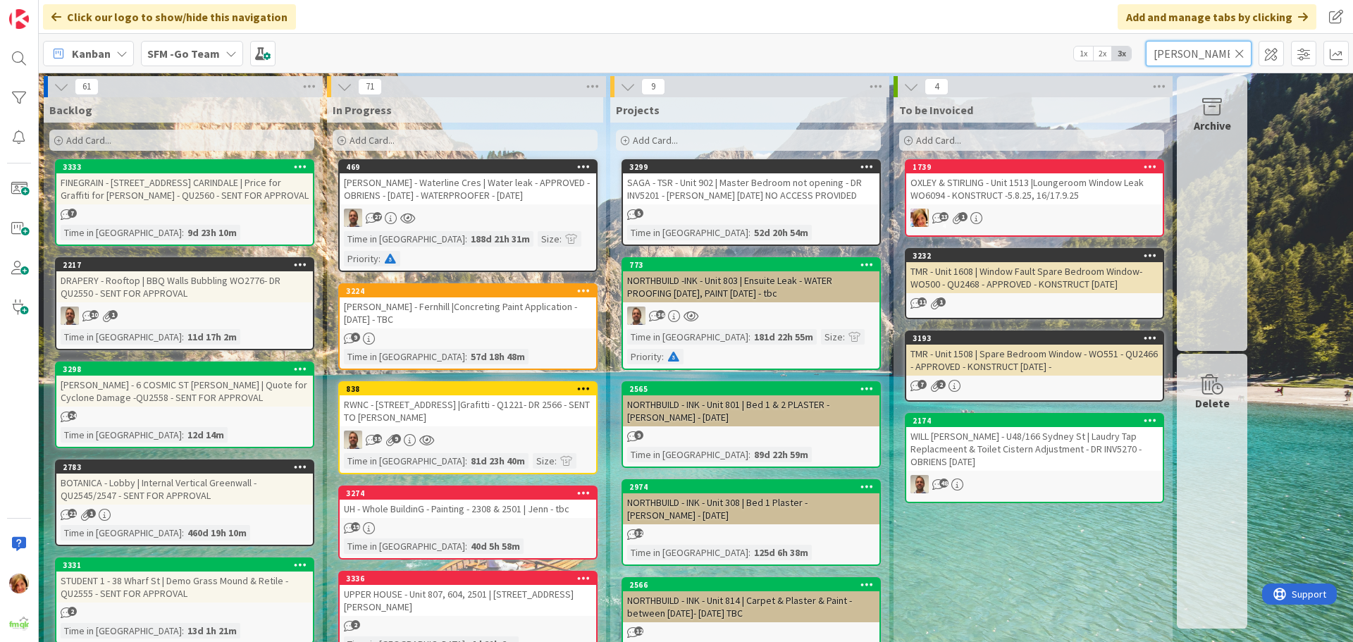
type input "[PERSON_NAME]"
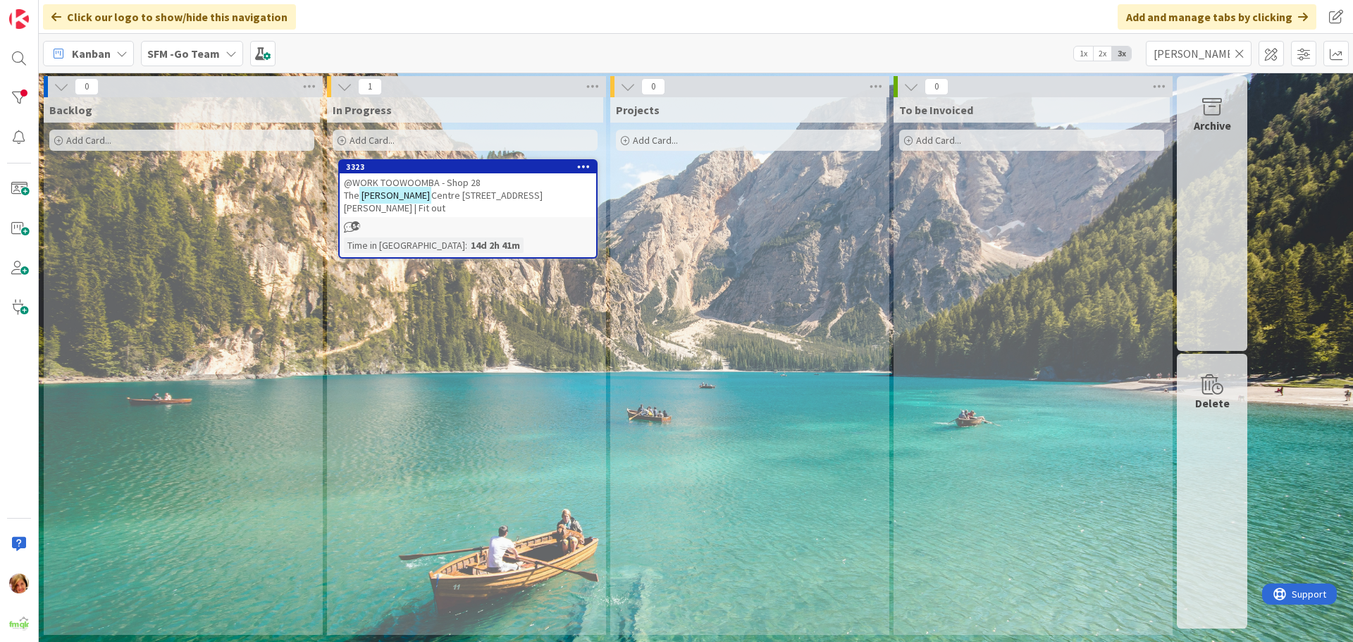
click at [428, 187] on span "@WORK TOOWOOMBA - Shop 28 The" at bounding box center [412, 188] width 137 height 25
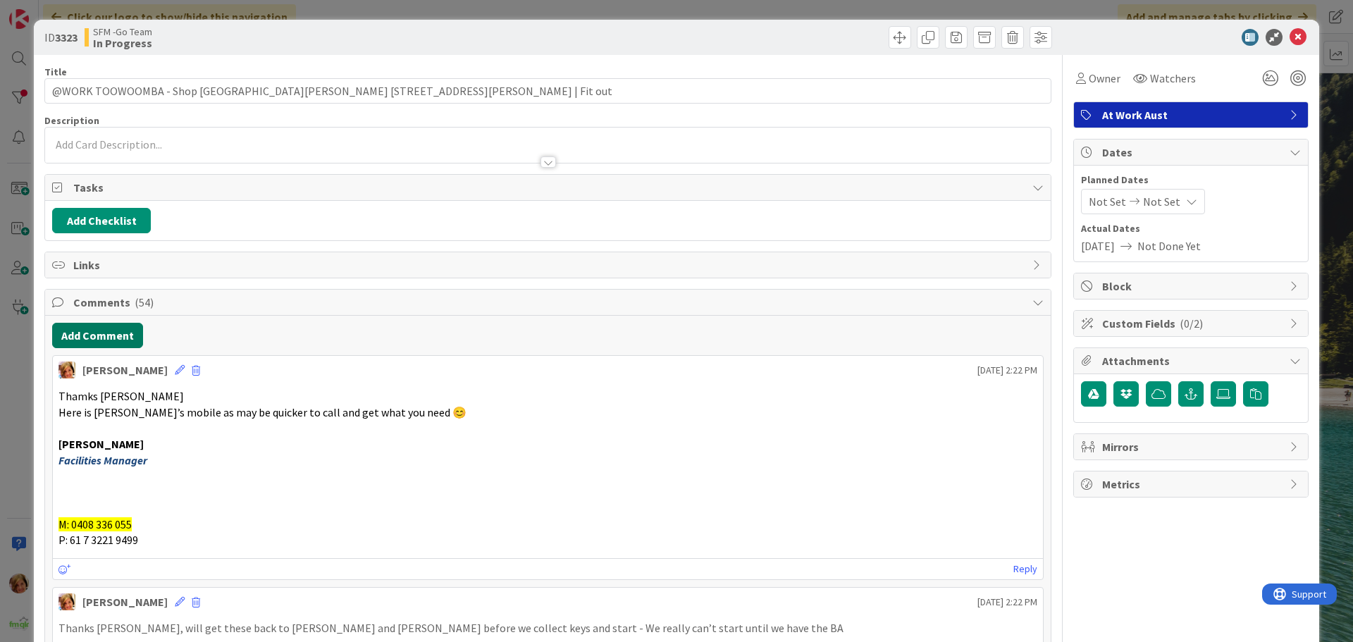
click at [113, 330] on button "Add Comment" at bounding box center [97, 335] width 91 height 25
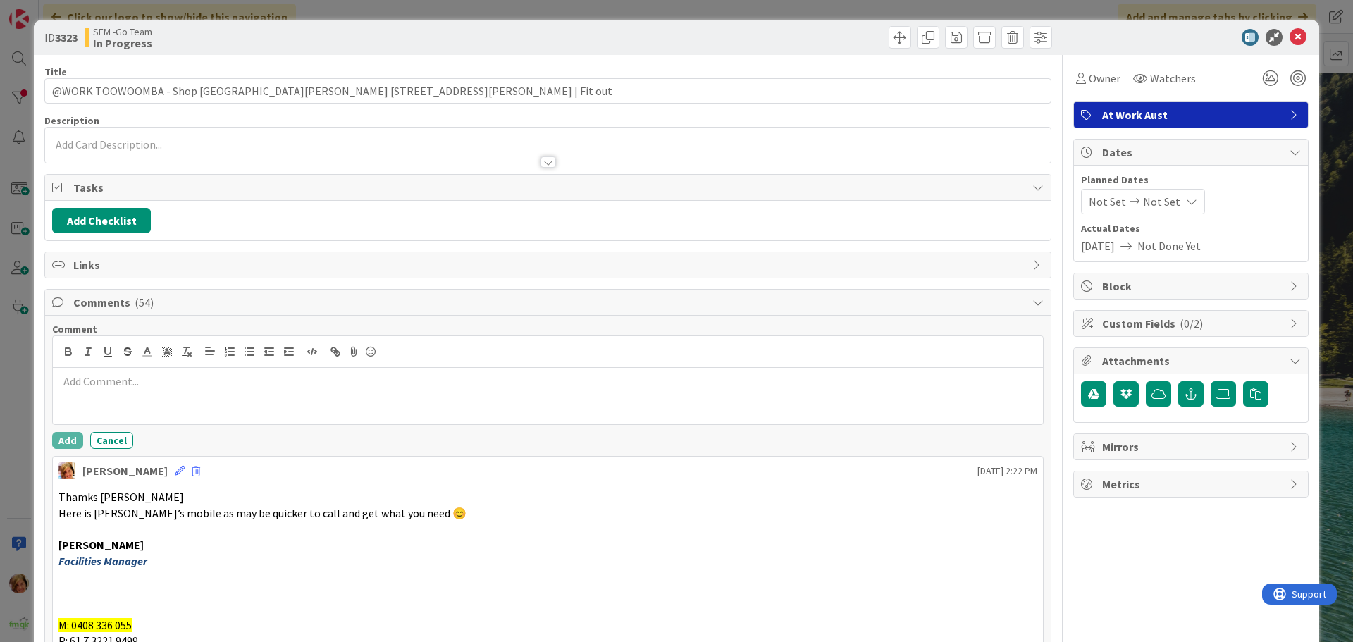
click at [164, 393] on div at bounding box center [548, 396] width 990 height 56
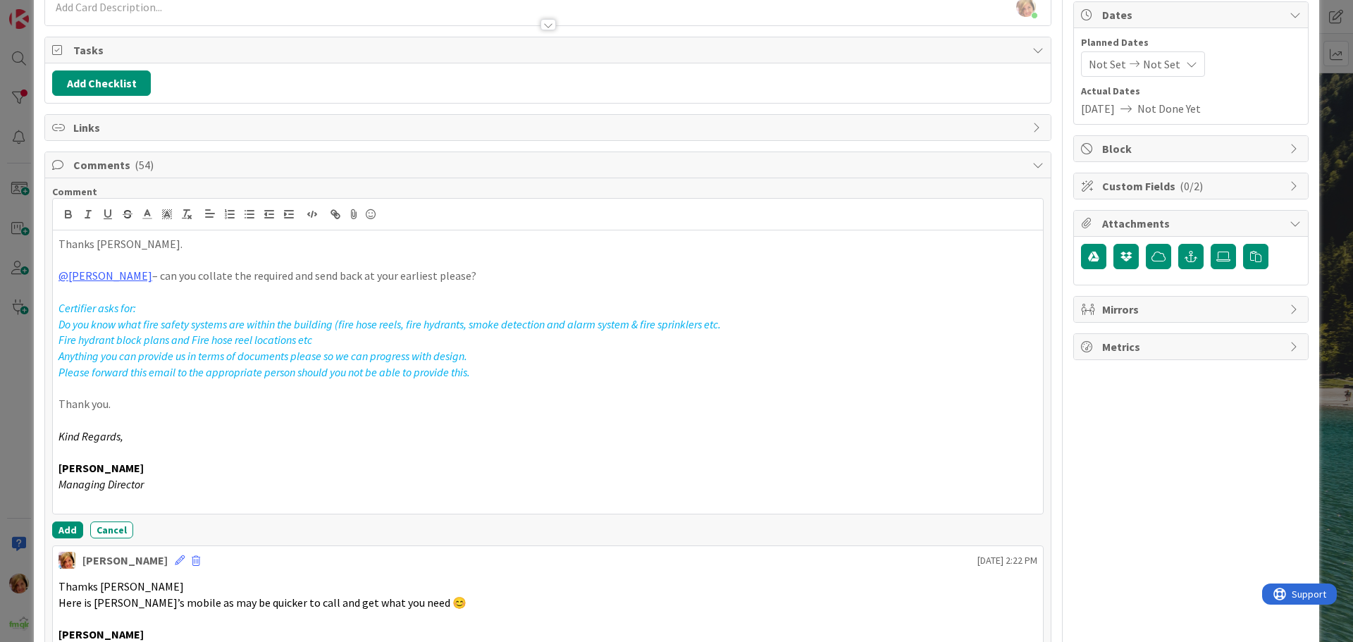
scroll to position [144, 0]
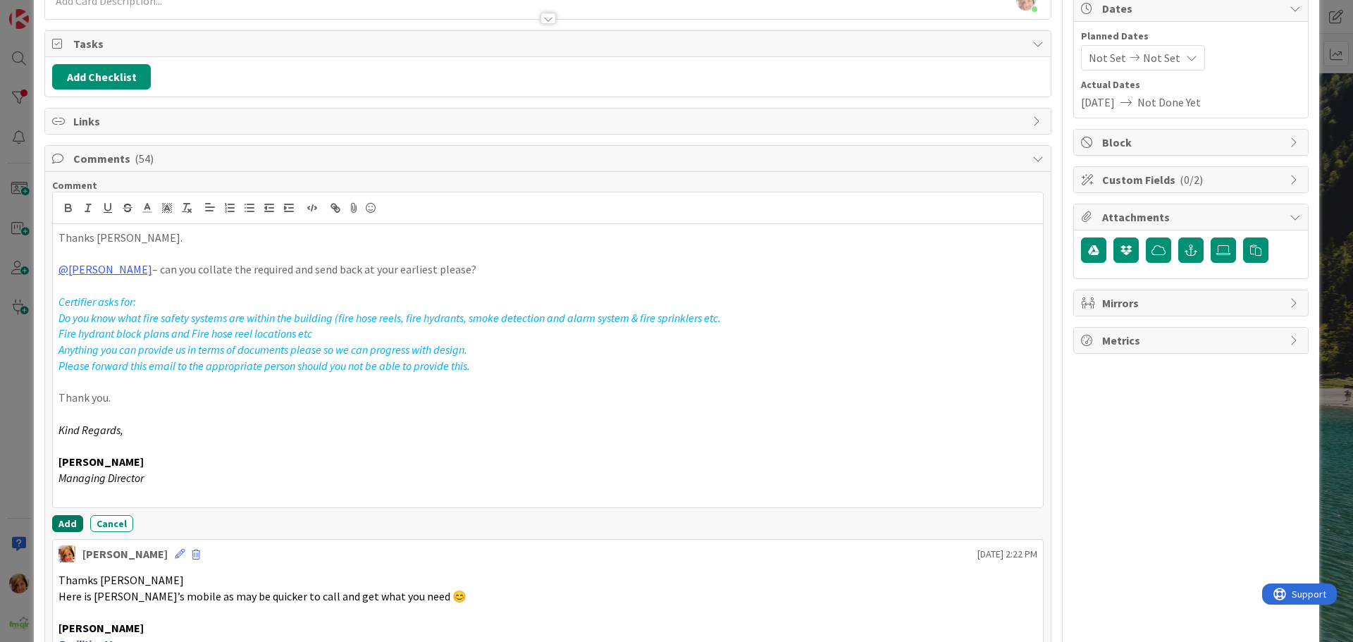
click at [58, 520] on button "Add" at bounding box center [67, 523] width 31 height 17
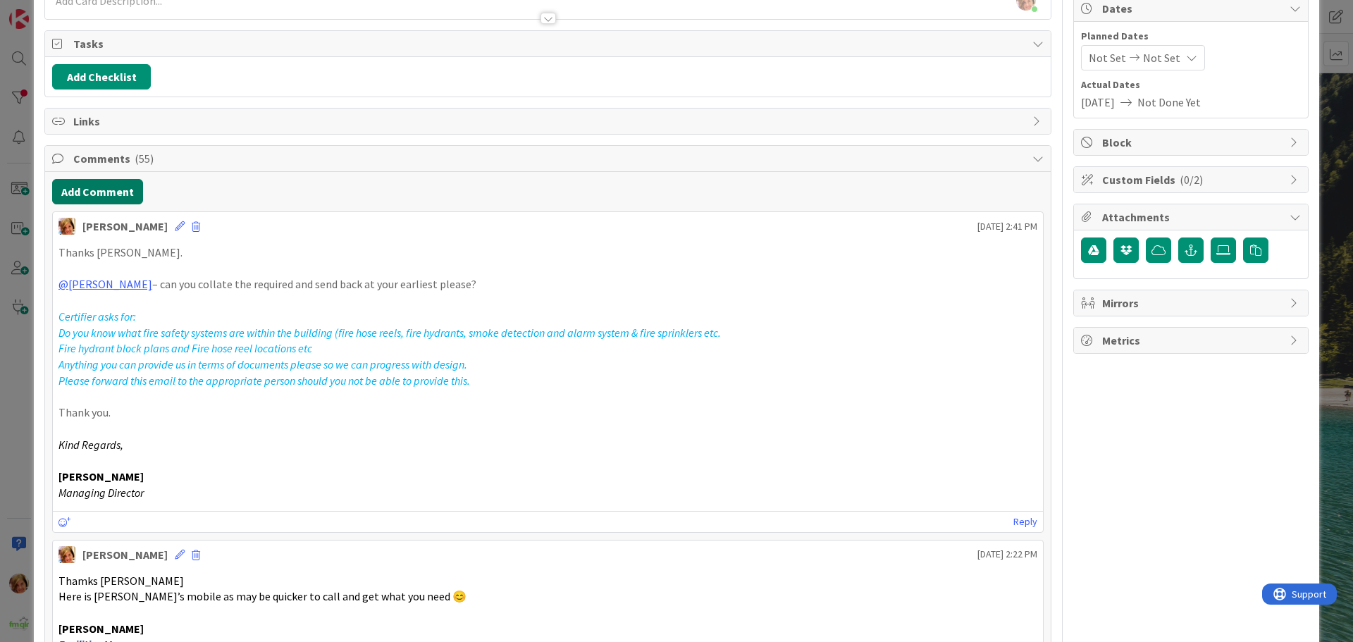
click at [103, 193] on button "Add Comment" at bounding box center [97, 191] width 91 height 25
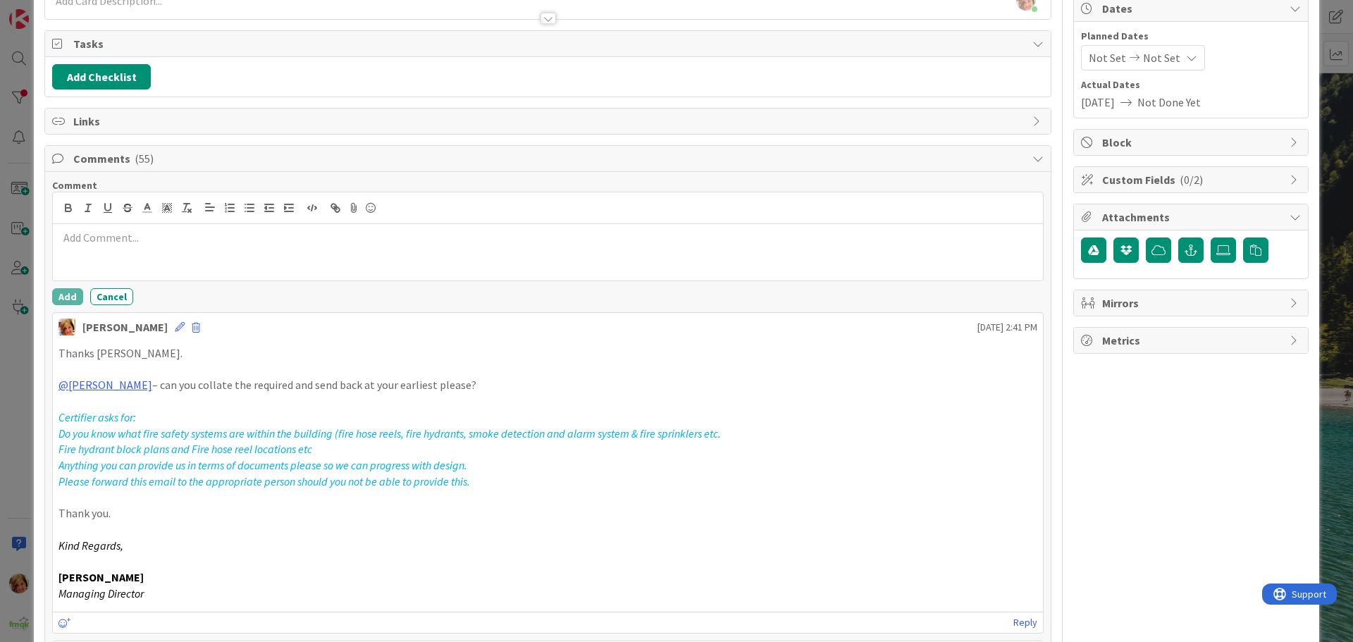
click at [146, 247] on div at bounding box center [548, 252] width 990 height 56
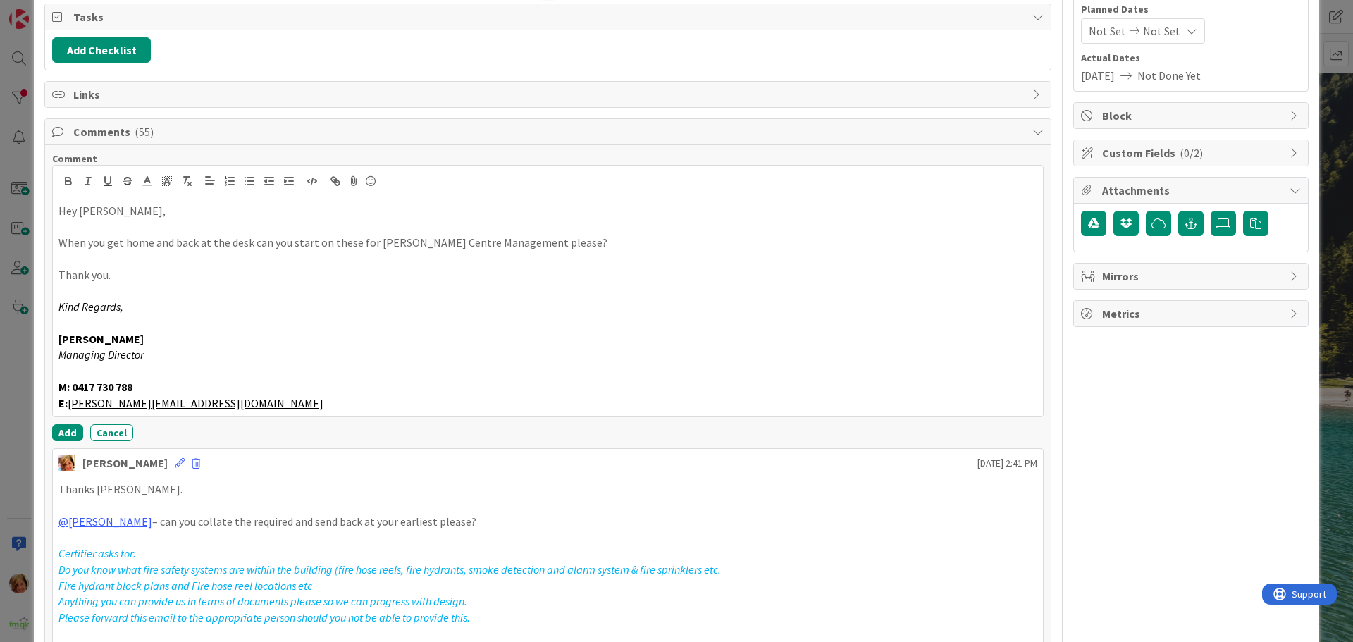
scroll to position [214, 0]
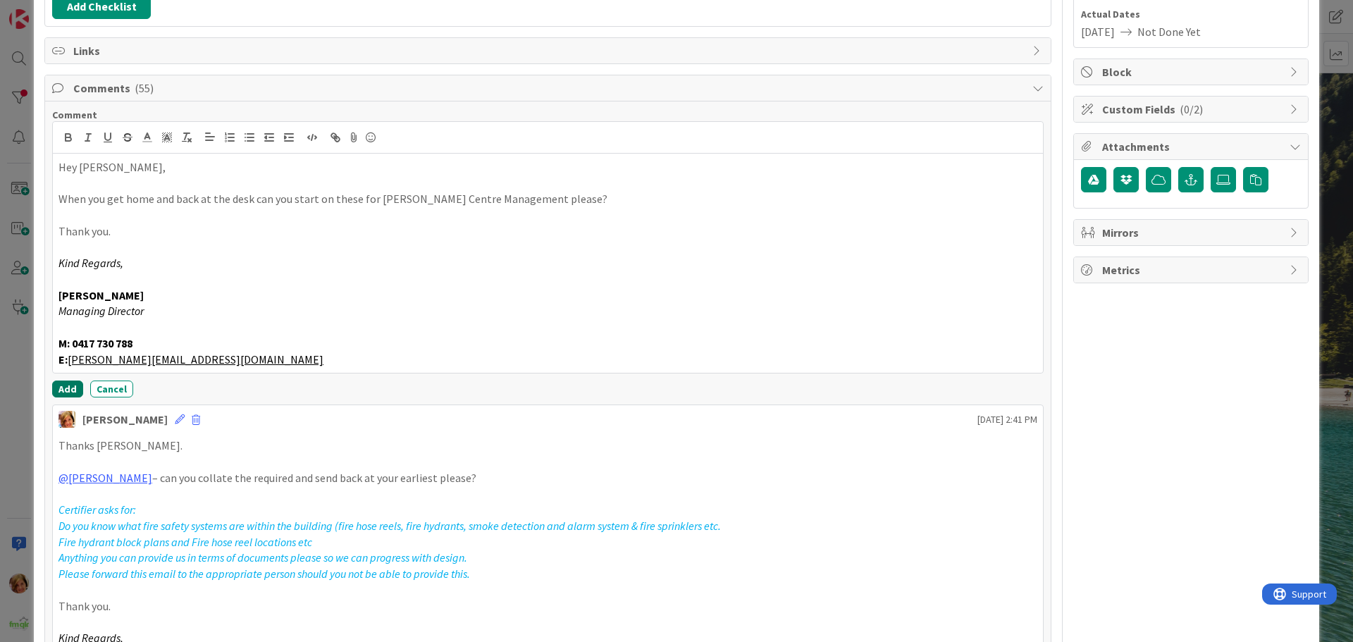
click at [66, 386] on button "Add" at bounding box center [67, 389] width 31 height 17
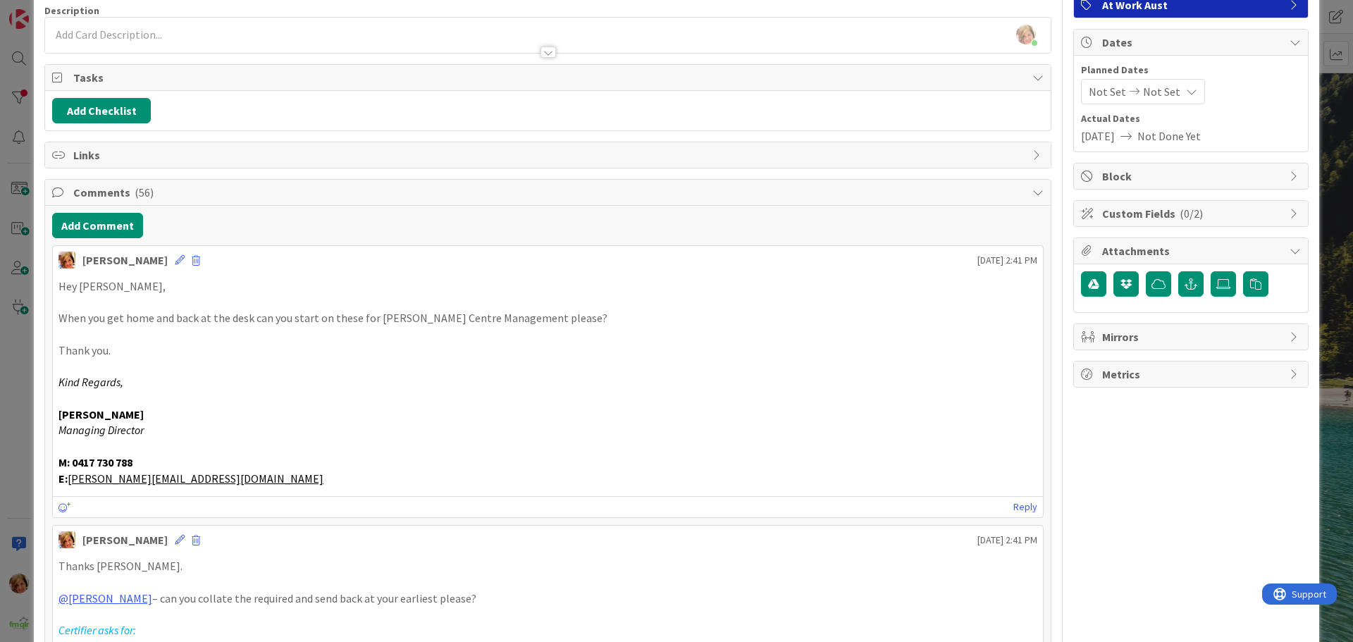
scroll to position [0, 0]
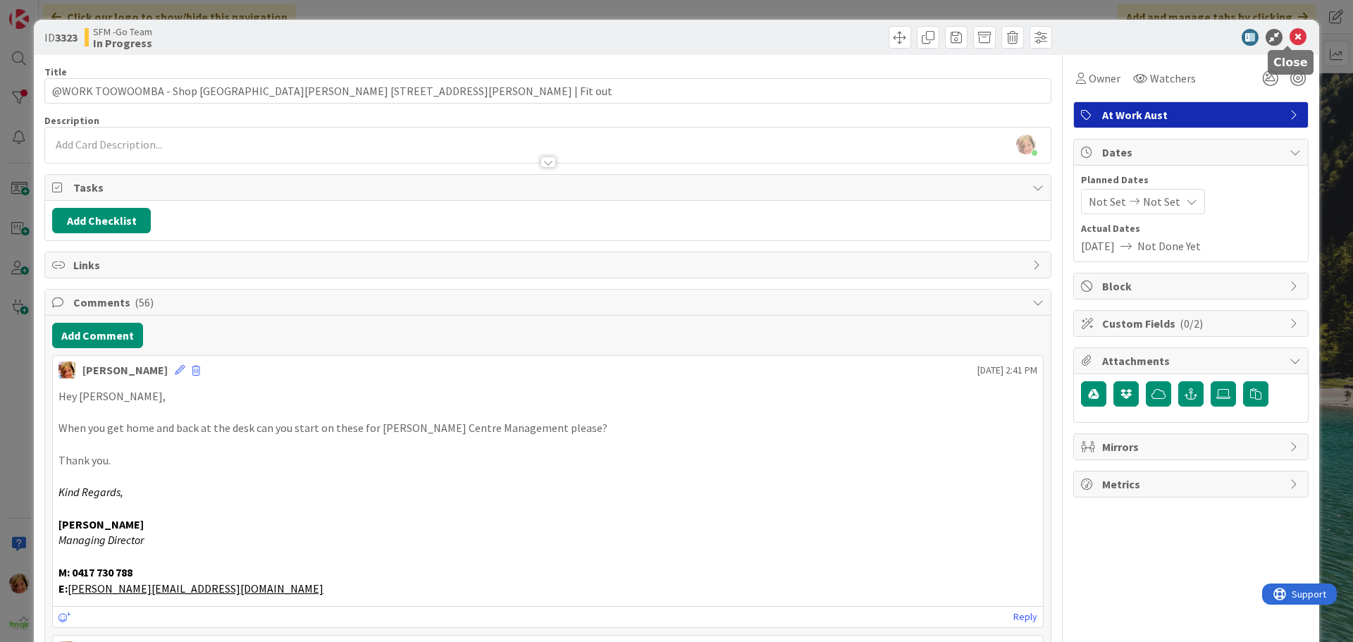
click at [1290, 30] on icon at bounding box center [1298, 37] width 17 height 17
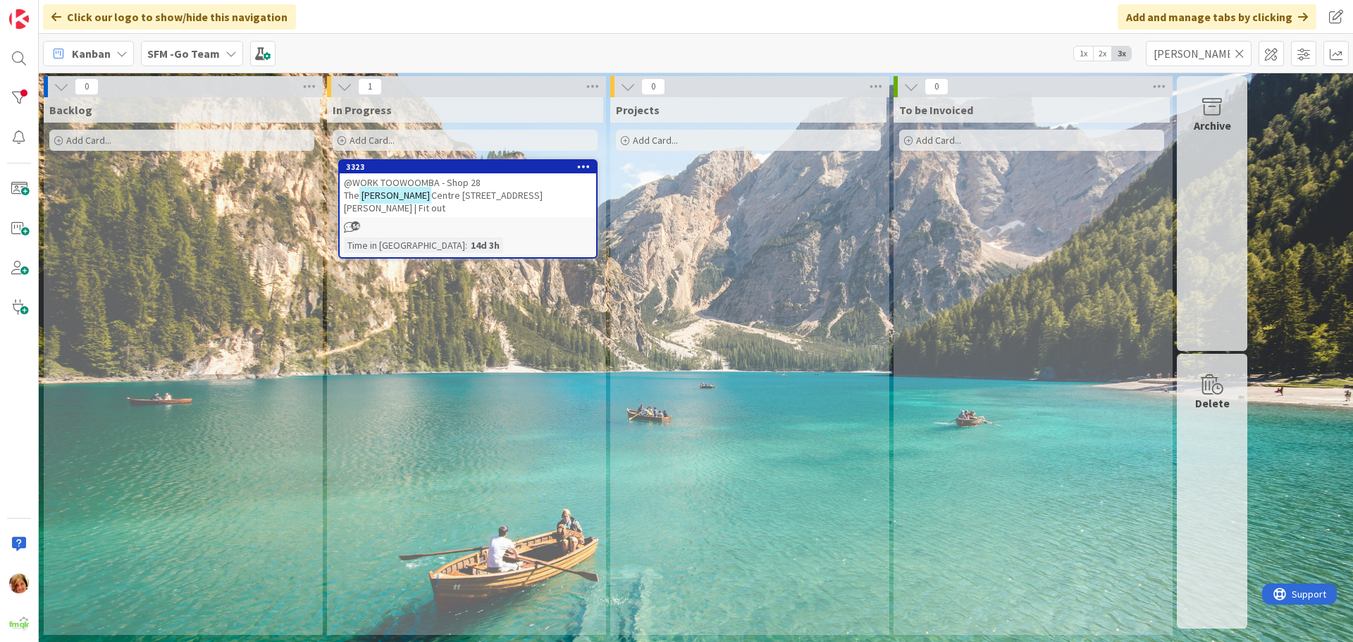
click at [1241, 54] on icon at bounding box center [1240, 53] width 10 height 13
click at [1240, 54] on input "text" at bounding box center [1199, 53] width 106 height 25
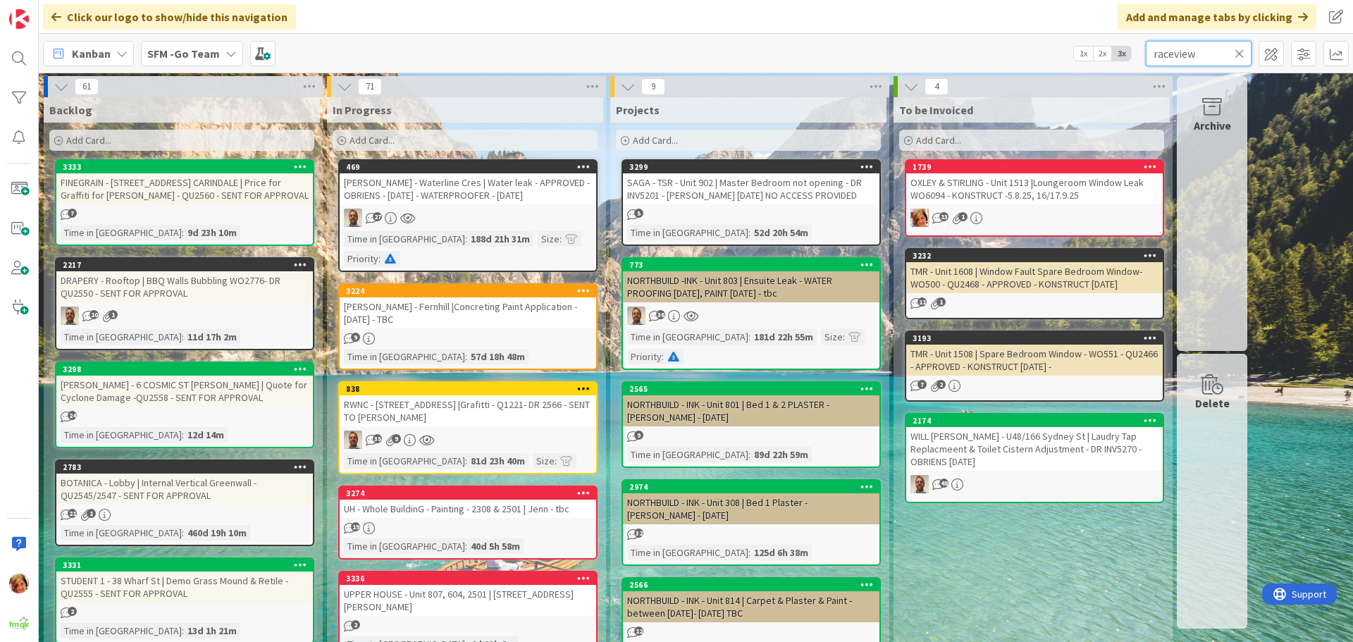
type input "raceview"
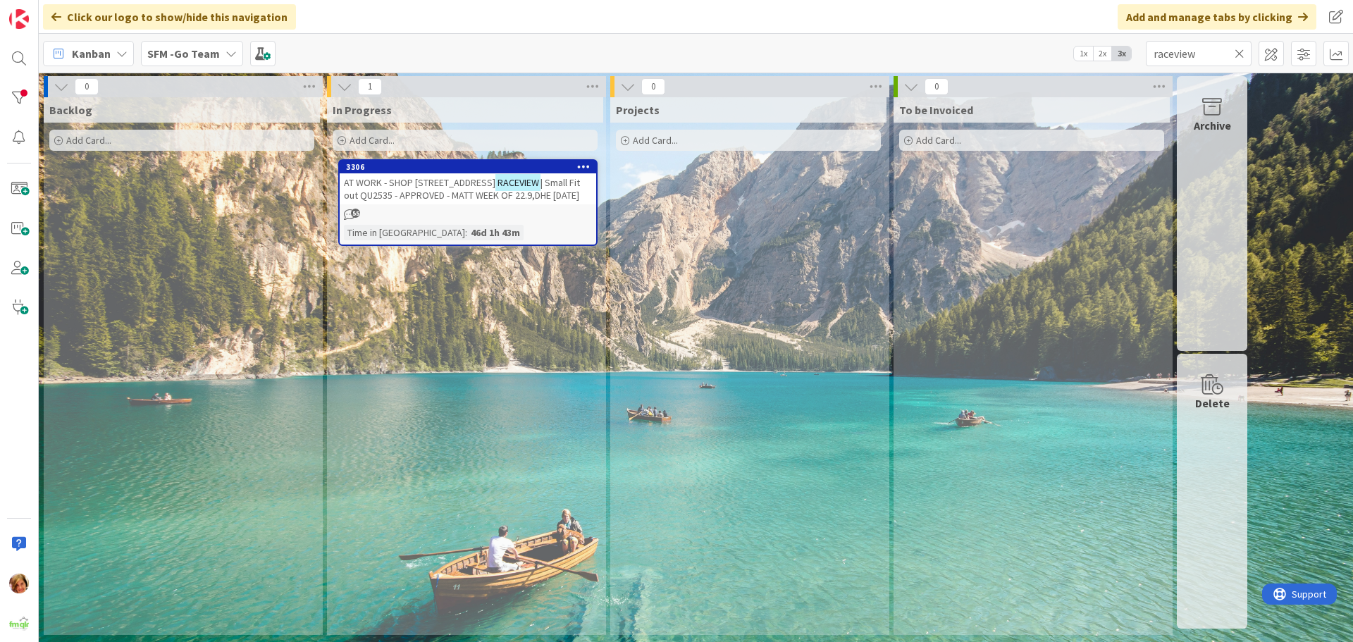
click at [477, 192] on span "| Small Fit out QU2535 - APPROVED - MATT WEEK OF 22.9,DHE [DATE]" at bounding box center [462, 188] width 236 height 25
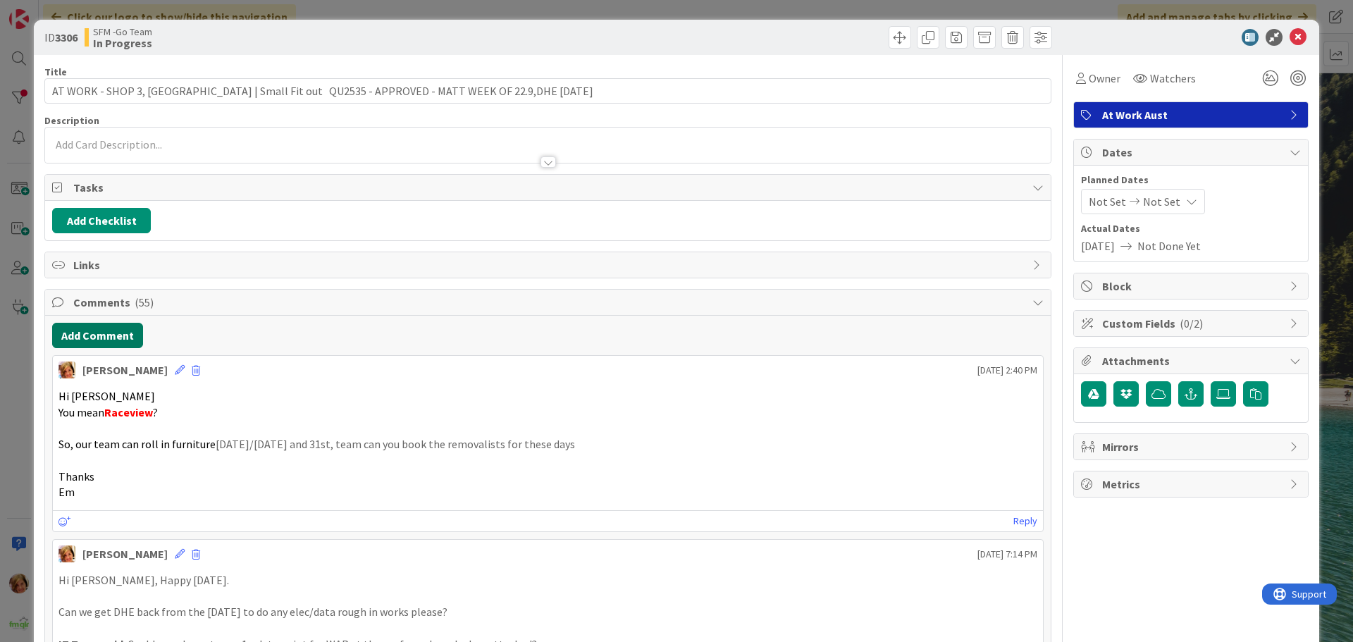
click at [97, 338] on button "Add Comment" at bounding box center [97, 335] width 91 height 25
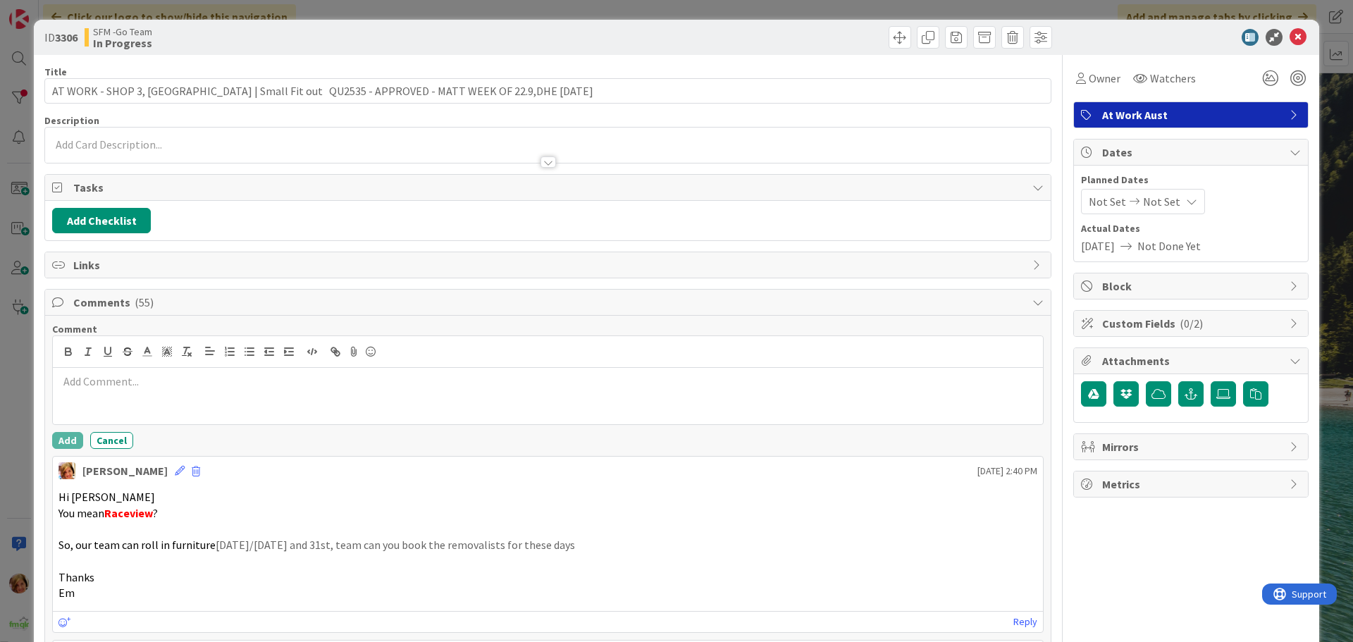
click at [168, 364] on div at bounding box center [548, 352] width 990 height 32
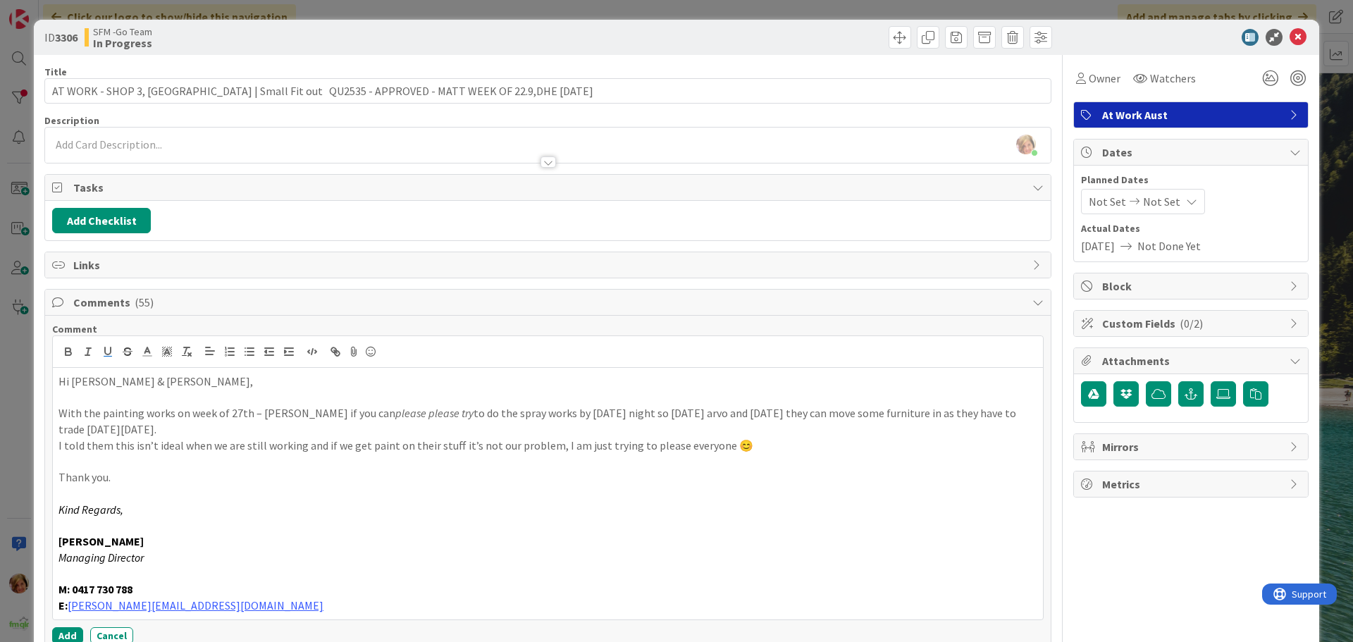
scroll to position [70, 0]
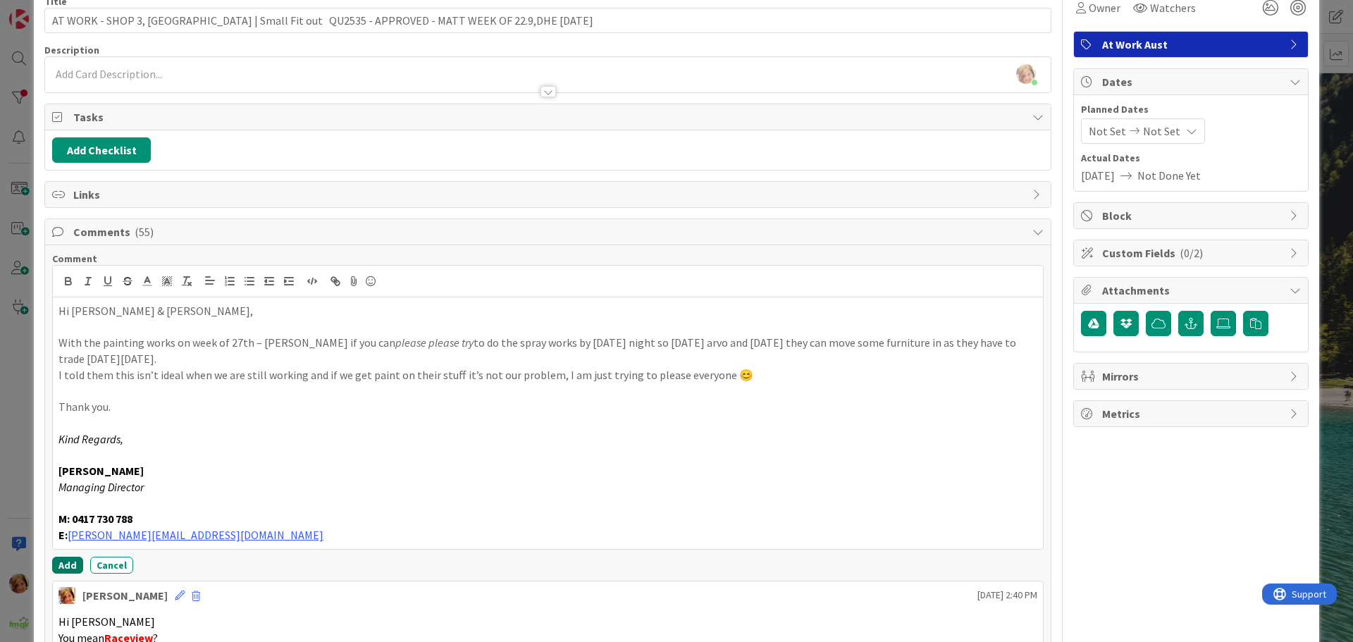
click at [70, 560] on button "Add" at bounding box center [67, 565] width 31 height 17
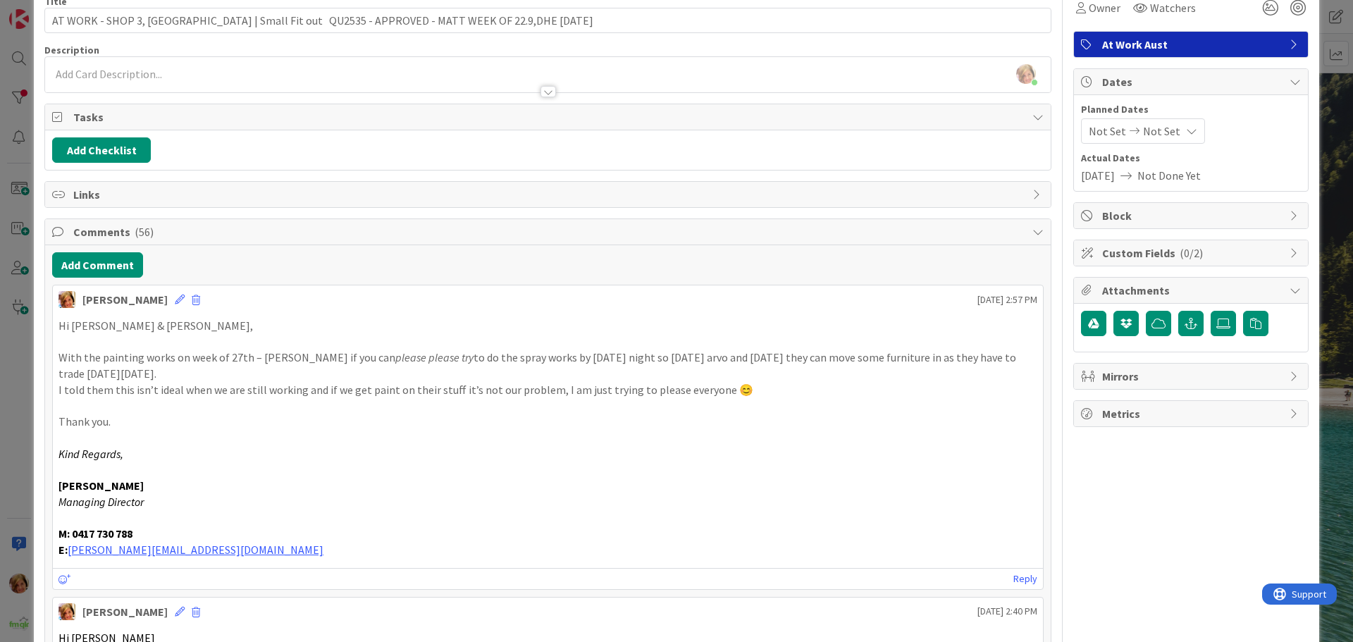
scroll to position [0, 0]
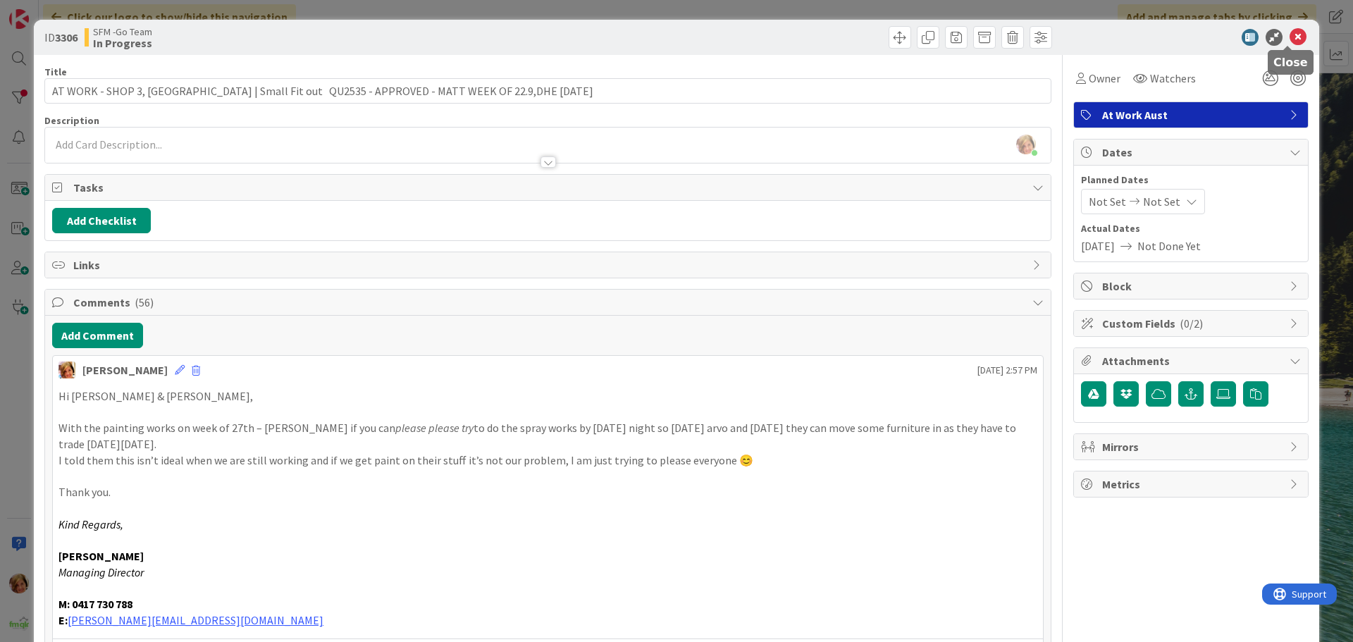
click at [1290, 35] on icon at bounding box center [1298, 37] width 17 height 17
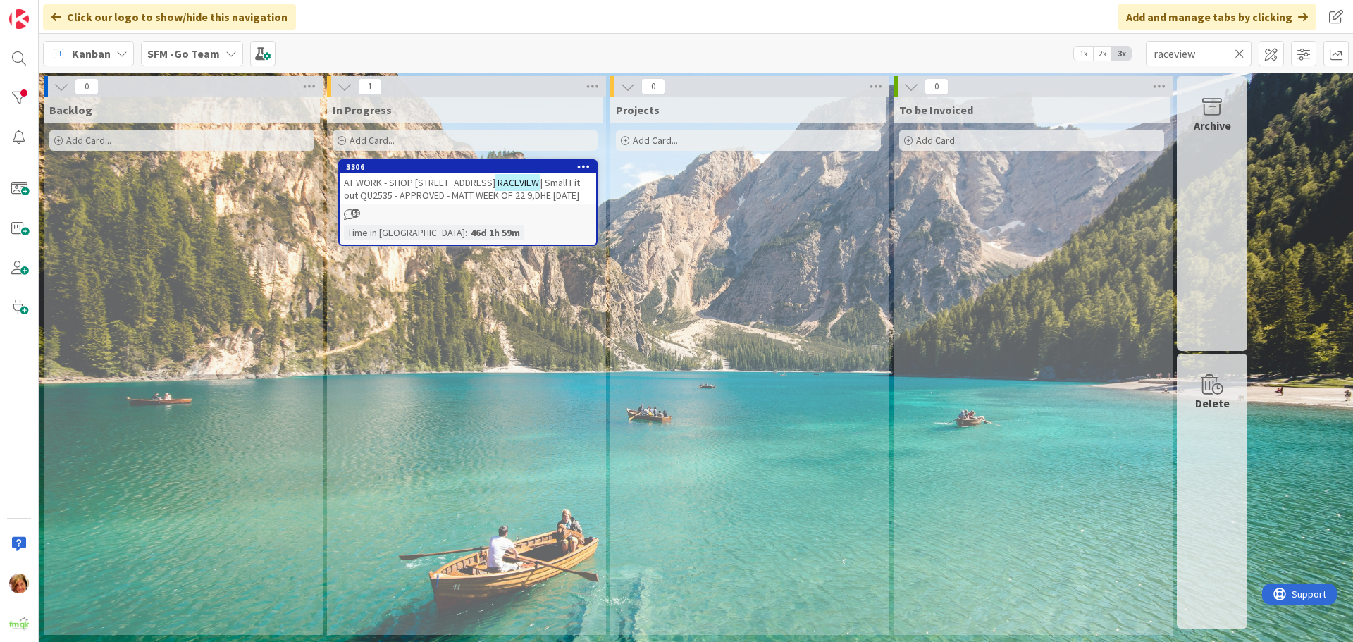
click at [1239, 53] on icon at bounding box center [1240, 53] width 10 height 13
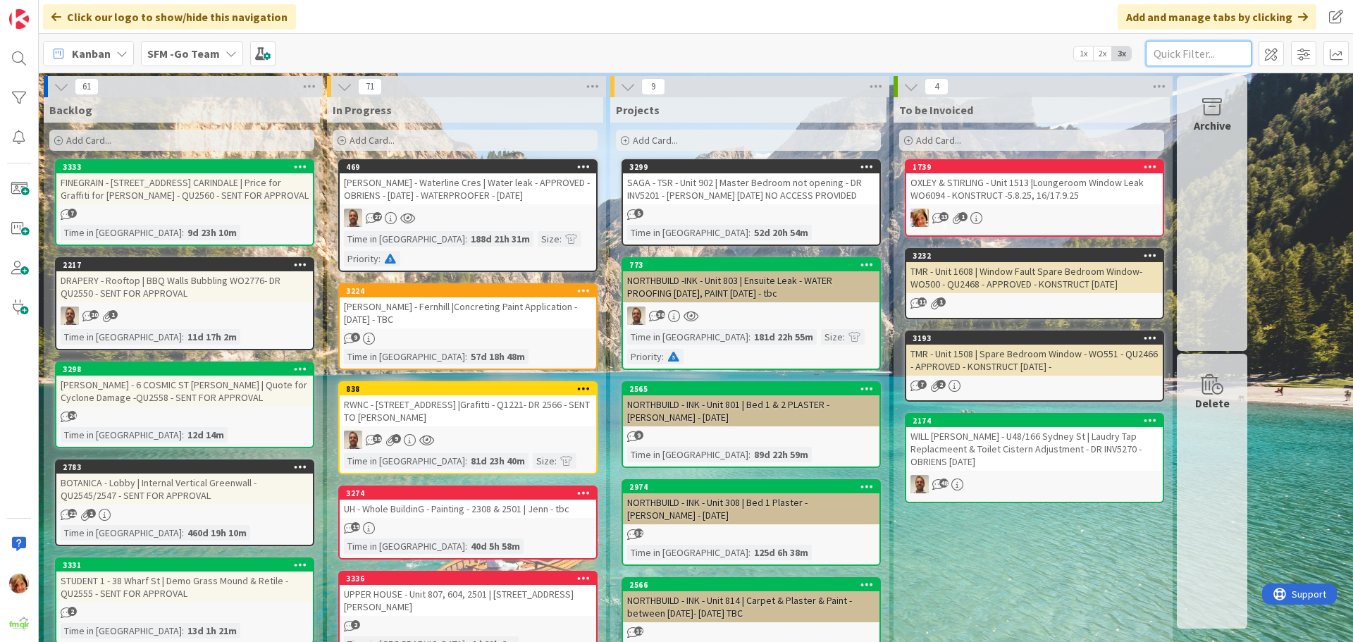
click at [1217, 55] on input "text" at bounding box center [1199, 53] width 106 height 25
type input "arundel"
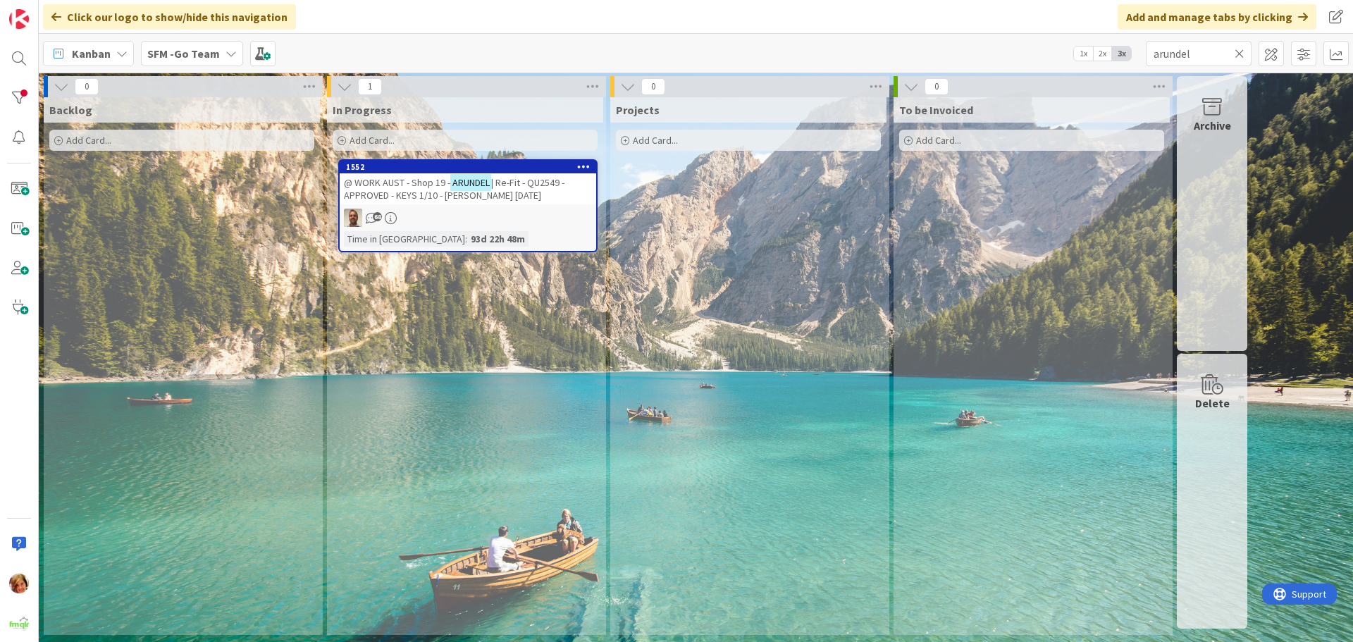
click at [398, 182] on span "@ WORK AUST - Shop 19 -" at bounding box center [397, 182] width 106 height 13
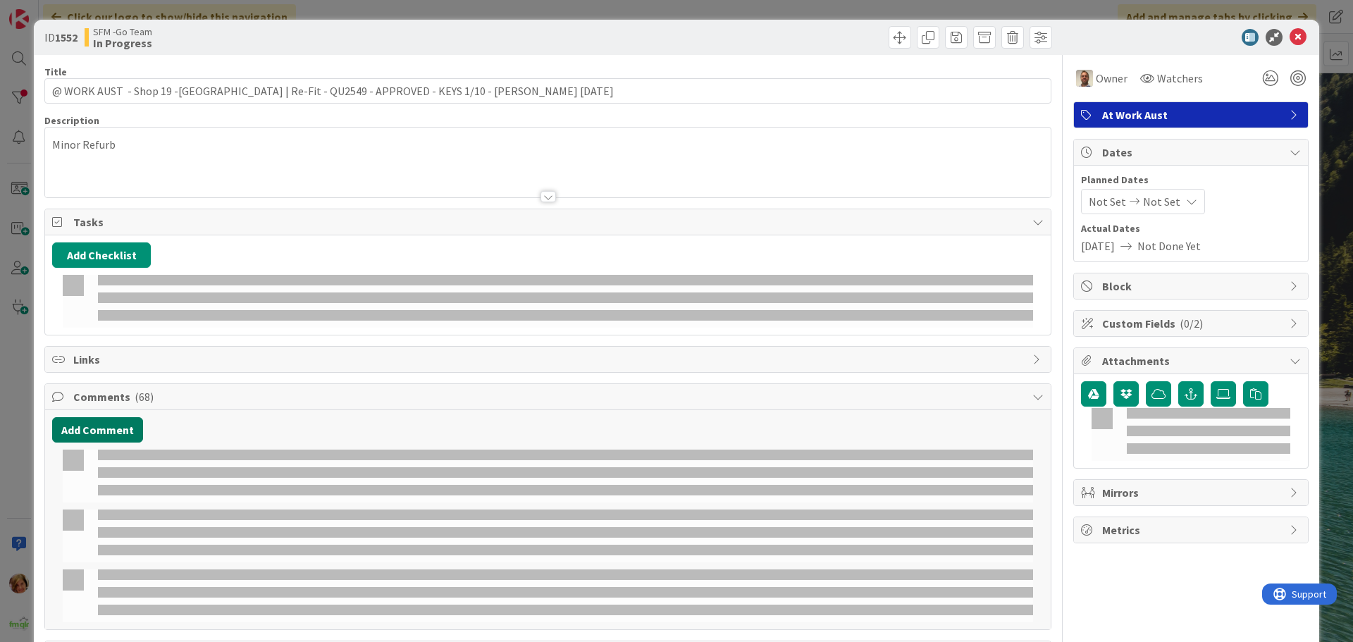
click at [104, 417] on button "Add Comment" at bounding box center [97, 429] width 91 height 25
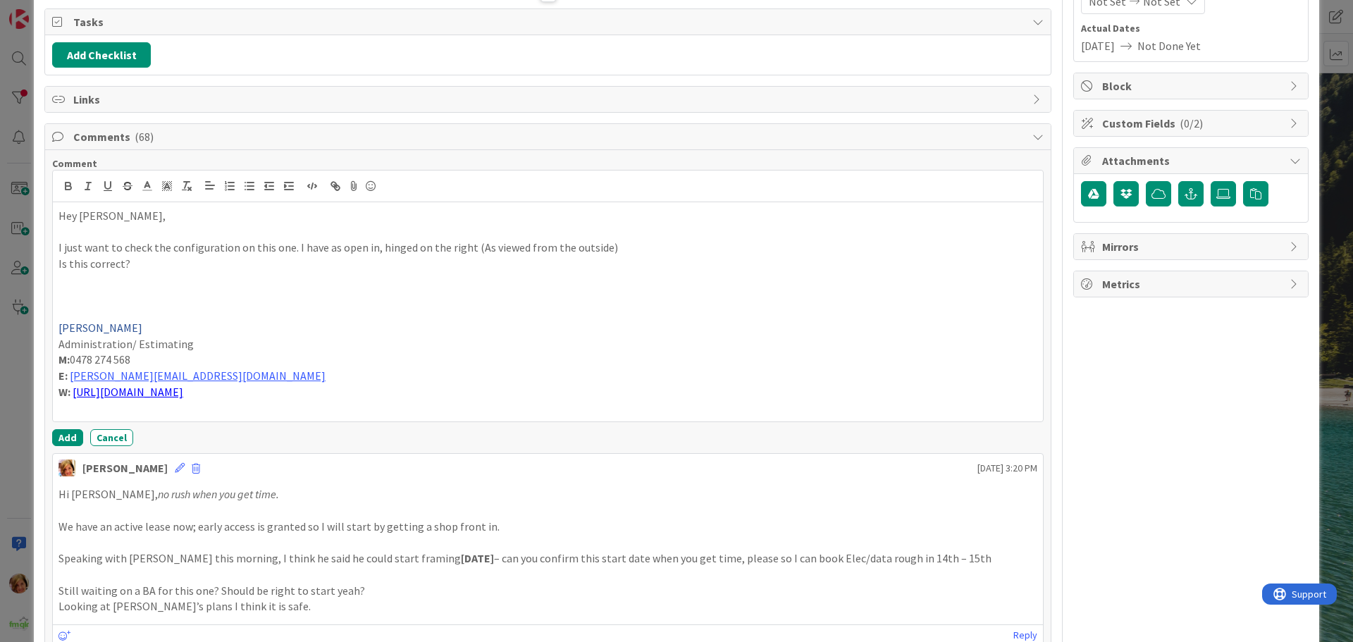
scroll to position [211, 0]
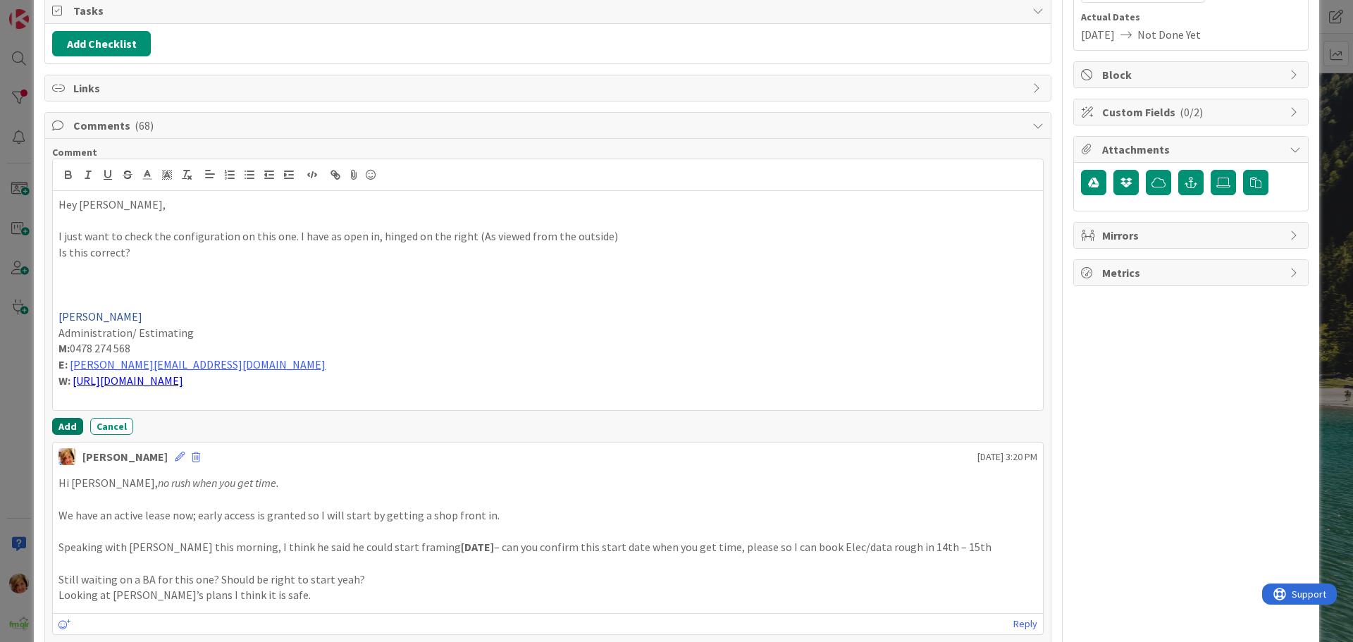
click at [61, 423] on button "Add" at bounding box center [67, 426] width 31 height 17
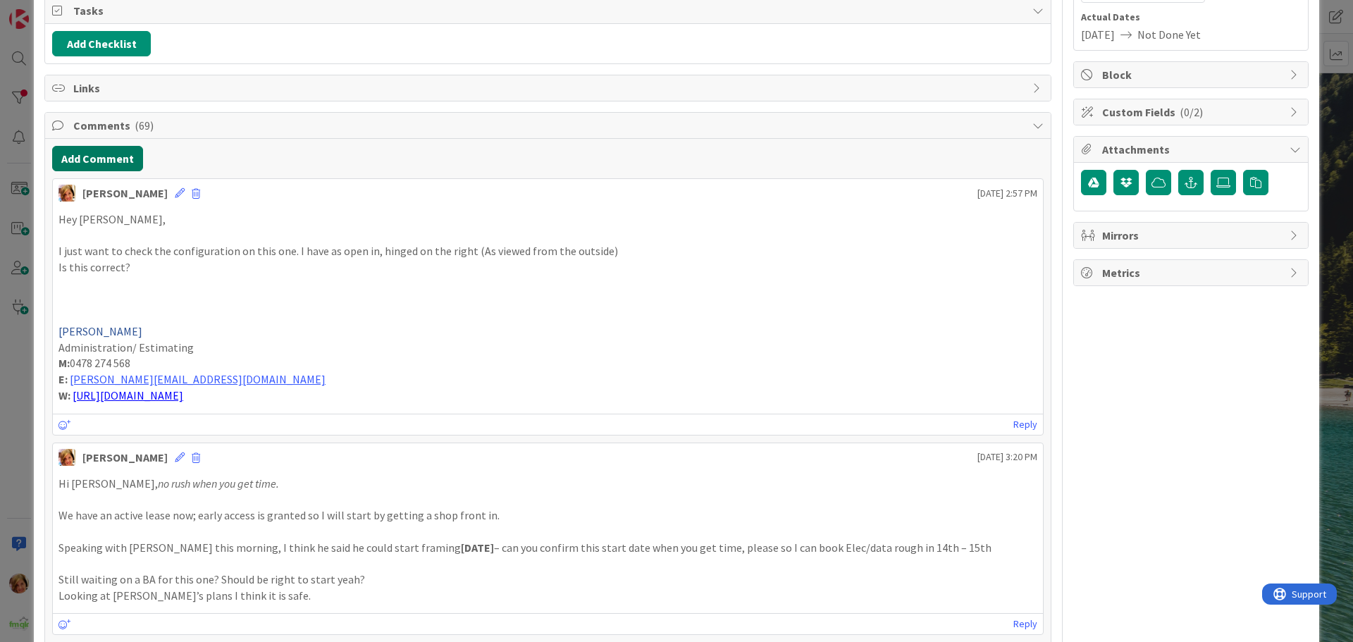
click at [105, 154] on button "Add Comment" at bounding box center [97, 158] width 91 height 25
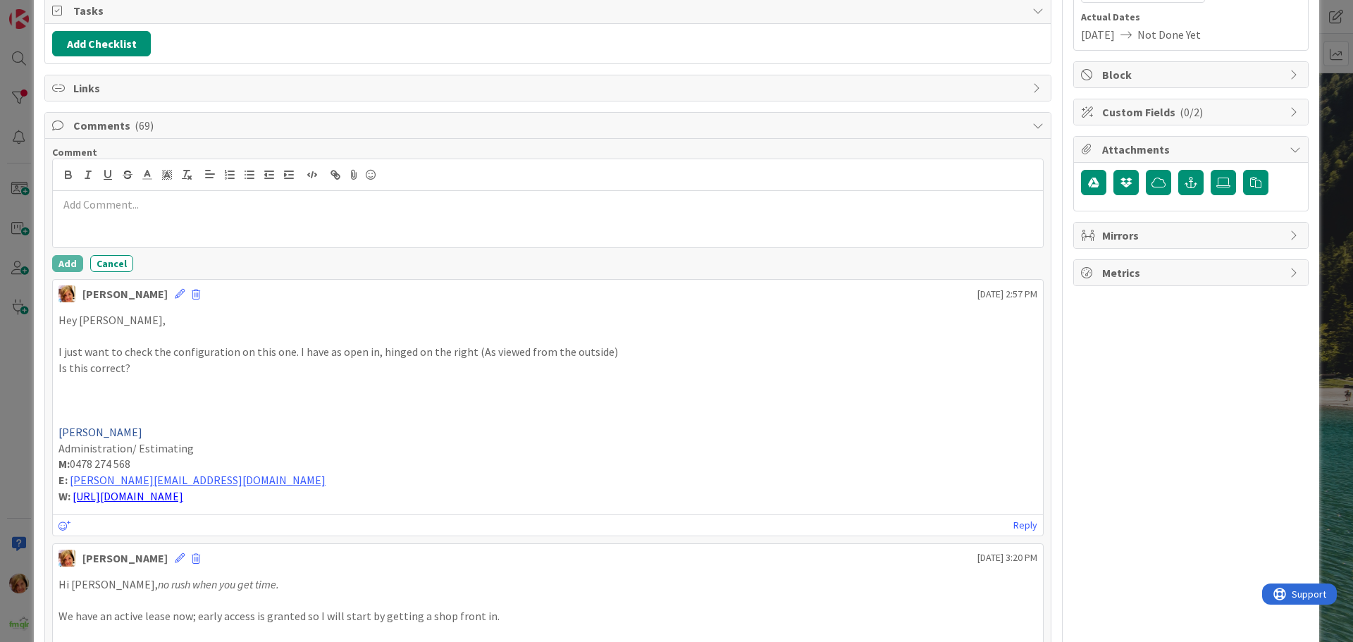
click at [123, 190] on div at bounding box center [548, 175] width 990 height 32
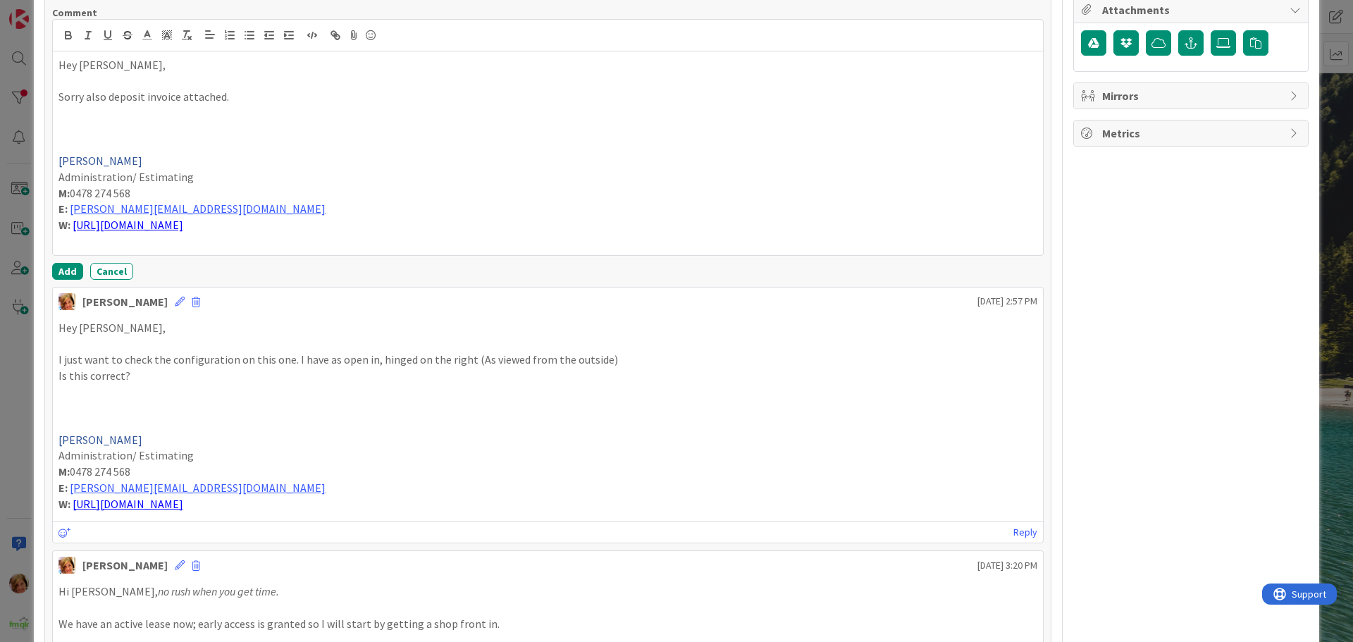
scroll to position [0, 0]
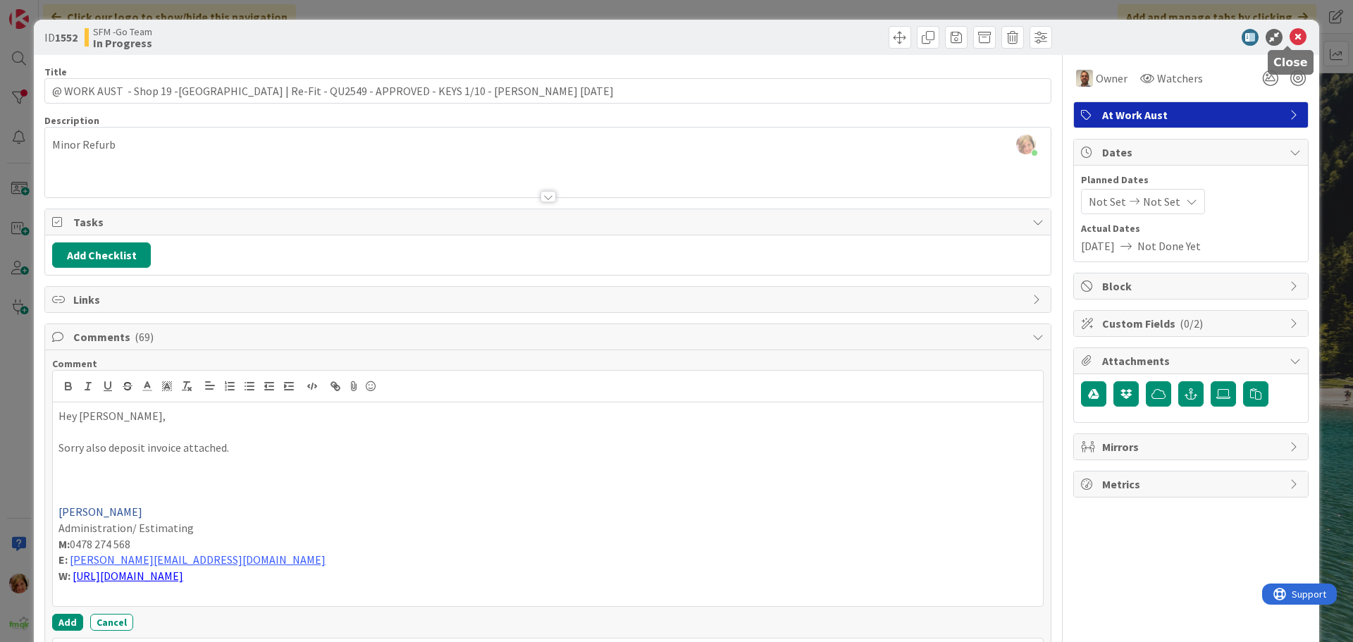
click at [1290, 35] on icon at bounding box center [1298, 37] width 17 height 17
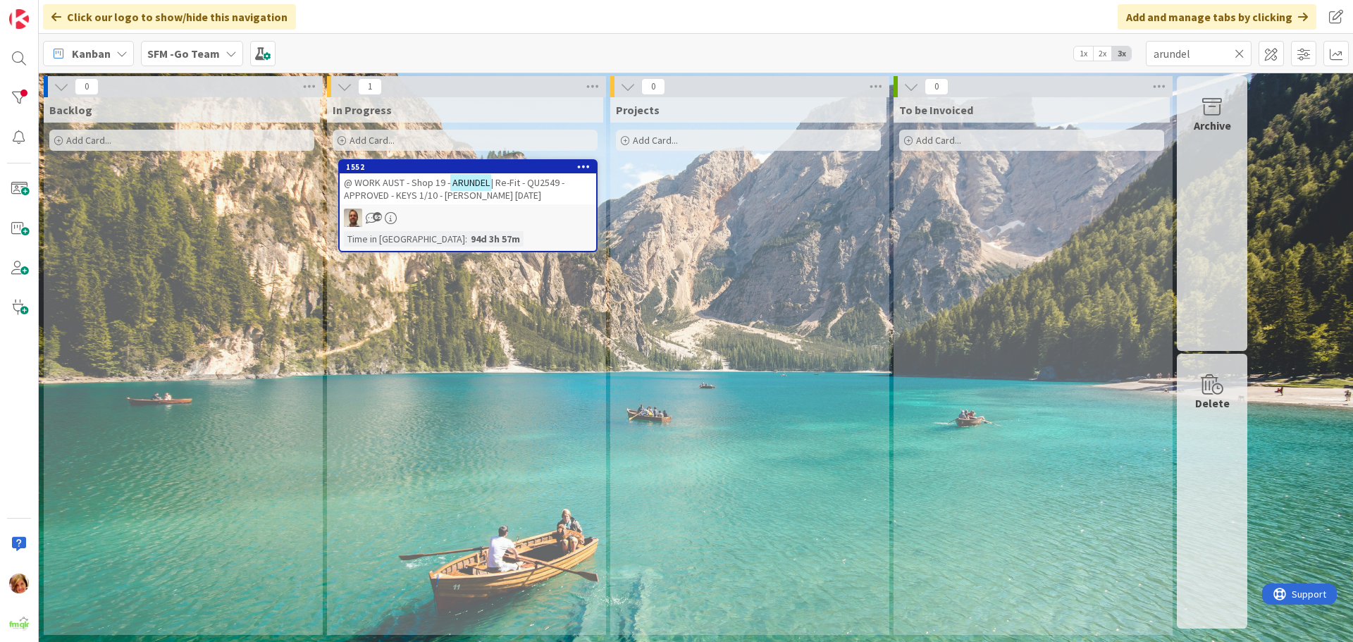
click at [1240, 53] on icon at bounding box center [1240, 53] width 10 height 13
click at [1234, 53] on input "text" at bounding box center [1199, 53] width 106 height 25
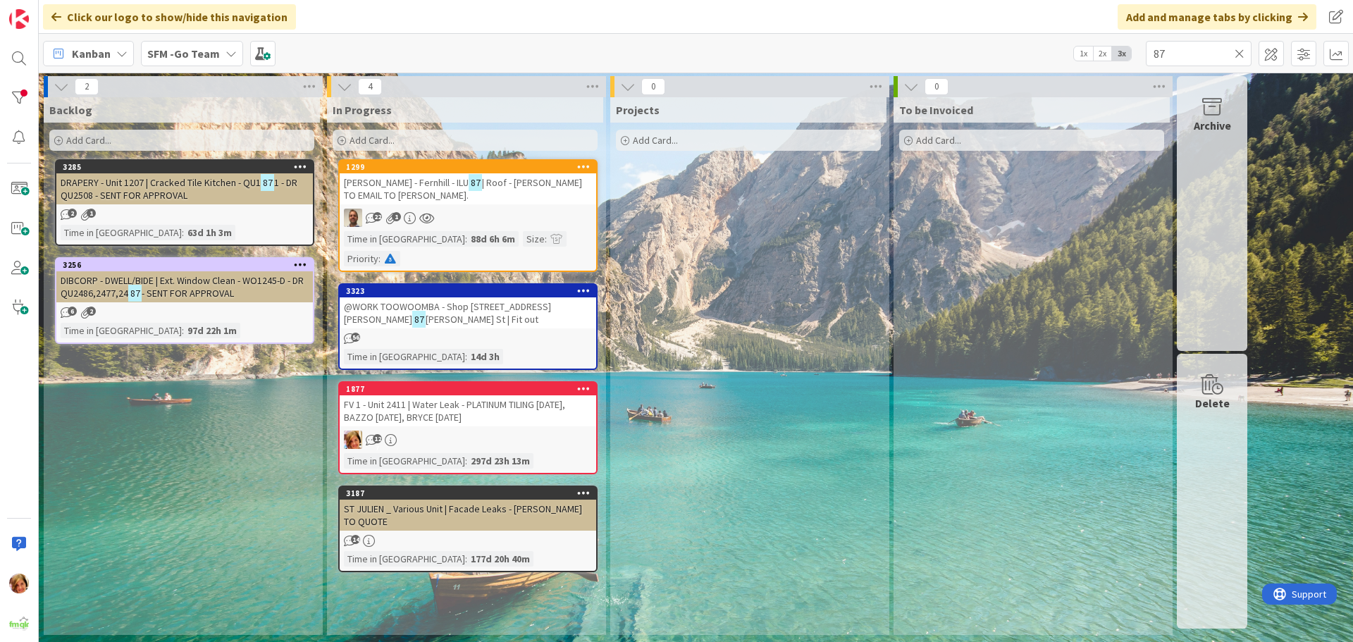
click at [422, 192] on span "| Roof - [PERSON_NAME] TO EMAIL TO [PERSON_NAME]." at bounding box center [463, 188] width 238 height 25
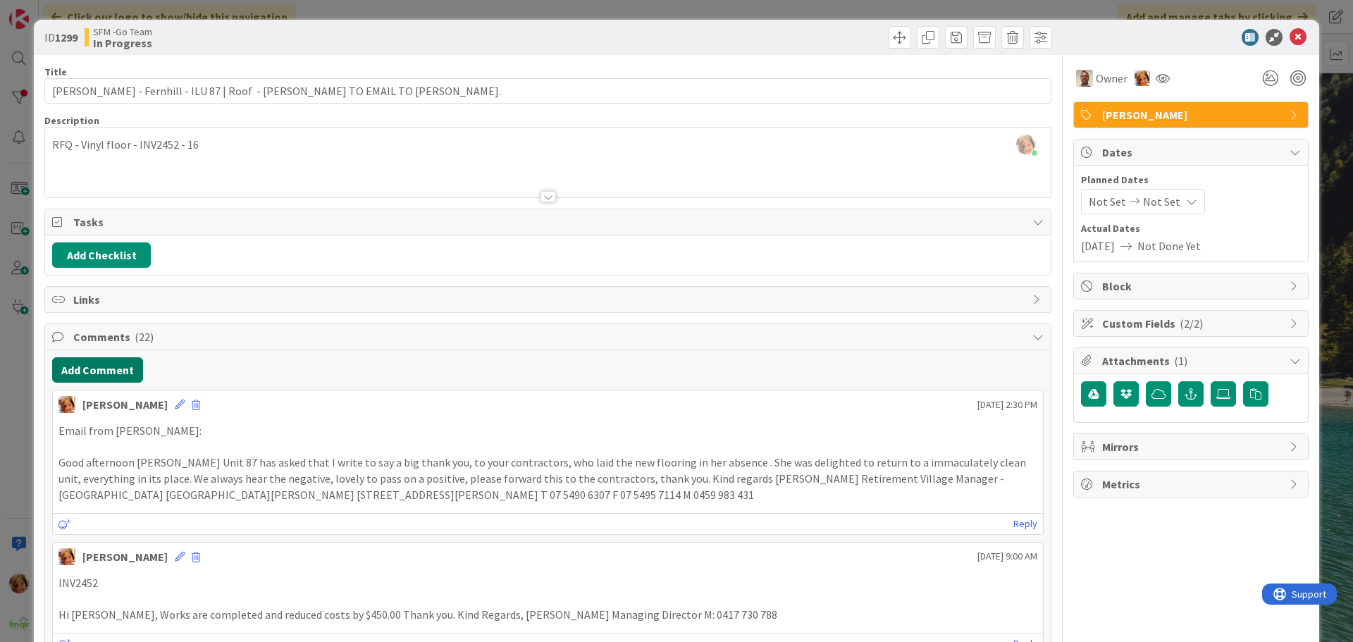
click at [117, 374] on button "Add Comment" at bounding box center [97, 369] width 91 height 25
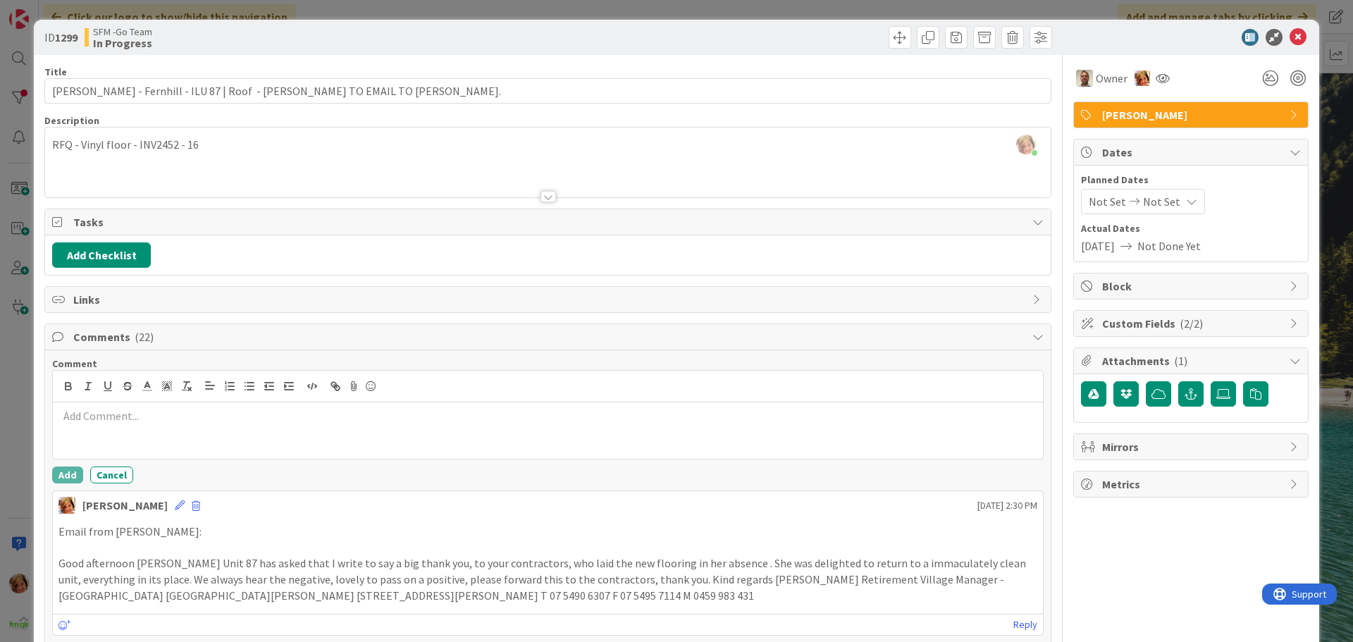
click at [154, 419] on p at bounding box center [547, 416] width 979 height 16
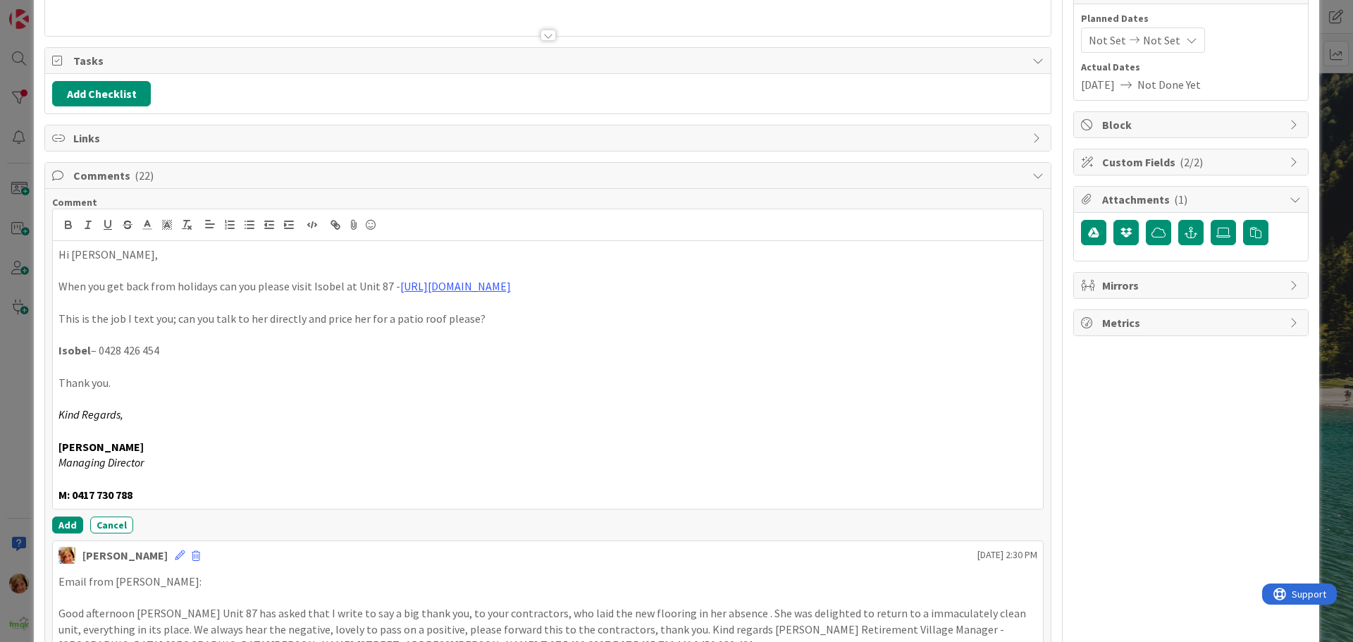
scroll to position [162, 0]
click at [65, 520] on button "Add" at bounding box center [67, 524] width 31 height 17
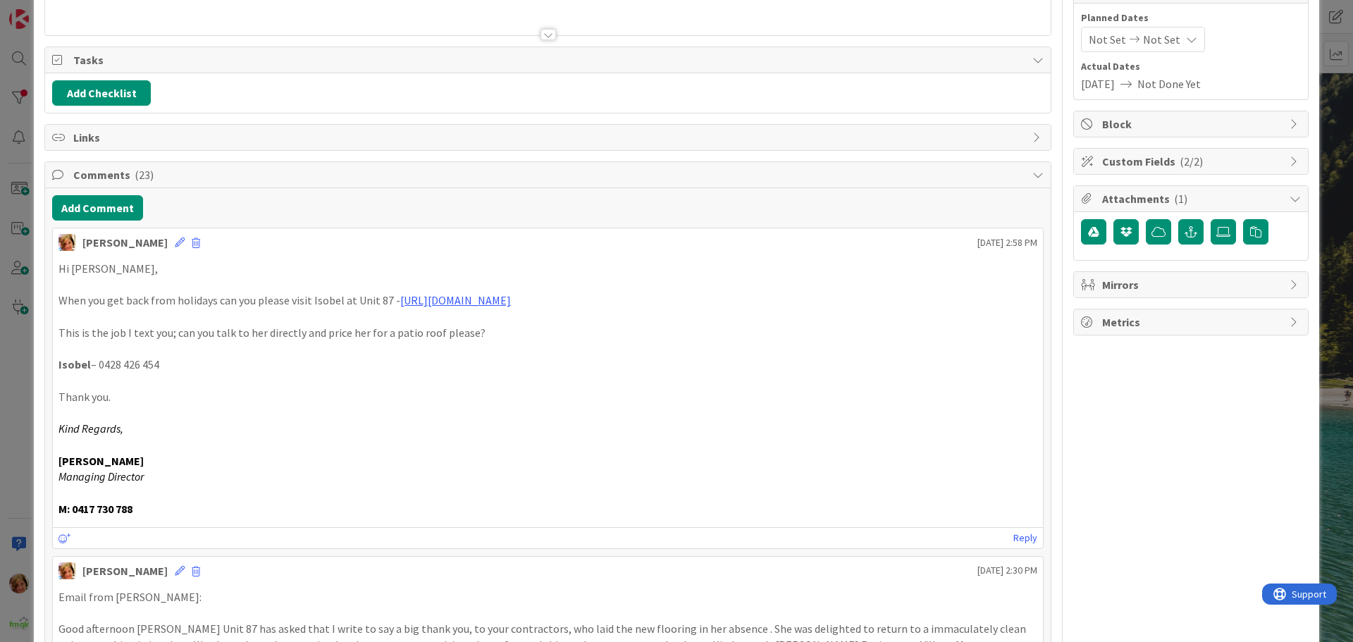
scroll to position [0, 0]
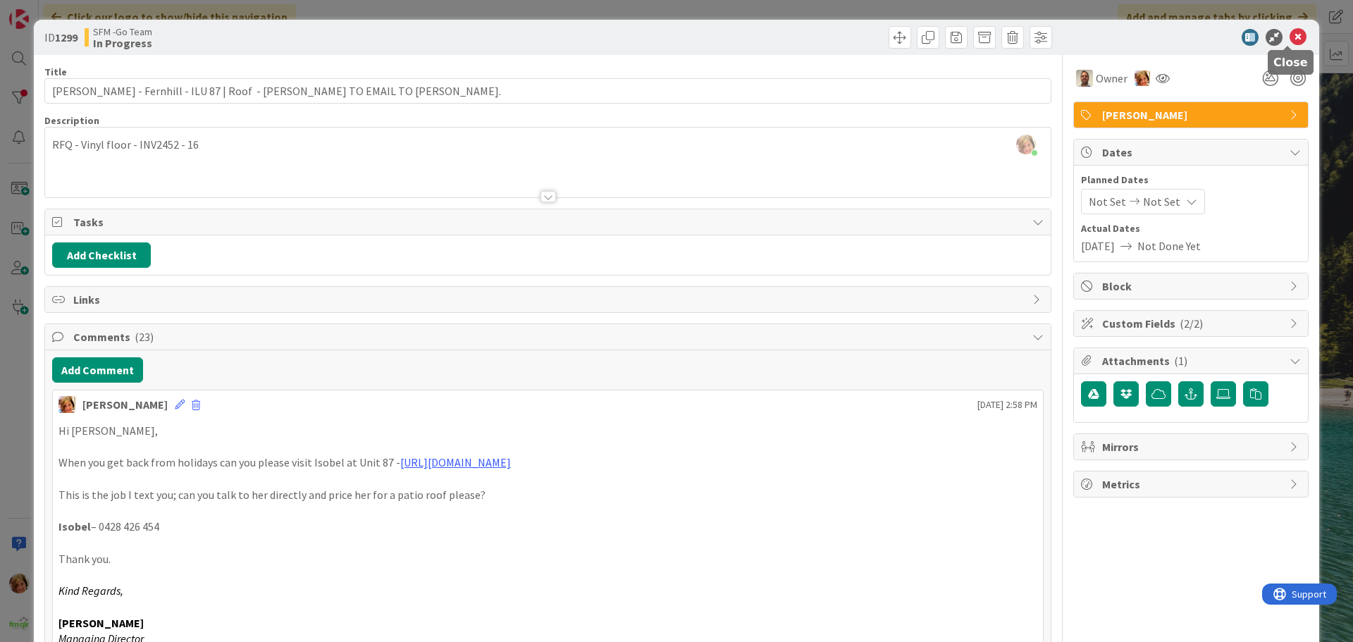
click at [1290, 34] on icon at bounding box center [1298, 37] width 17 height 17
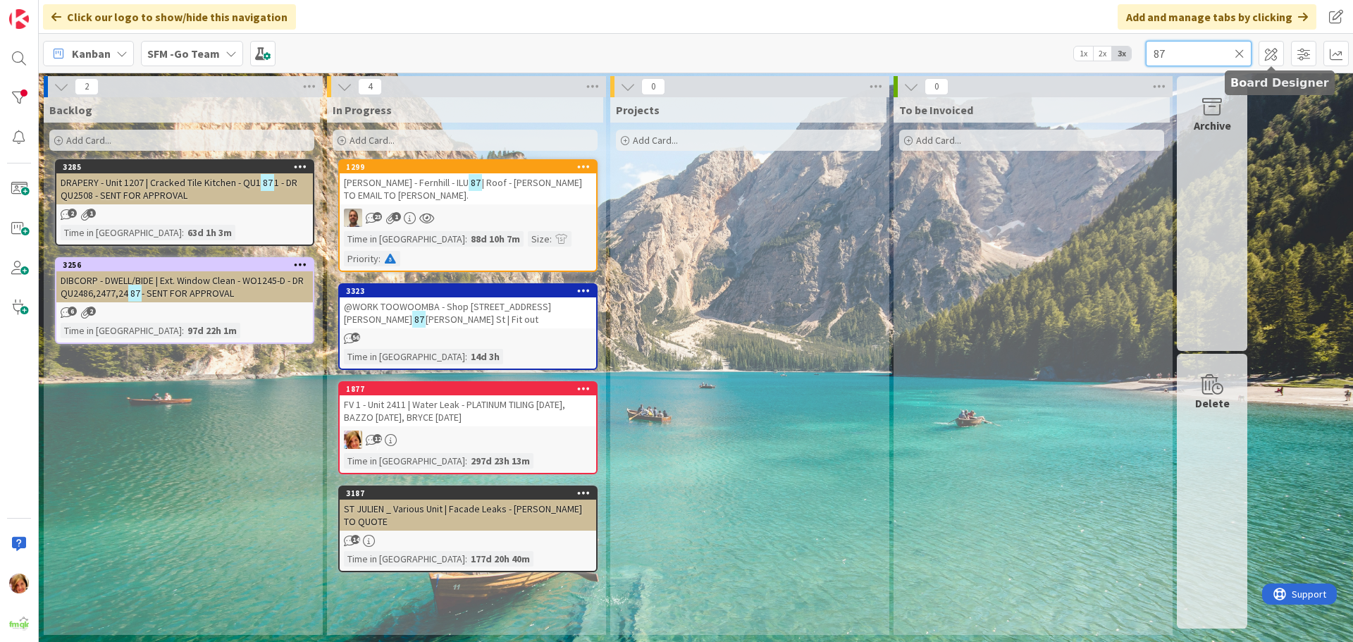
click at [1214, 54] on input "87" at bounding box center [1199, 53] width 106 height 25
type input "8"
type input "southport"
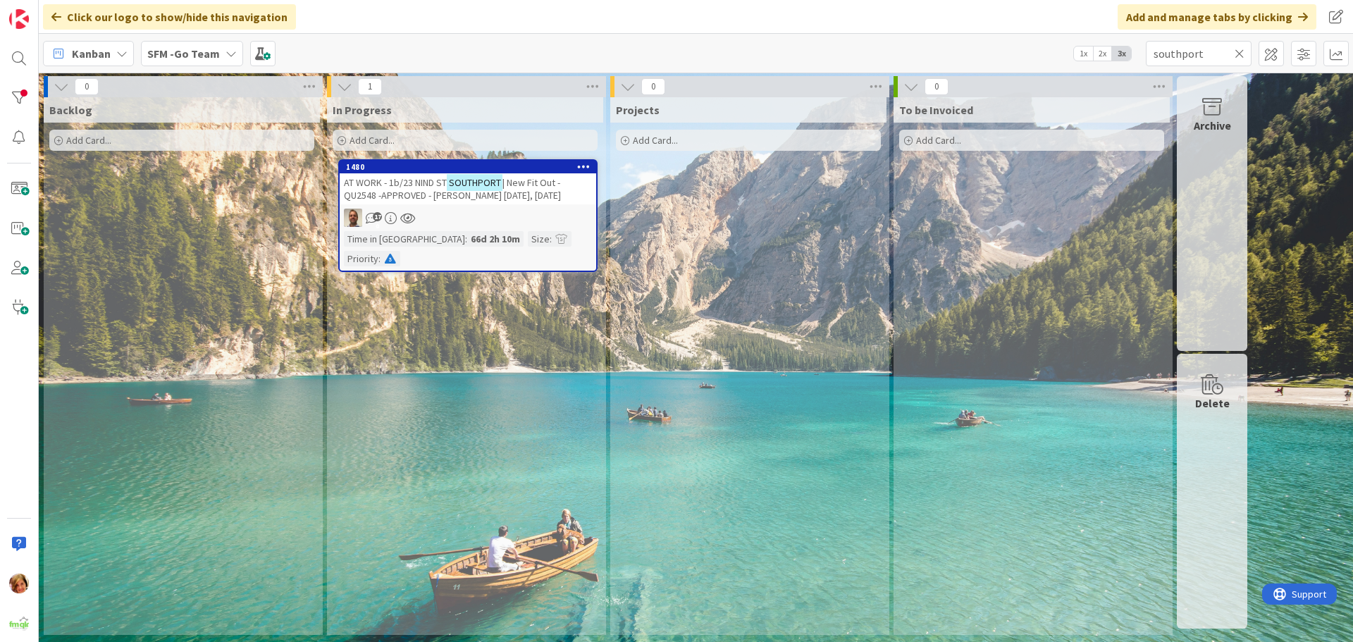
click at [424, 184] on span "AT WORK - 1b/23 NIND ST" at bounding box center [395, 182] width 103 height 13
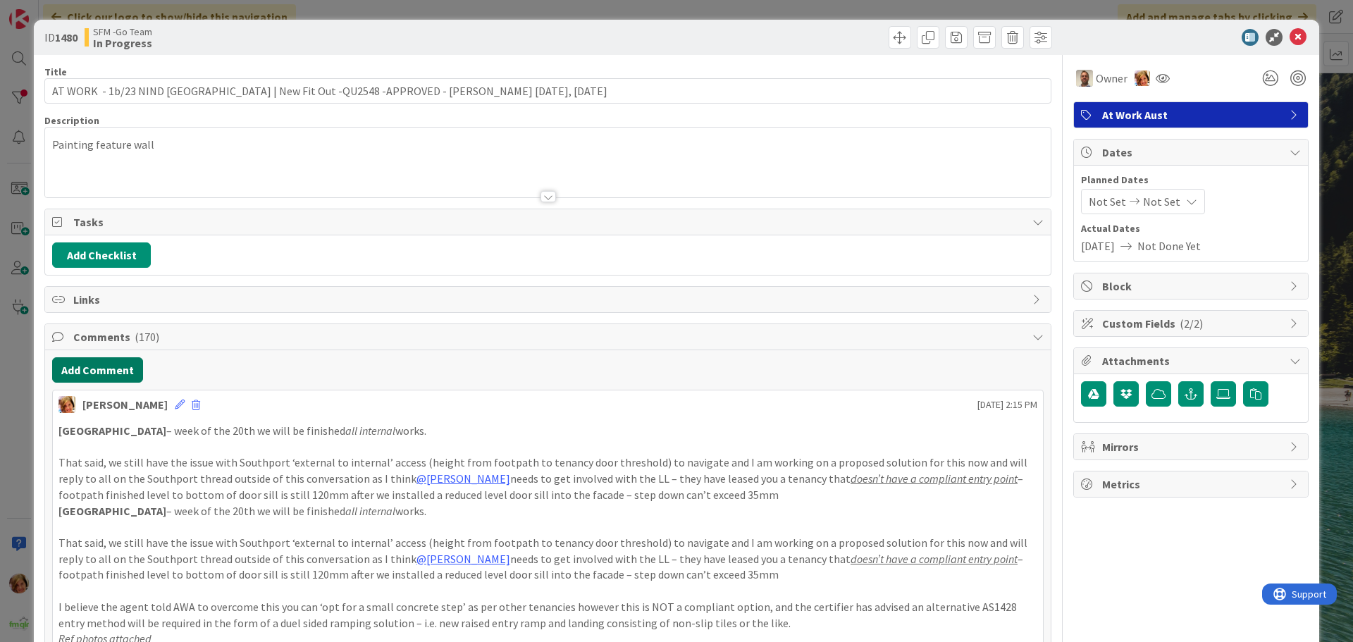
click at [113, 367] on button "Add Comment" at bounding box center [97, 369] width 91 height 25
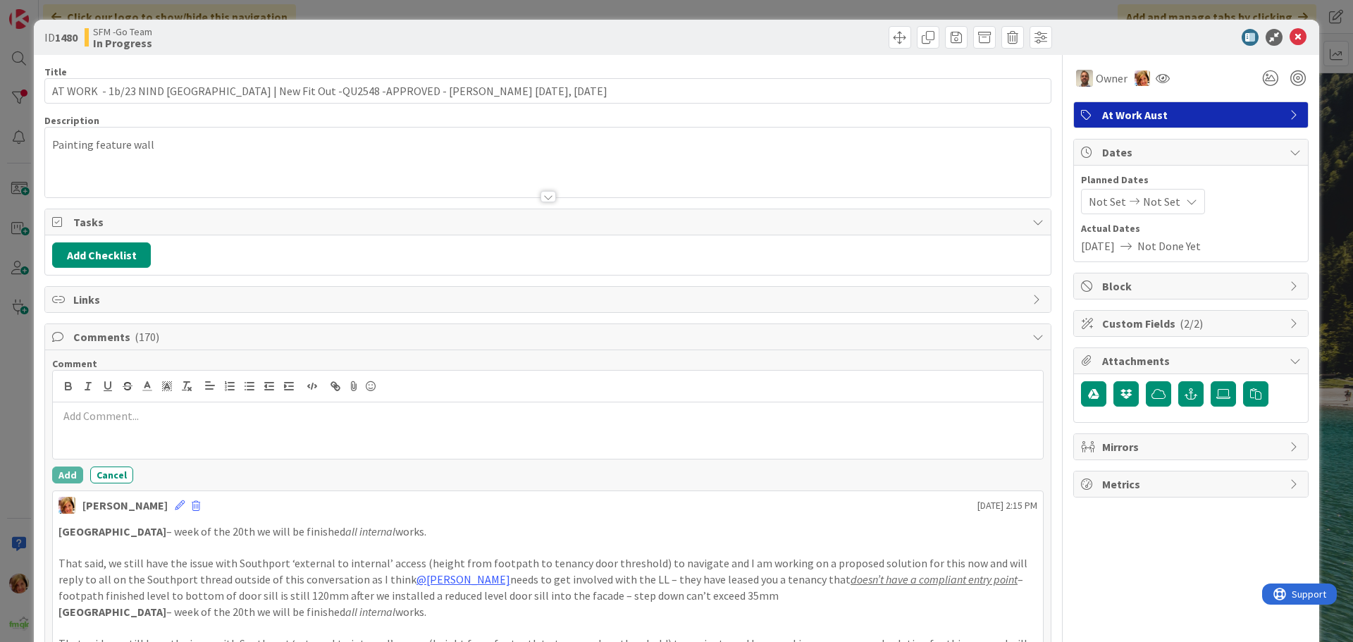
click at [130, 405] on div at bounding box center [548, 430] width 990 height 56
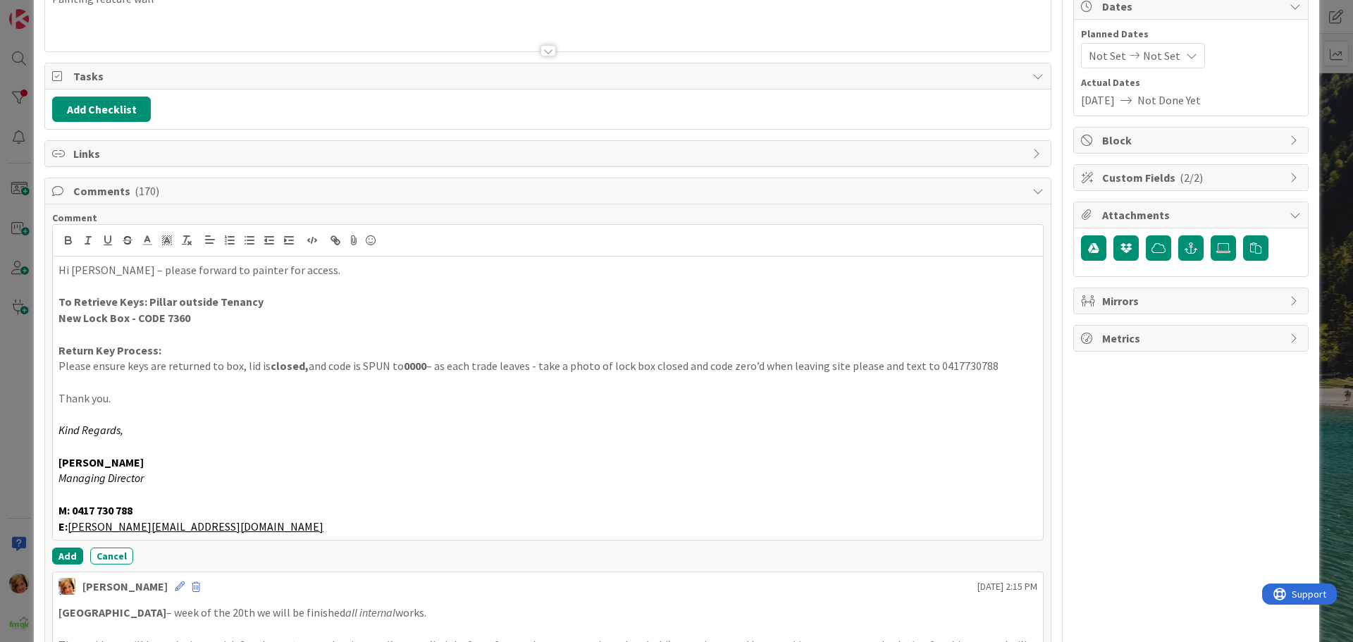
scroll to position [319, 0]
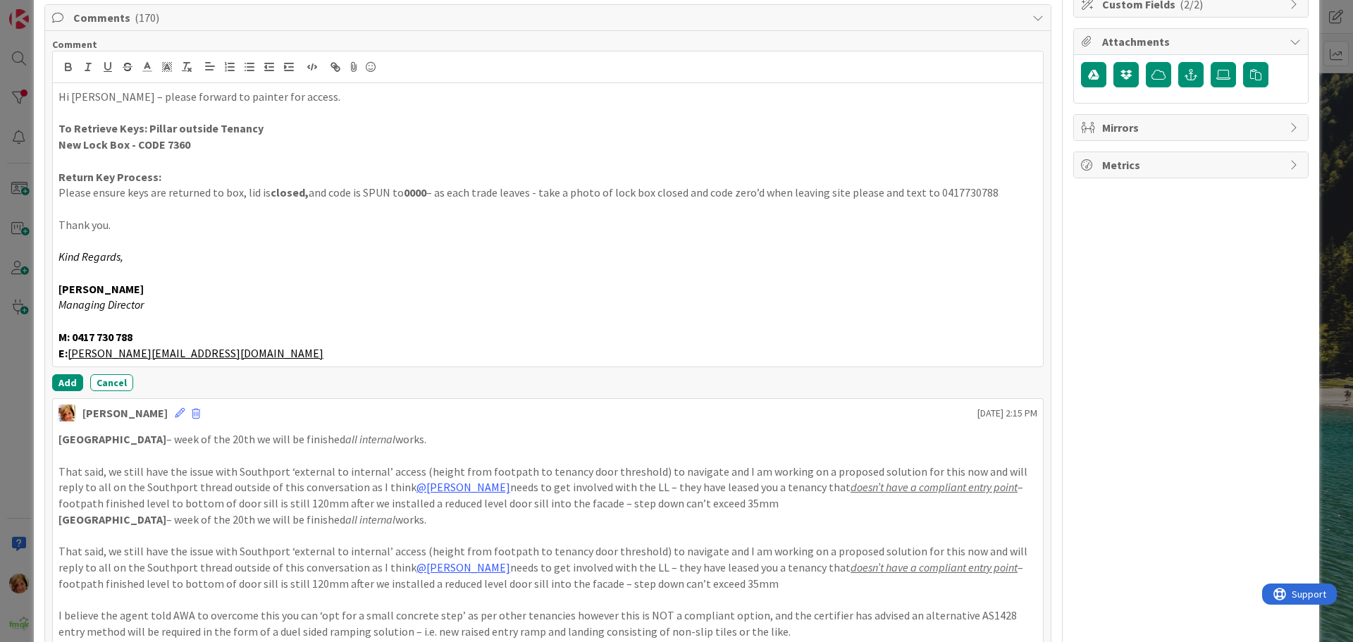
click at [58, 370] on div "Comment Hi [PERSON_NAME] – please forward to painter for access. To Retrieve Ke…" at bounding box center [548, 214] width 992 height 353
click at [56, 380] on button "Add" at bounding box center [67, 382] width 31 height 17
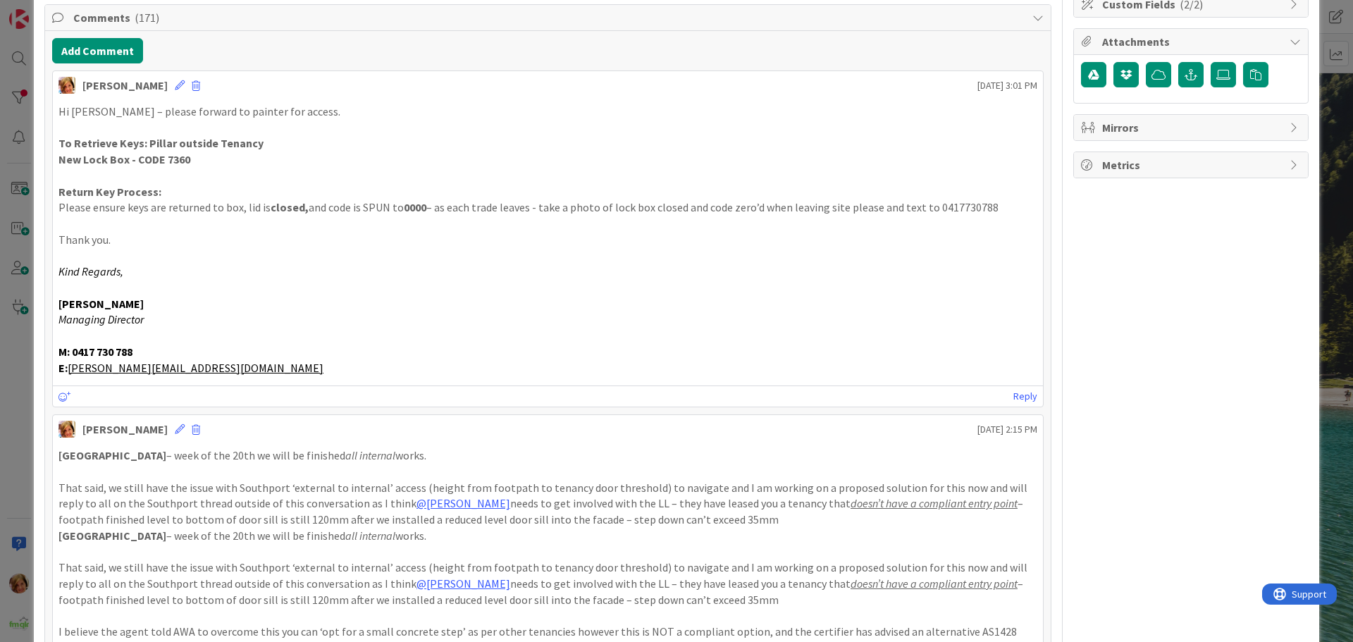
scroll to position [0, 0]
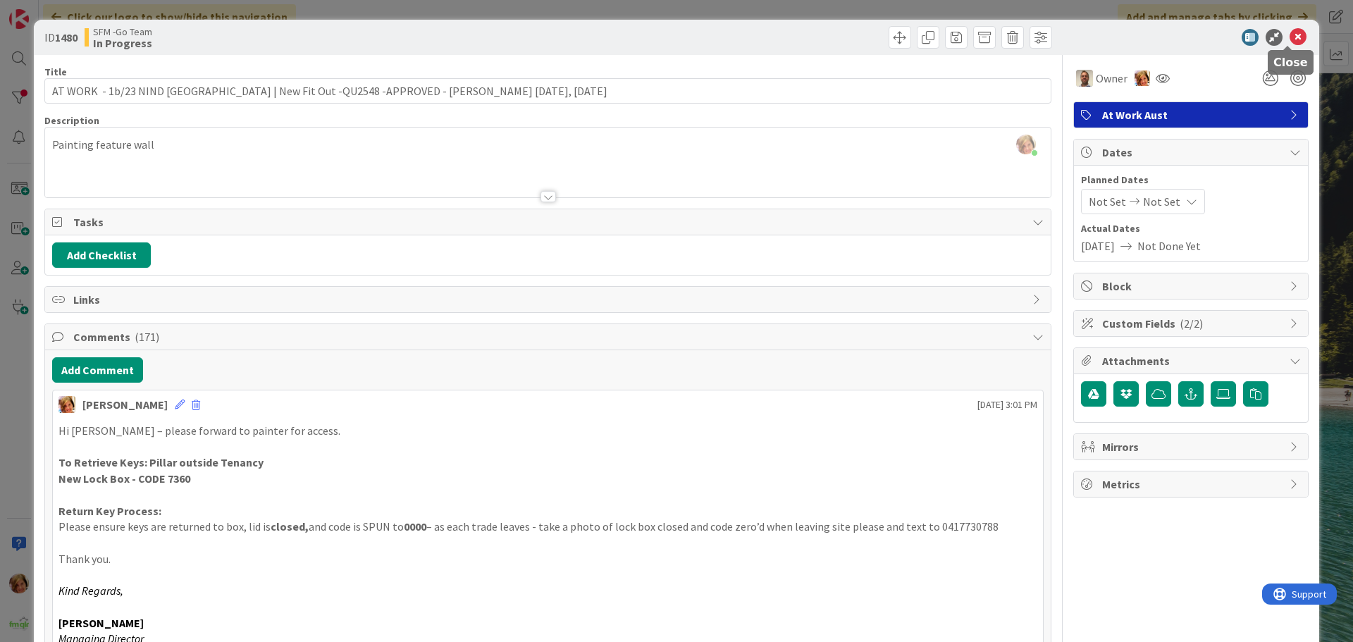
click at [1290, 39] on icon at bounding box center [1298, 37] width 17 height 17
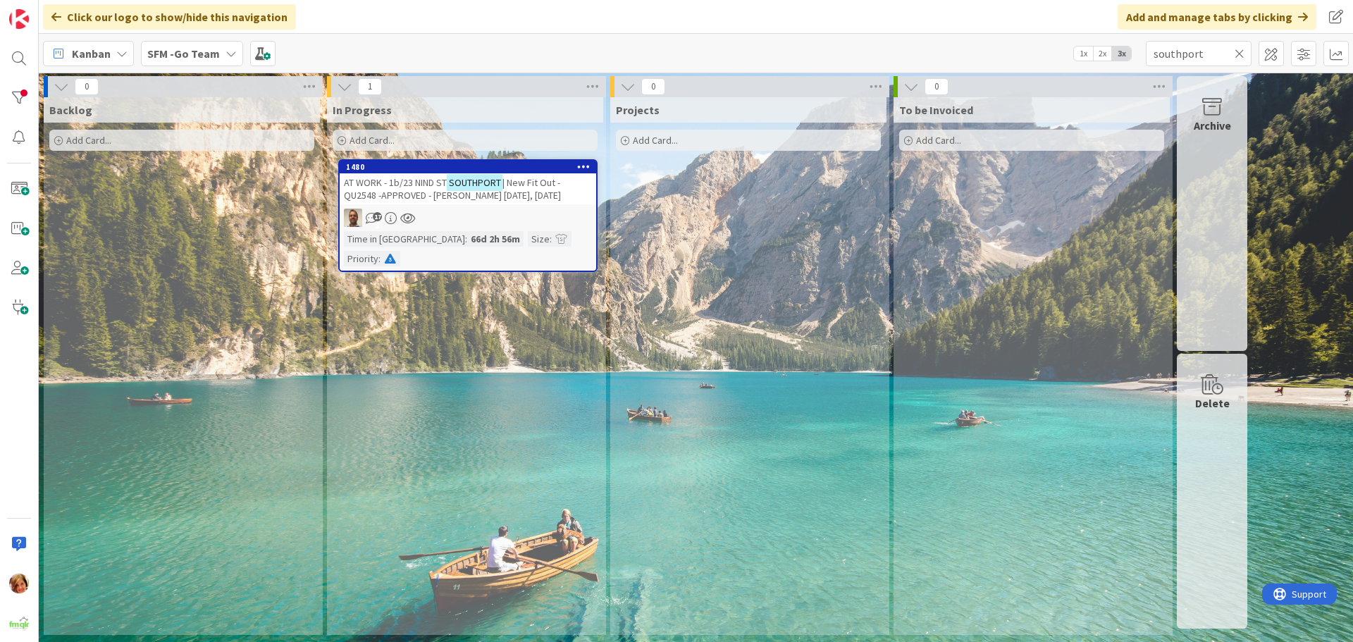
click at [1239, 52] on icon at bounding box center [1240, 53] width 10 height 13
click at [1239, 52] on input "text" at bounding box center [1199, 53] width 106 height 25
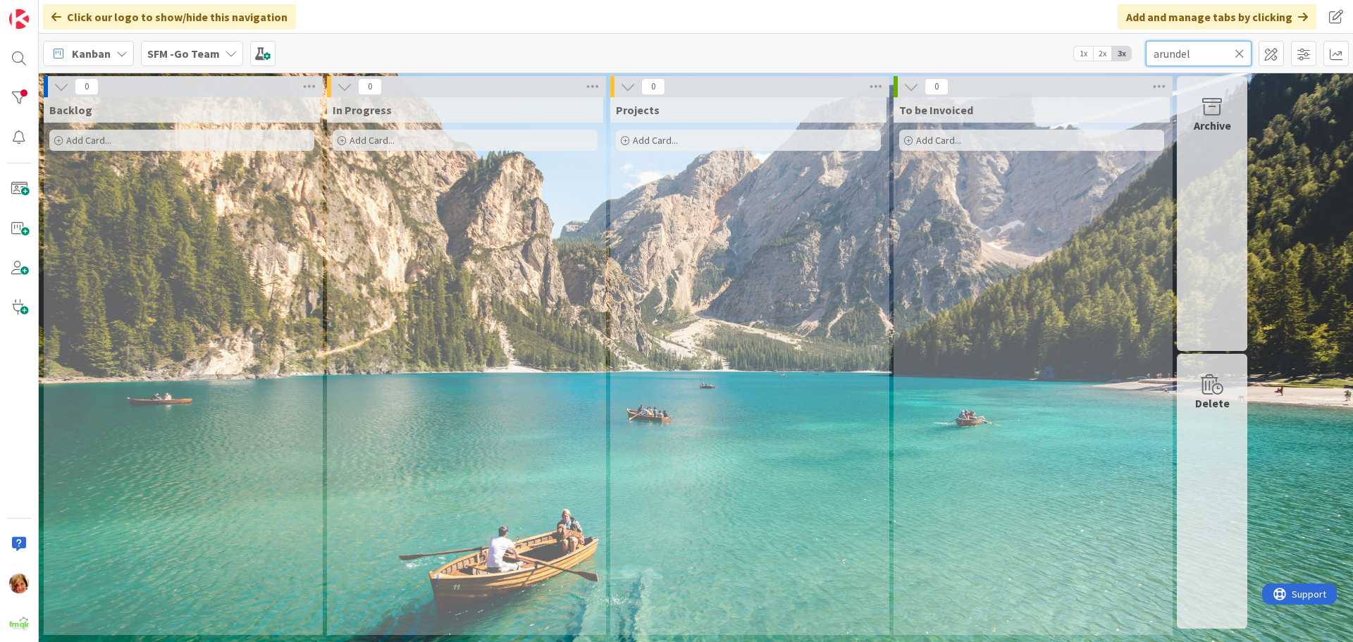
type input "arundel"
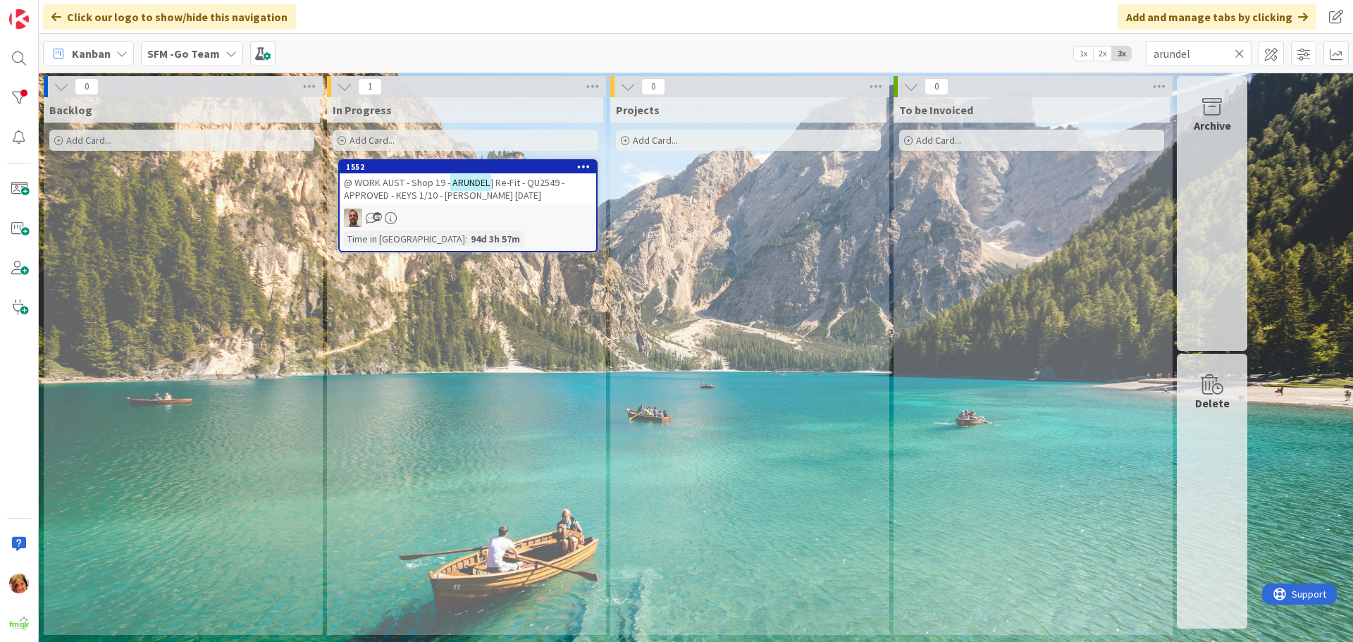
click at [381, 176] on span "@ WORK AUST - Shop 19 -" at bounding box center [397, 182] width 106 height 13
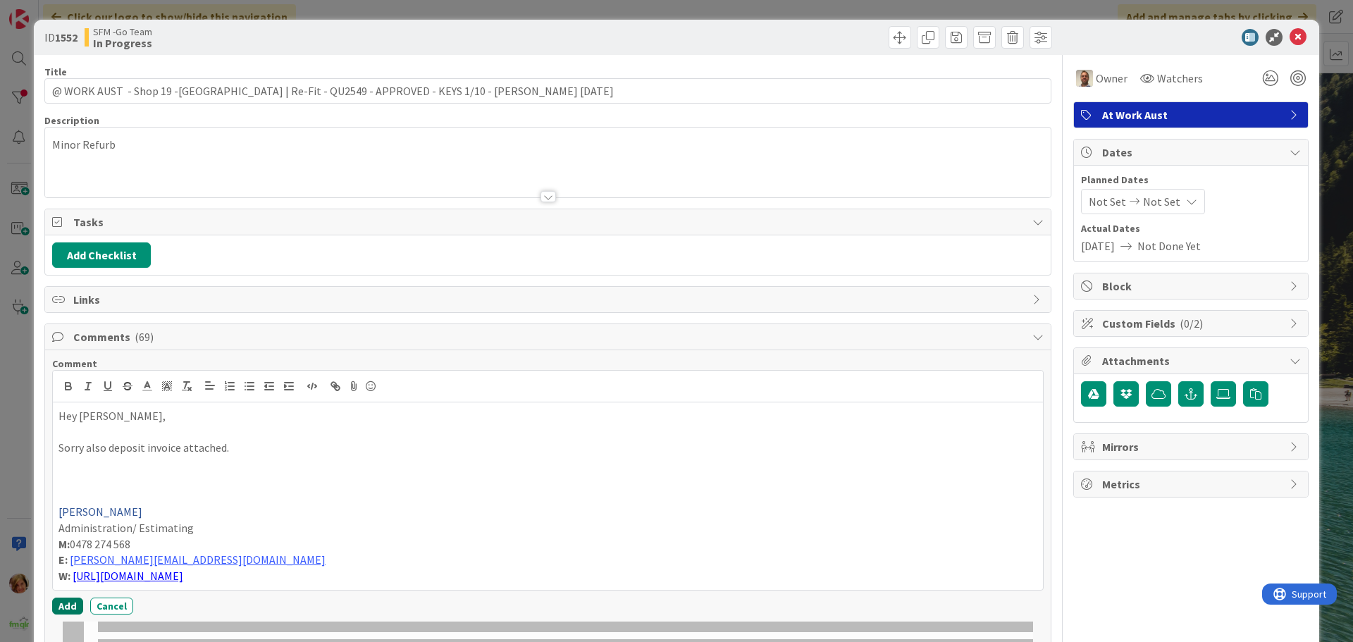
click at [61, 603] on button "Add" at bounding box center [67, 606] width 31 height 17
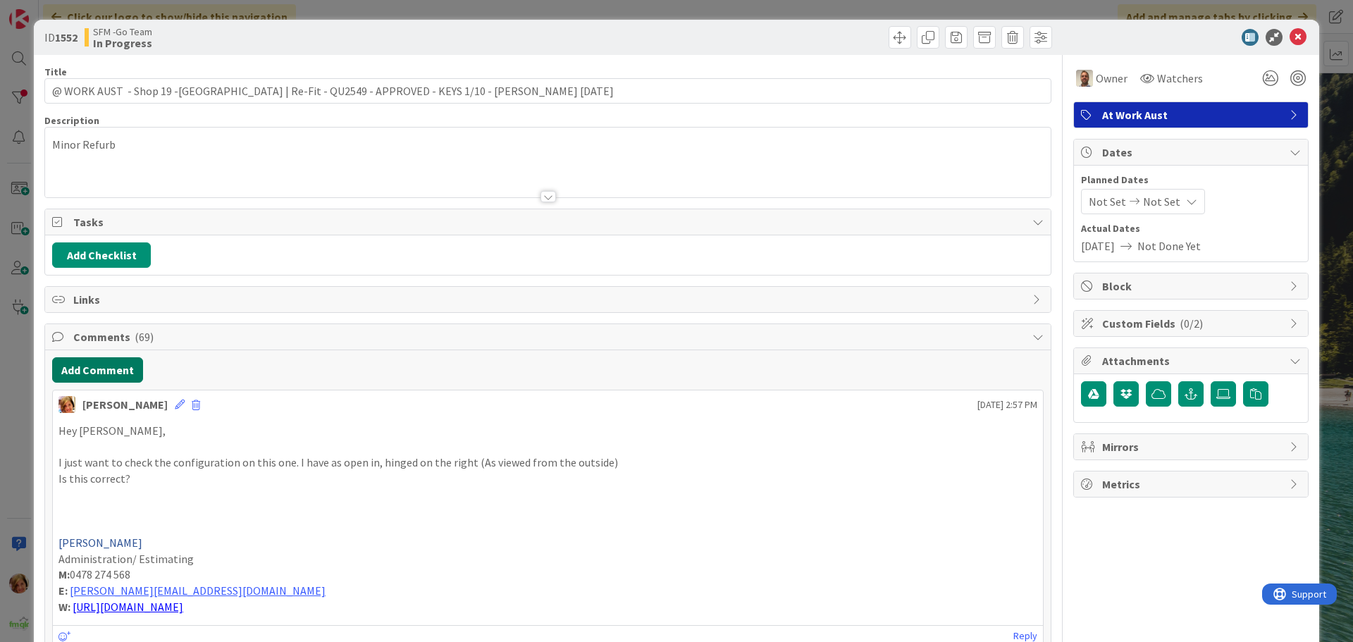
click at [98, 374] on button "Add Comment" at bounding box center [97, 369] width 91 height 25
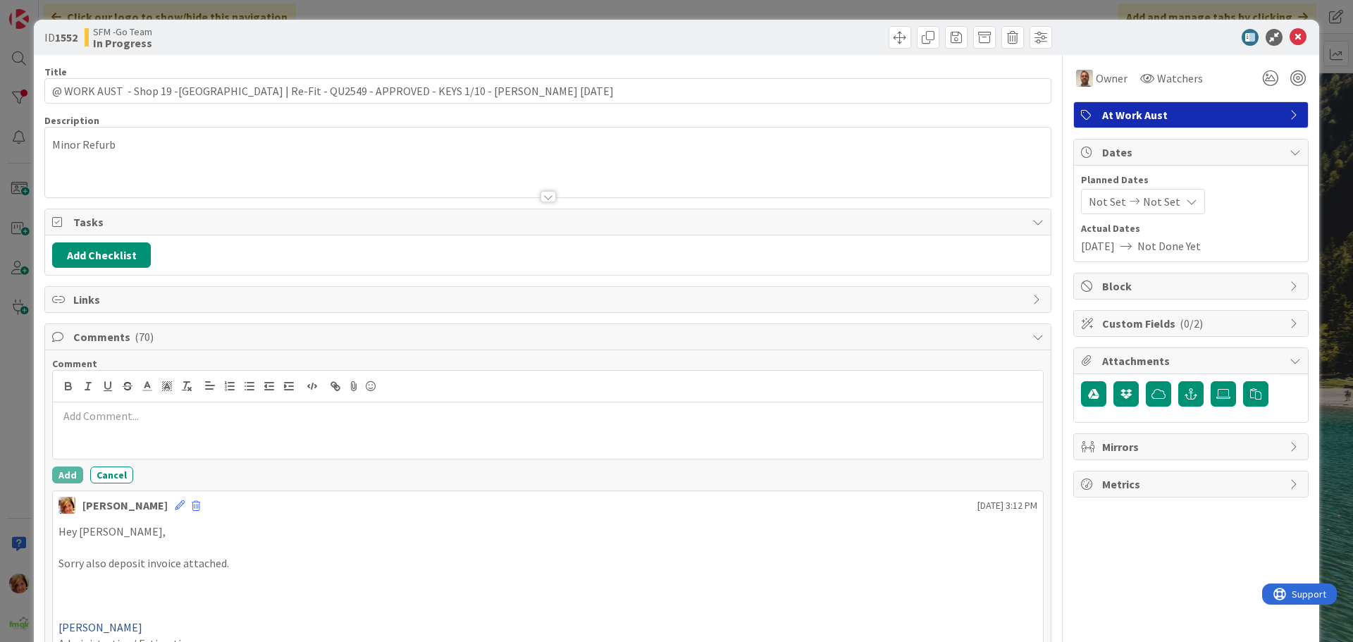
click at [129, 435] on div at bounding box center [548, 430] width 990 height 56
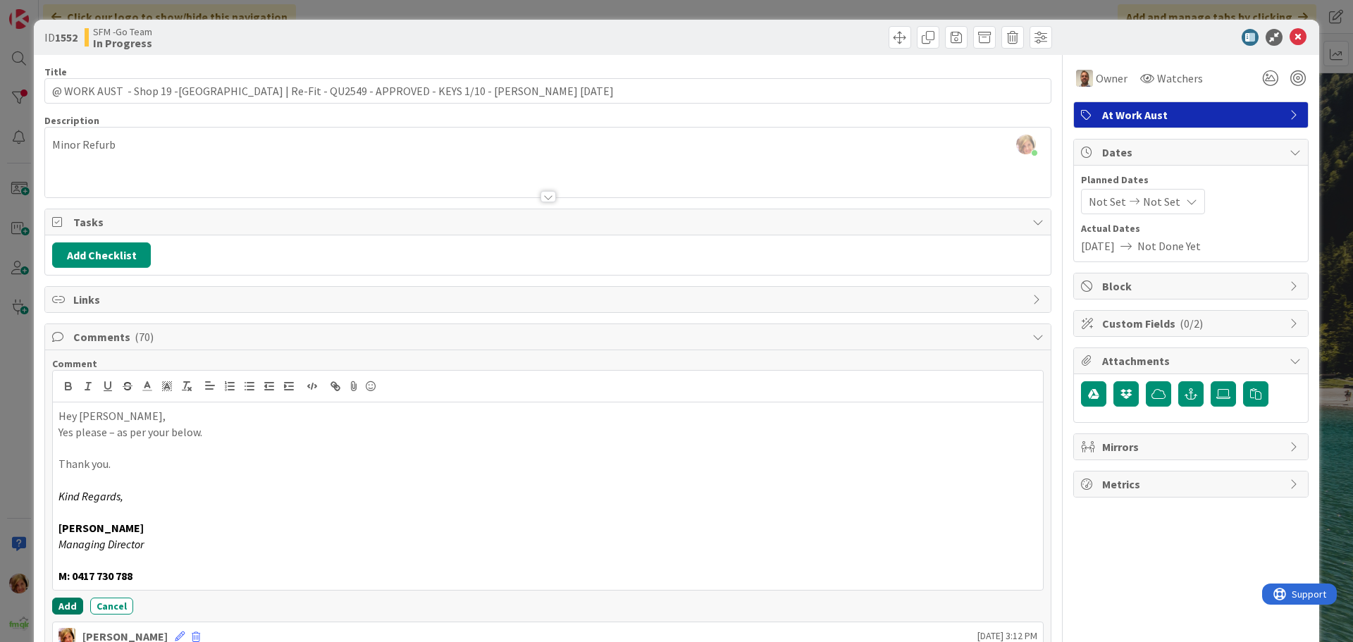
click at [61, 600] on button "Add" at bounding box center [67, 606] width 31 height 17
